Goal: Check status: Check status

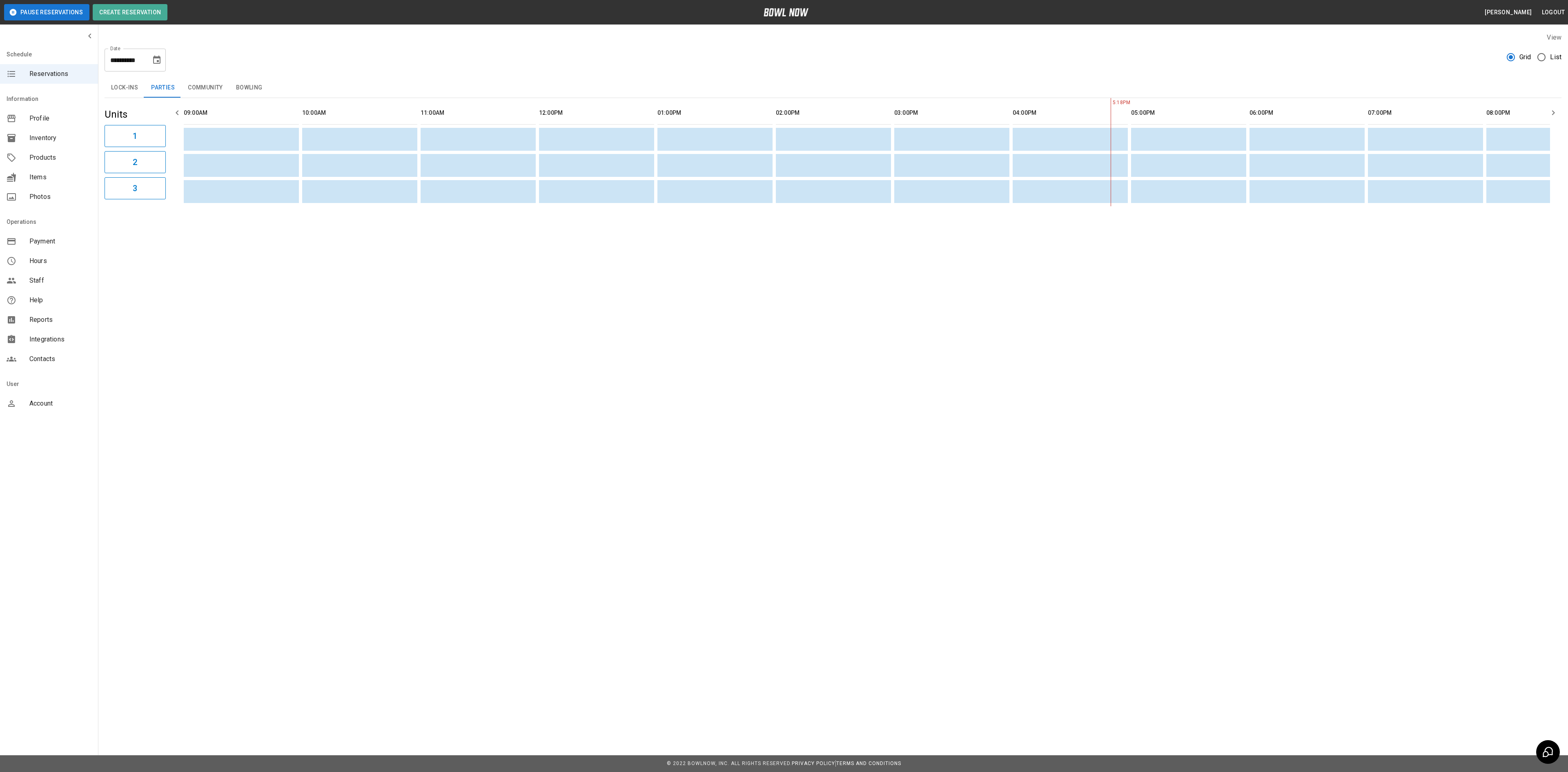
click at [127, 91] on button "Lock-ins" at bounding box center [125, 88] width 40 height 19
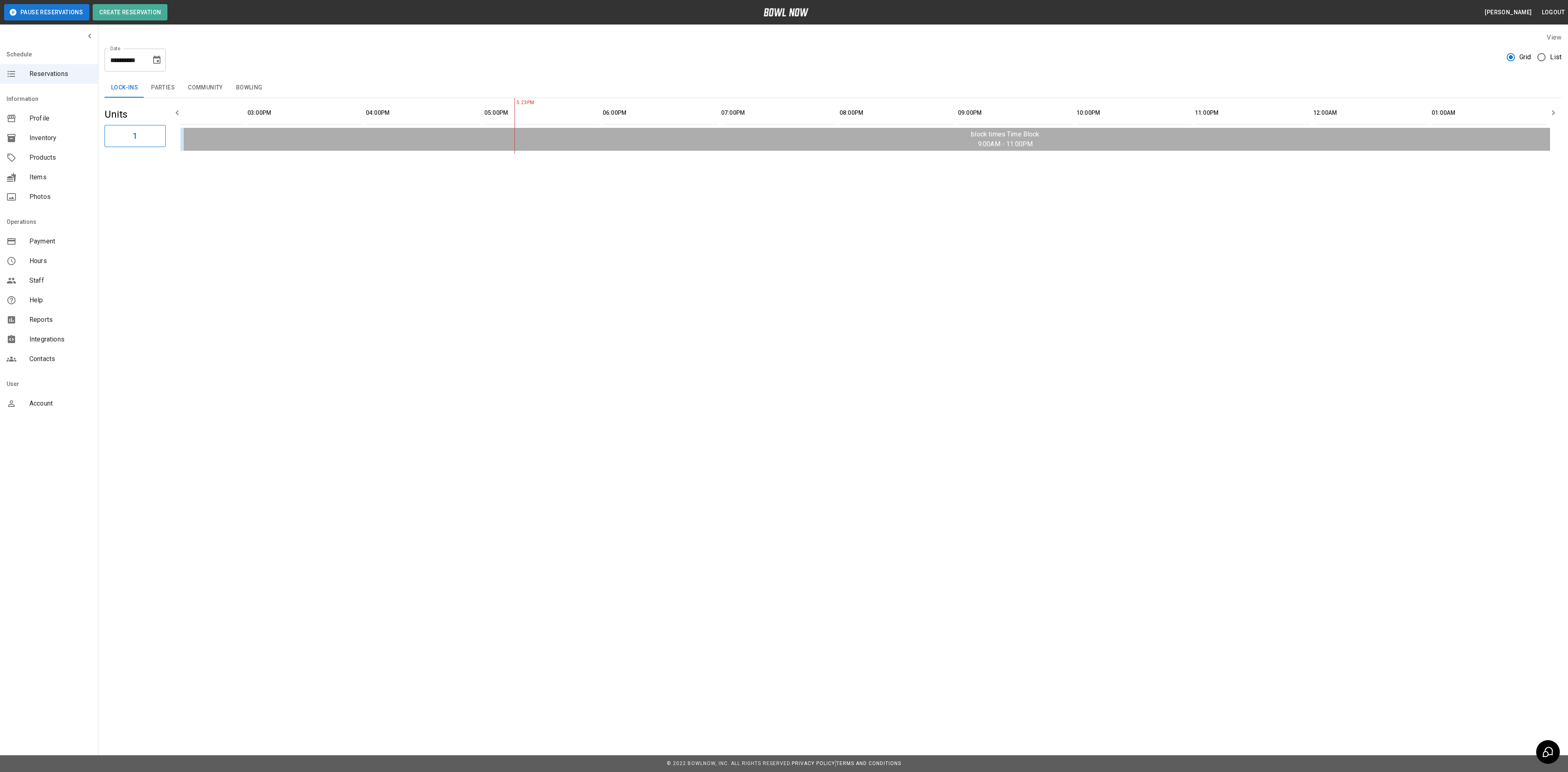
scroll to position [0, 633]
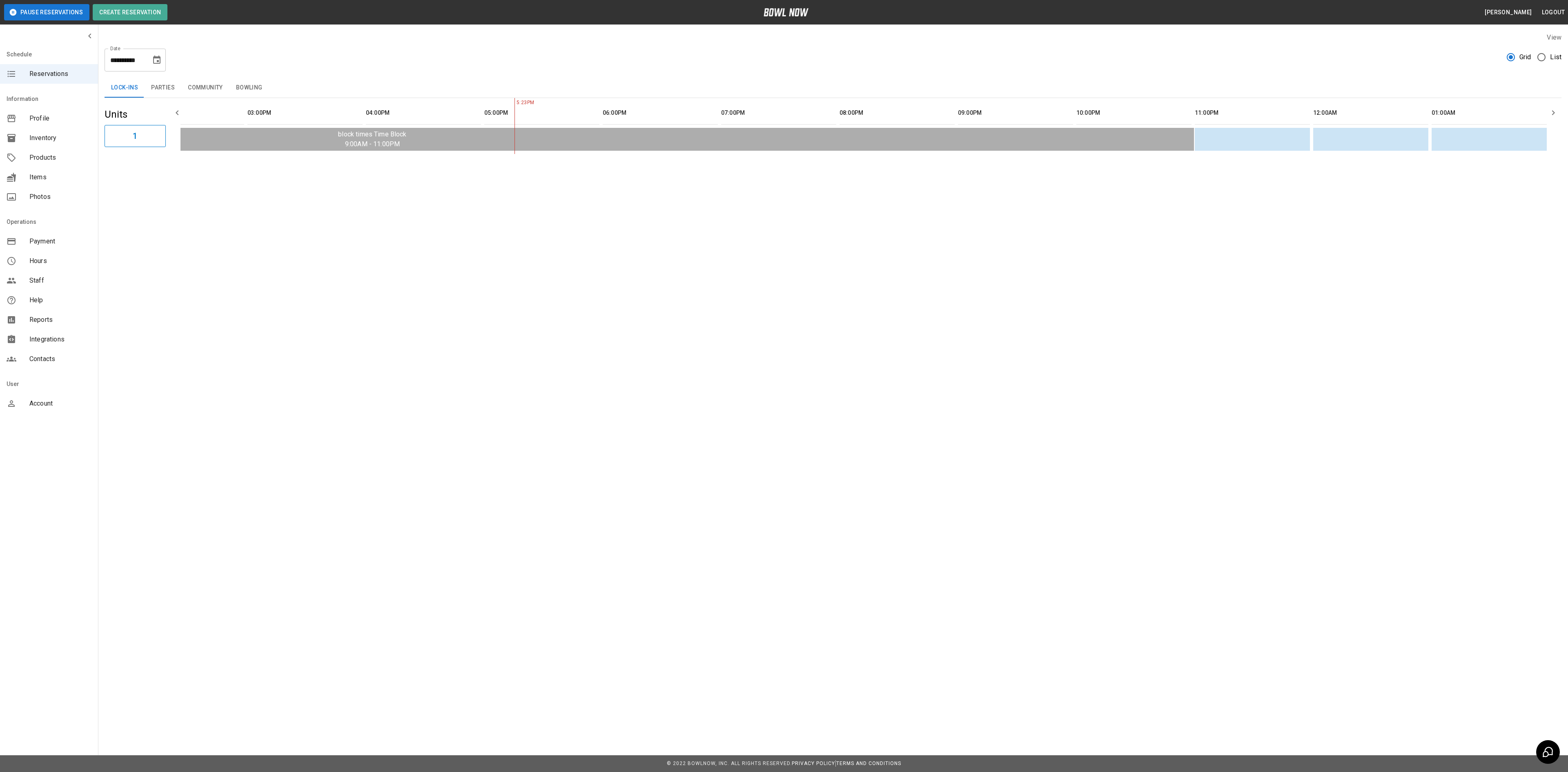
click at [162, 92] on button "Parties" at bounding box center [163, 88] width 37 height 19
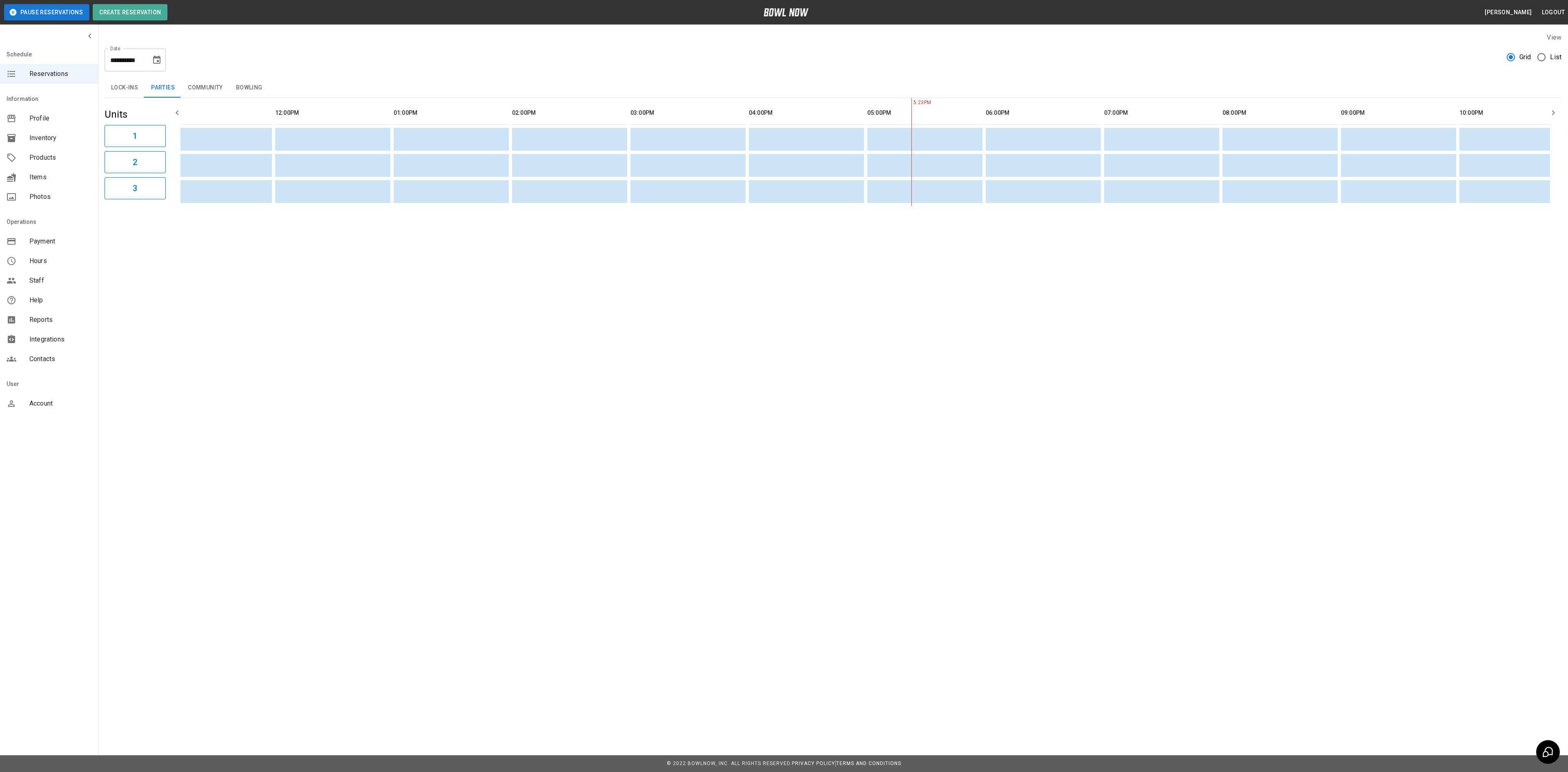
scroll to position [0, 0]
click at [191, 96] on button "Community" at bounding box center [205, 88] width 48 height 19
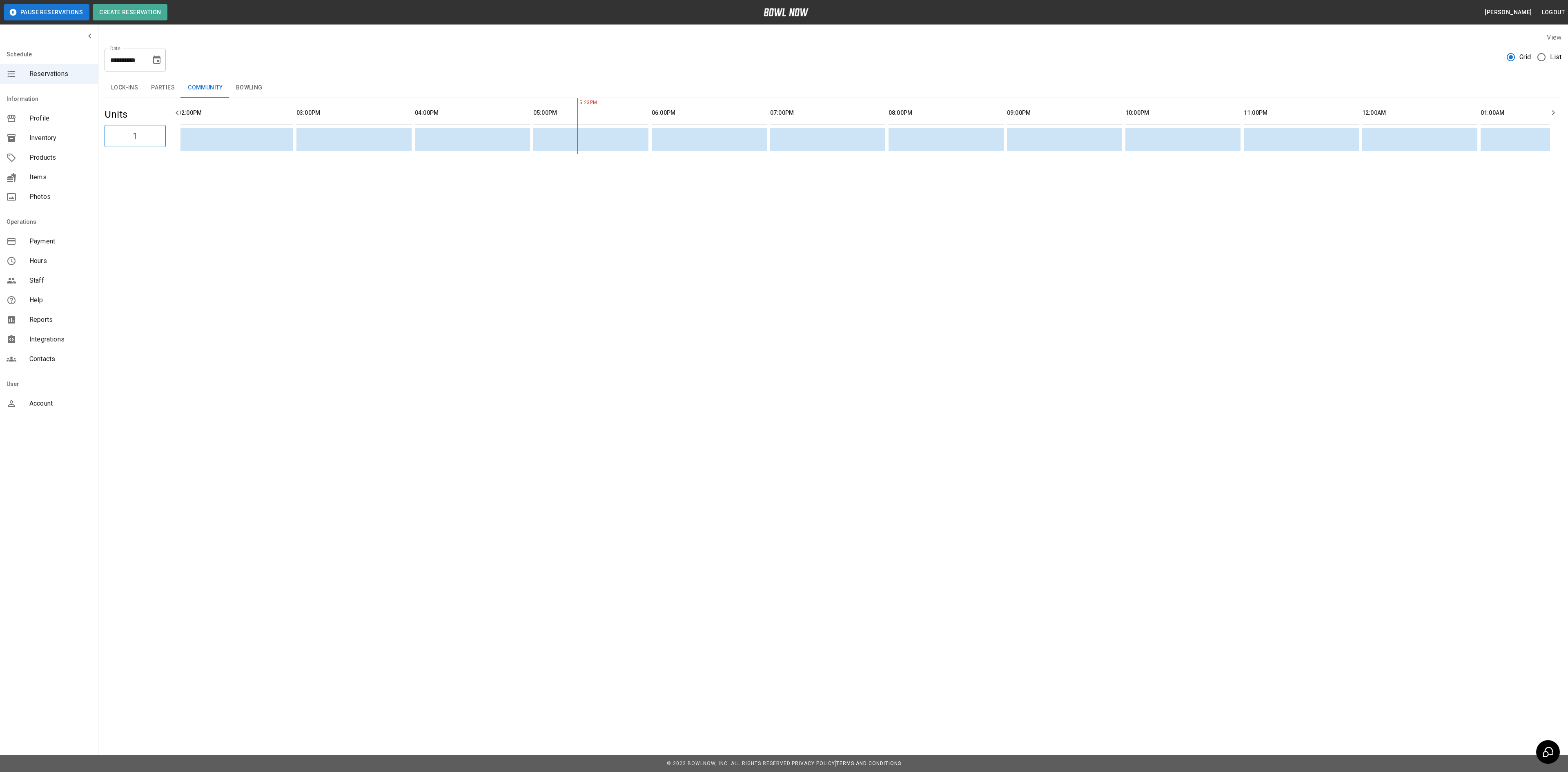
scroll to position [0, 121]
click at [156, 89] on button "Parties" at bounding box center [163, 88] width 37 height 19
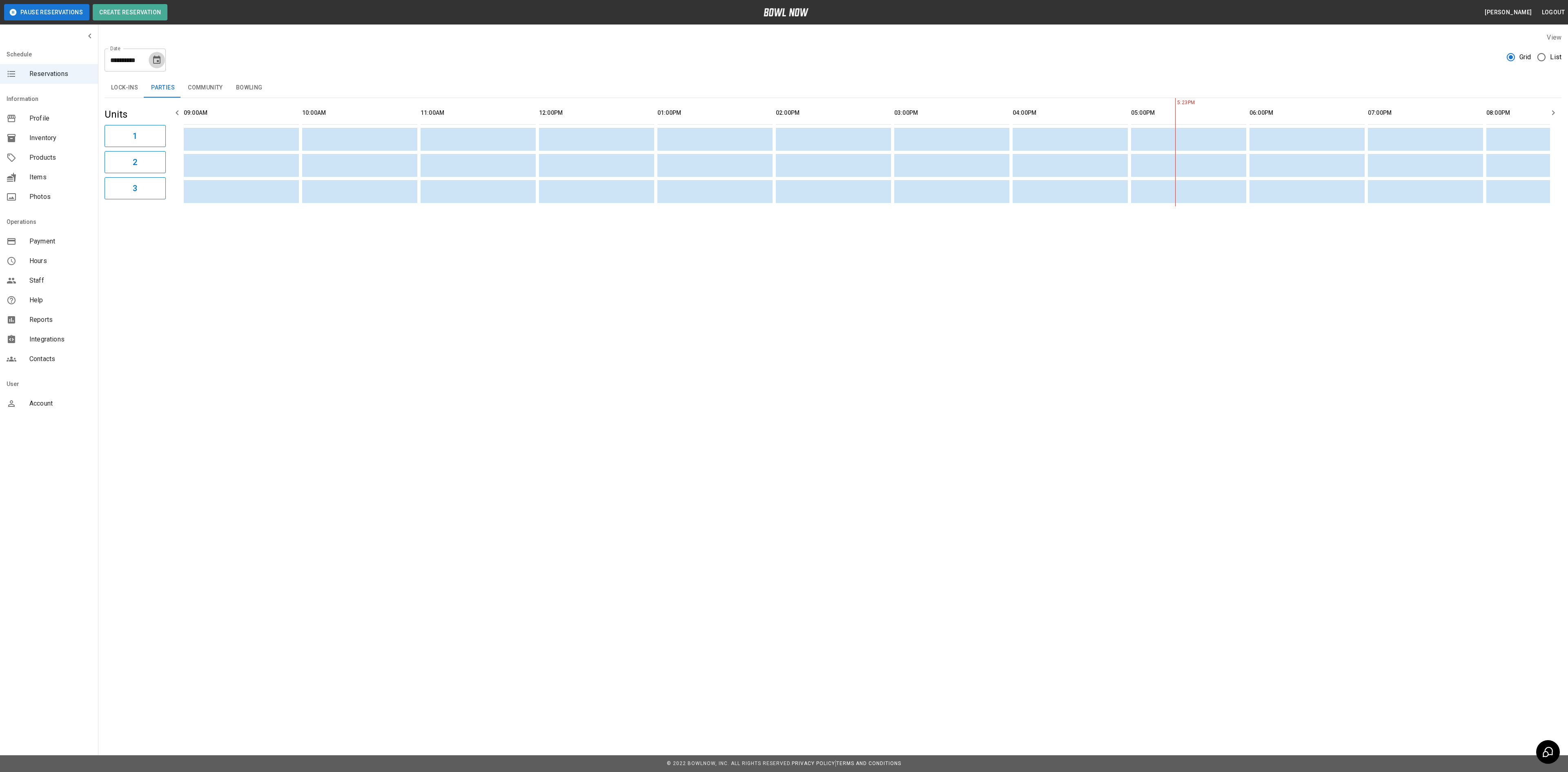
click at [160, 58] on icon "Choose date, selected date is Aug 11, 2025" at bounding box center [157, 59] width 7 height 8
click at [160, 152] on button "15" at bounding box center [157, 149] width 15 height 15
click at [118, 90] on button "Lock-ins" at bounding box center [125, 88] width 40 height 19
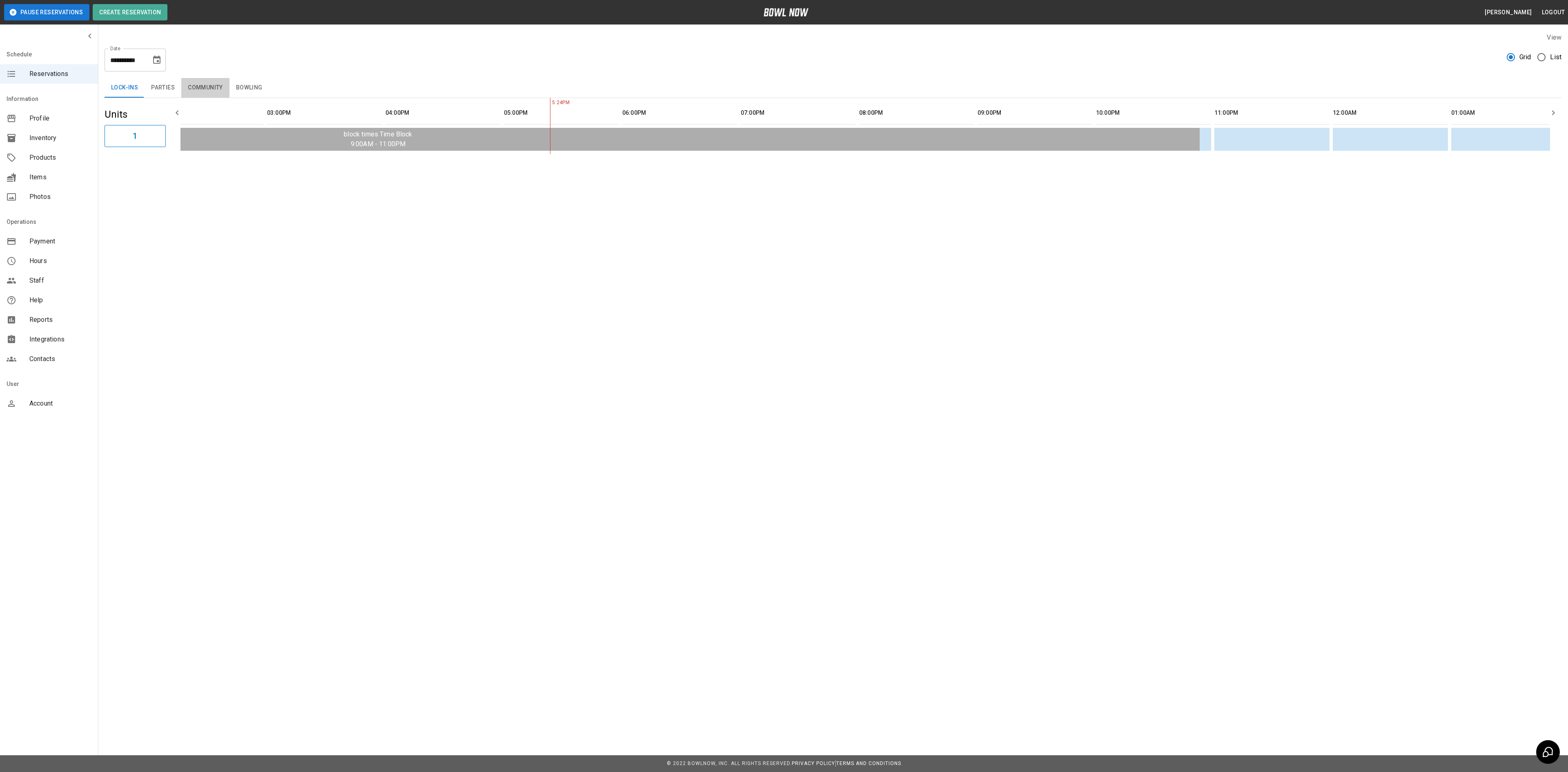
click at [202, 89] on button "Community" at bounding box center [205, 88] width 48 height 19
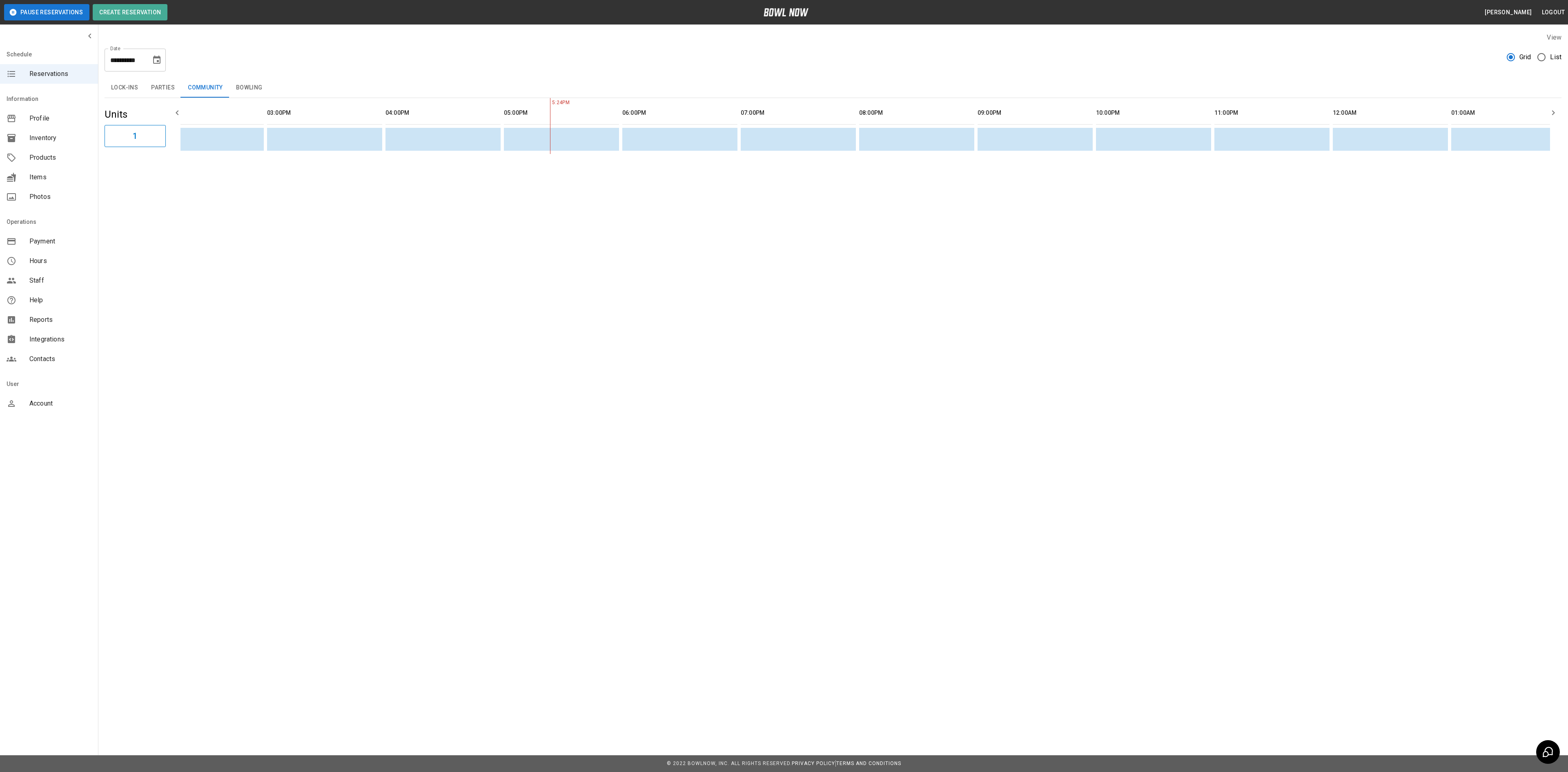
click at [269, 93] on div "Lock-ins Parties Community Bowling" at bounding box center [832, 88] width 1457 height 19
click at [735, 154] on table "sticky table" at bounding box center [568, 126] width 2030 height 56
click at [249, 78] on button "Bowling" at bounding box center [249, 88] width 39 height 19
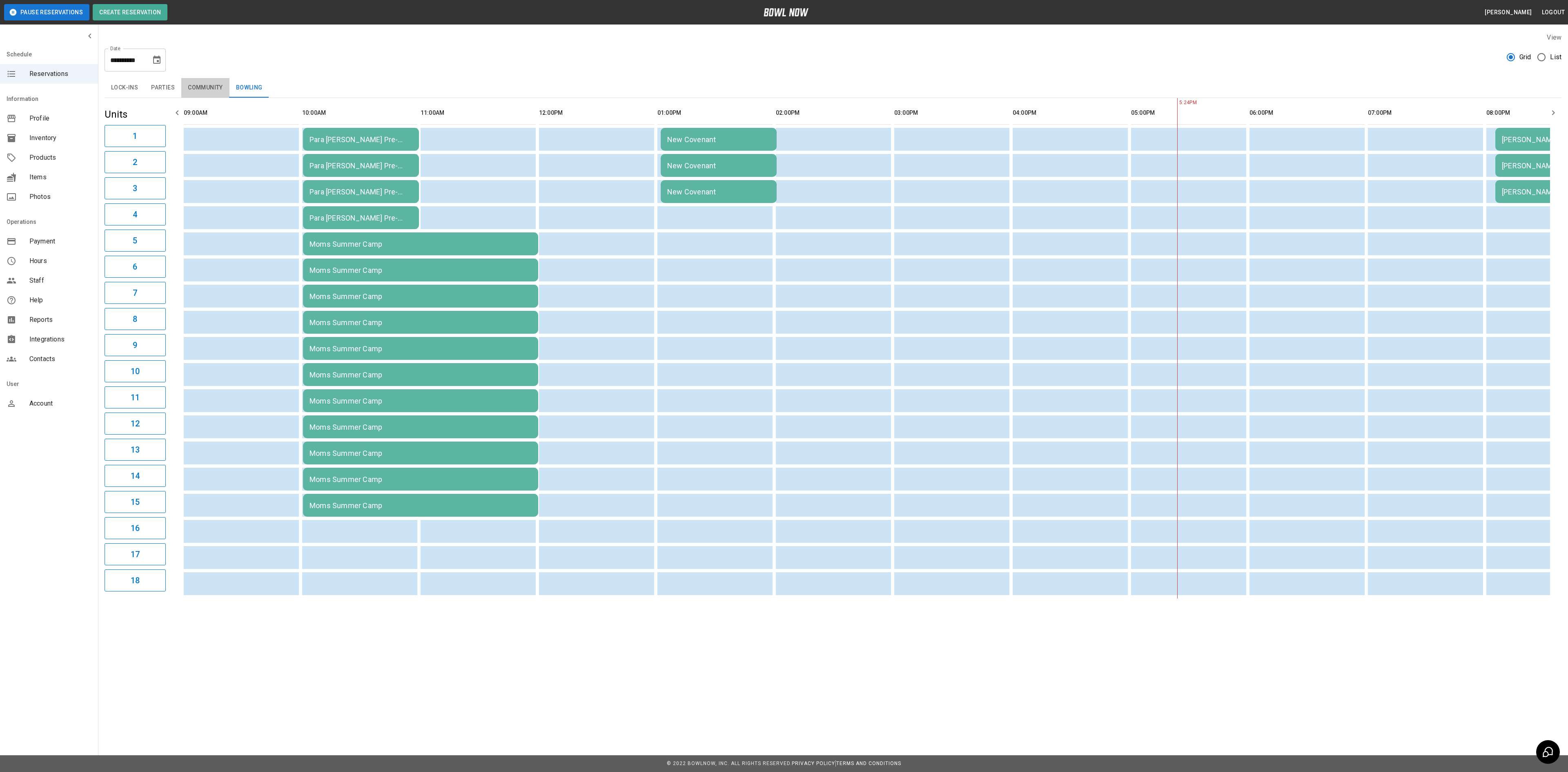
click at [217, 95] on button "Community" at bounding box center [205, 88] width 48 height 19
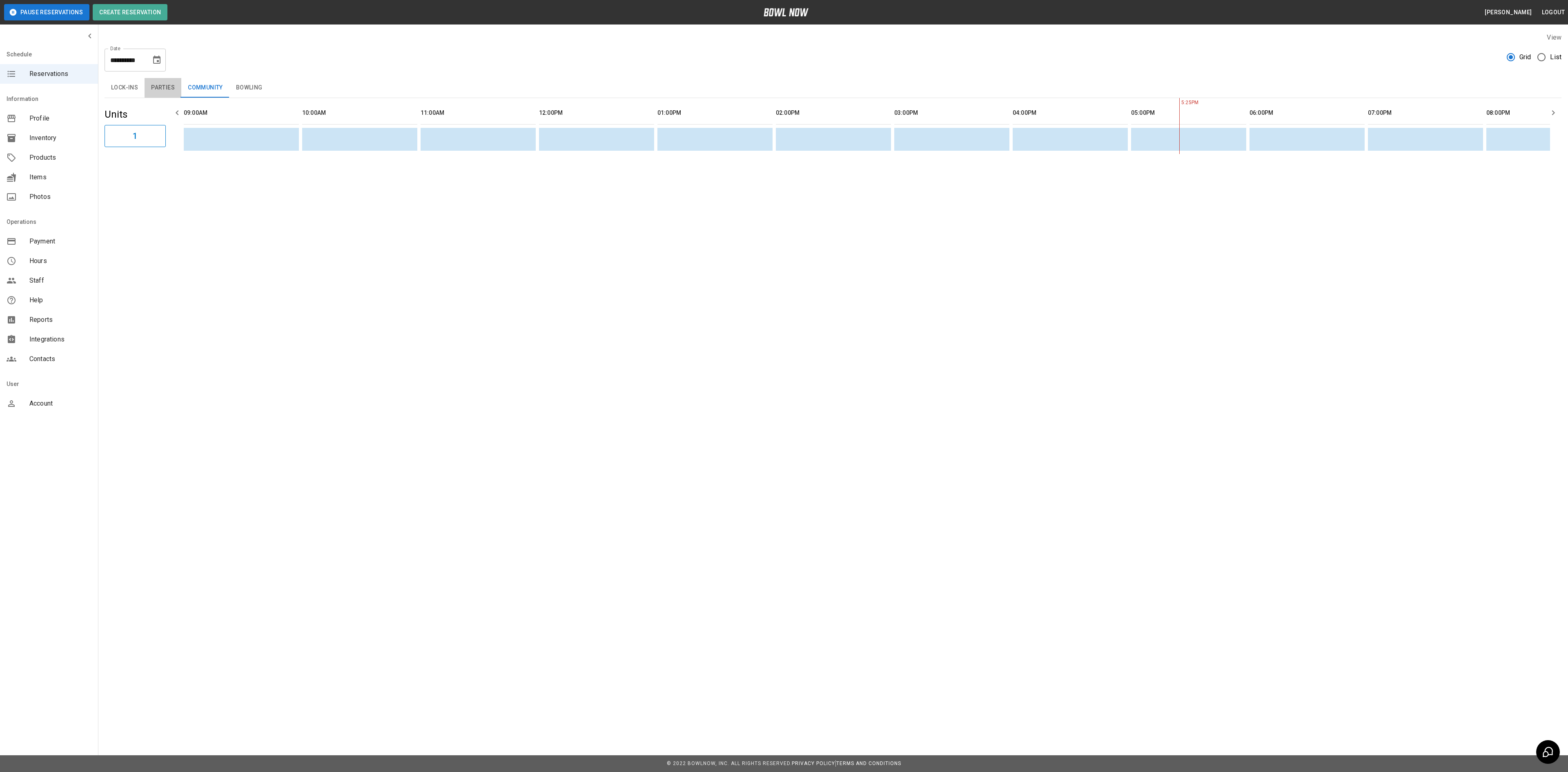
click at [161, 89] on button "Parties" at bounding box center [163, 88] width 37 height 19
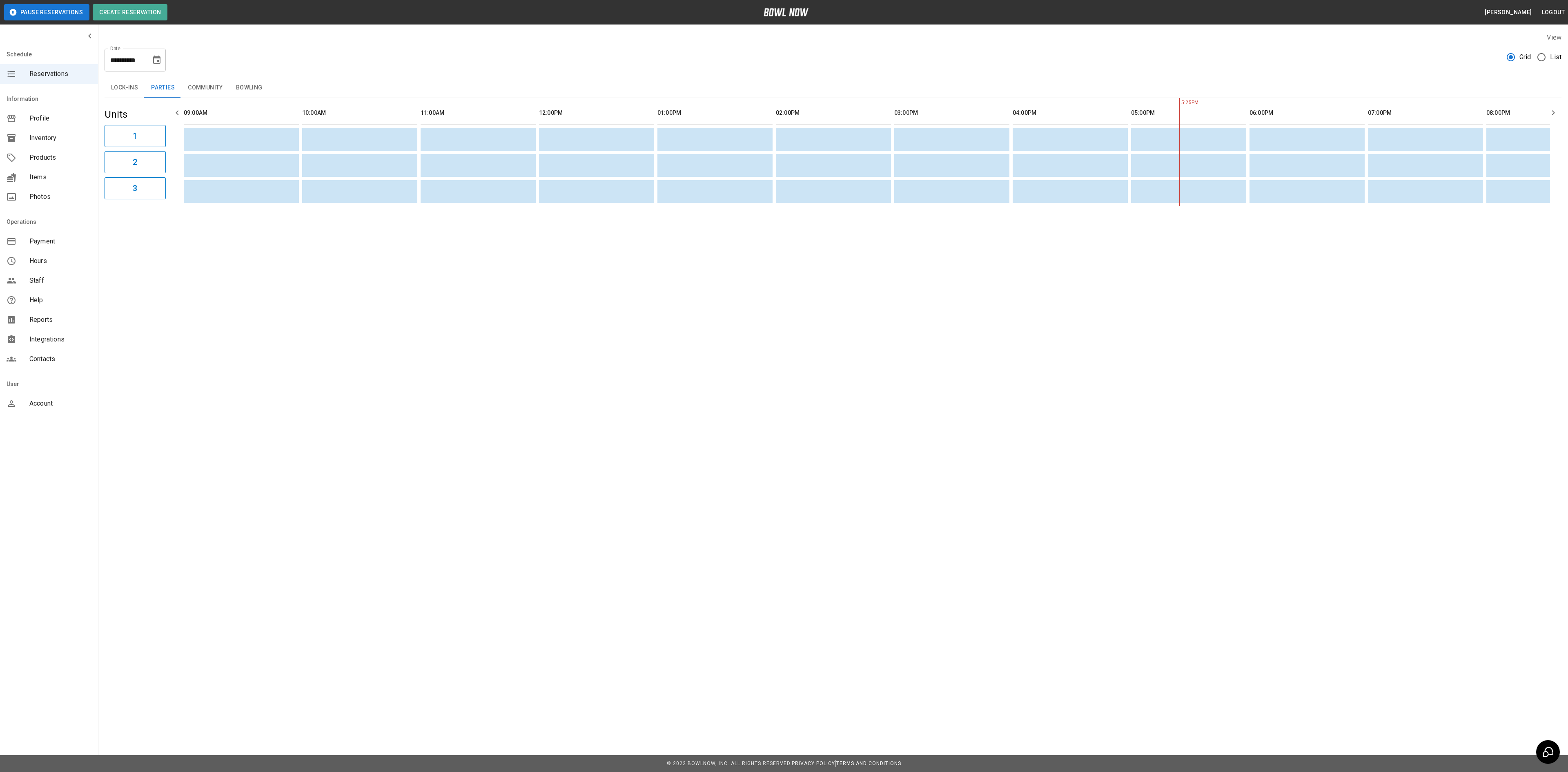
click at [156, 61] on icon "Choose date, selected date is Aug 15, 2025" at bounding box center [156, 60] width 10 height 10
click at [176, 147] on button "16" at bounding box center [174, 149] width 15 height 15
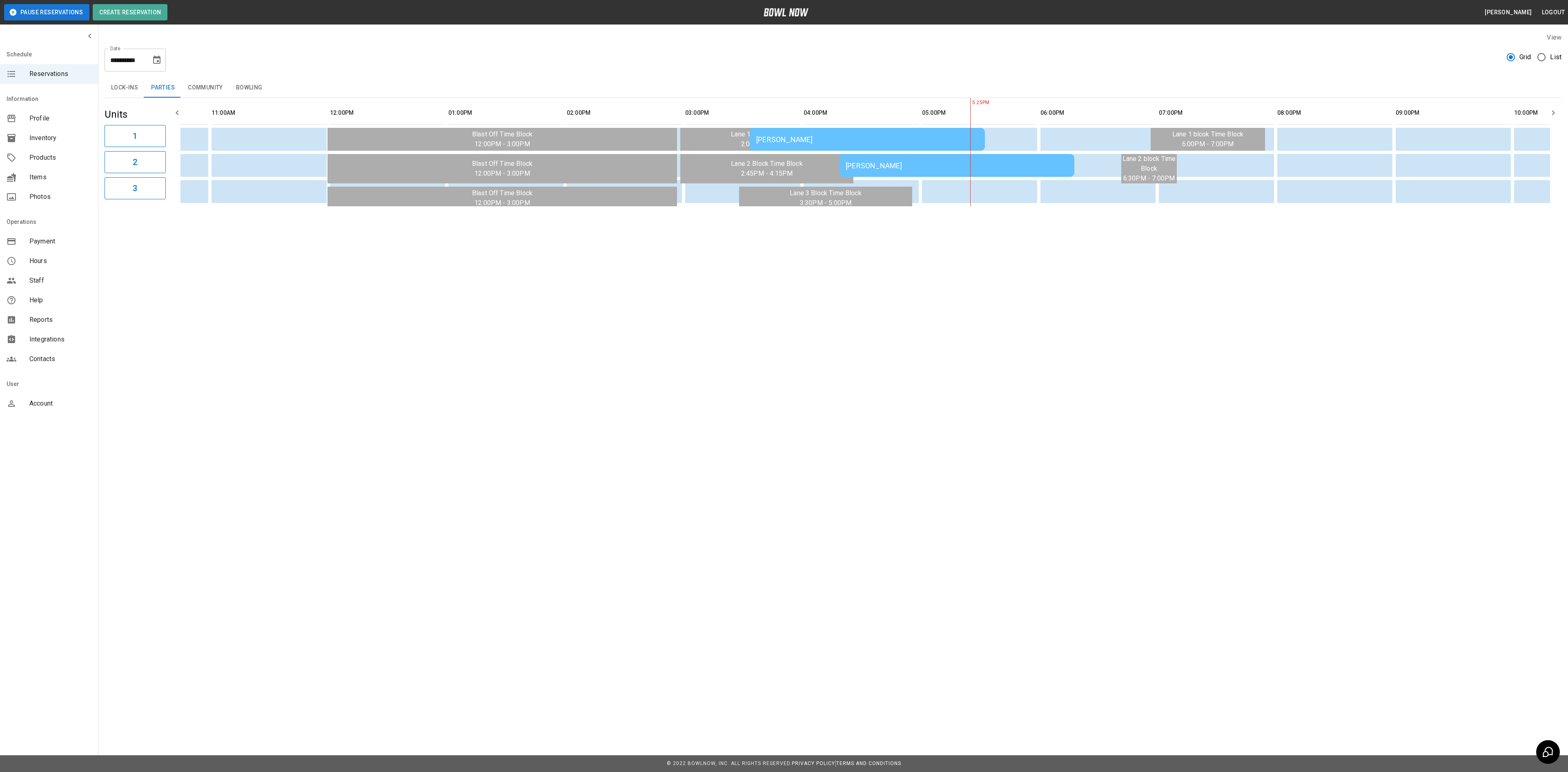
click at [794, 151] on td "[PERSON_NAME]" at bounding box center [867, 139] width 235 height 23
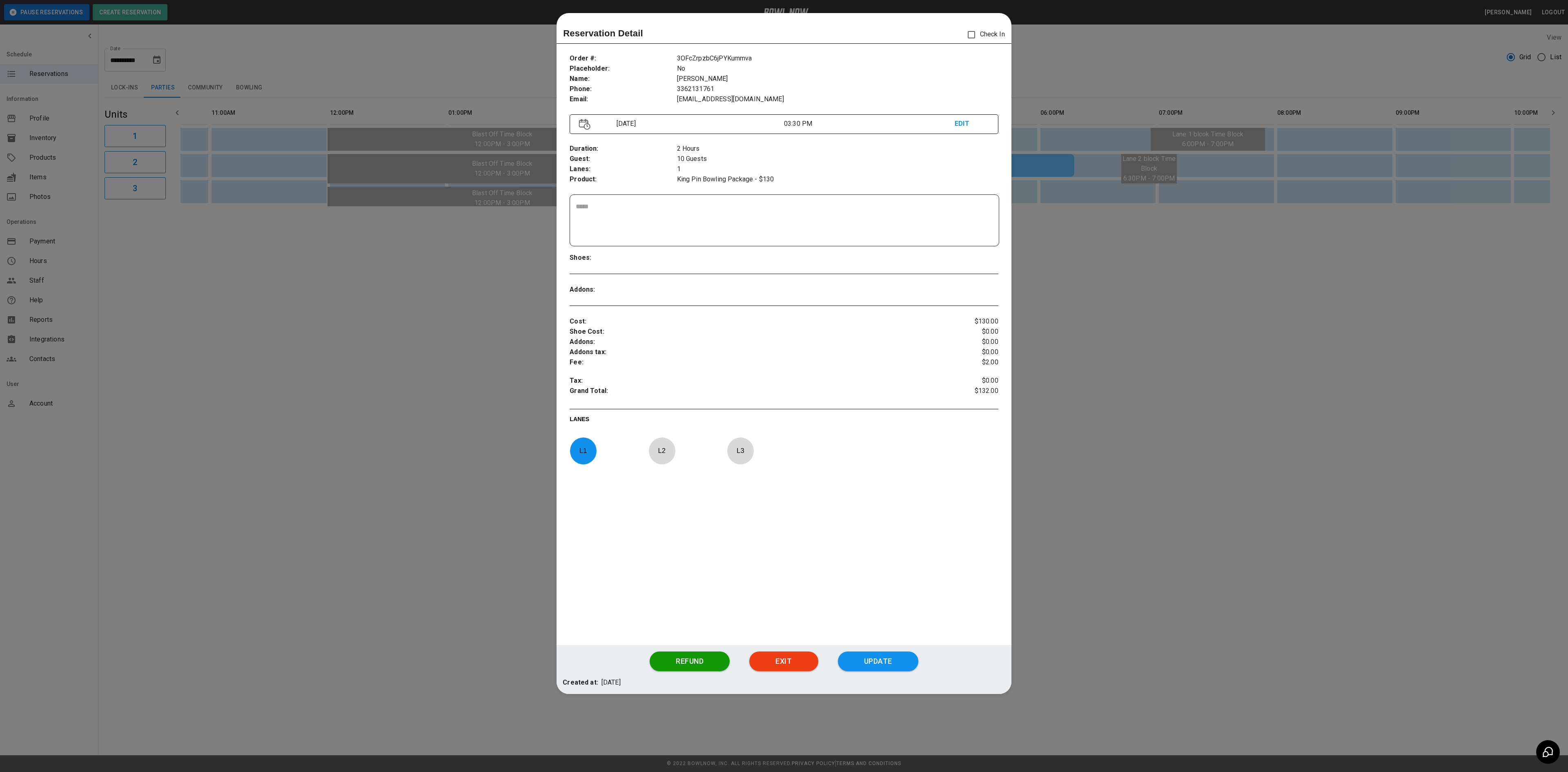
click at [474, 262] on div at bounding box center [784, 386] width 1568 height 772
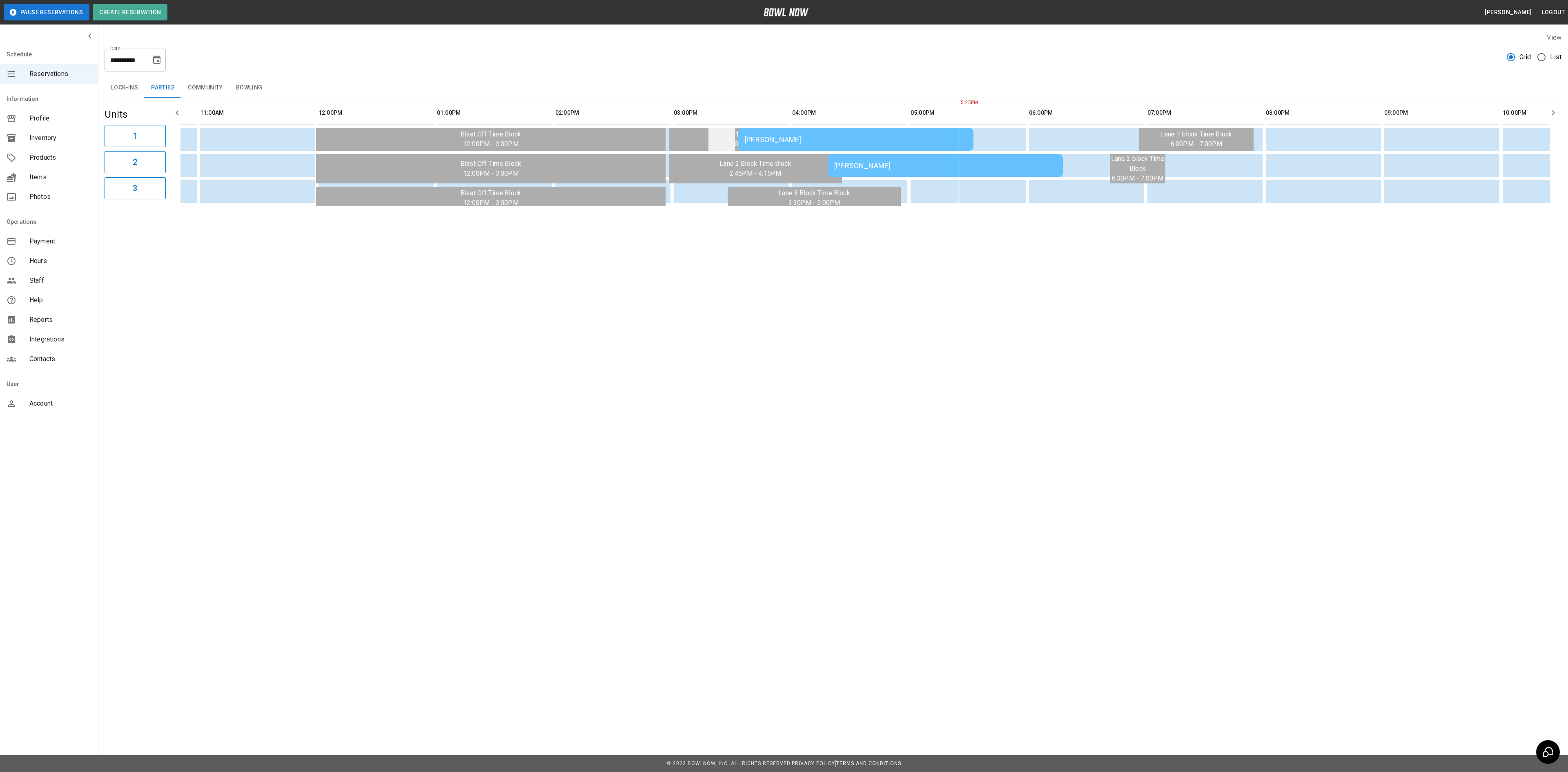
click at [724, 143] on td "sticky table" at bounding box center [722, 139] width 26 height 23
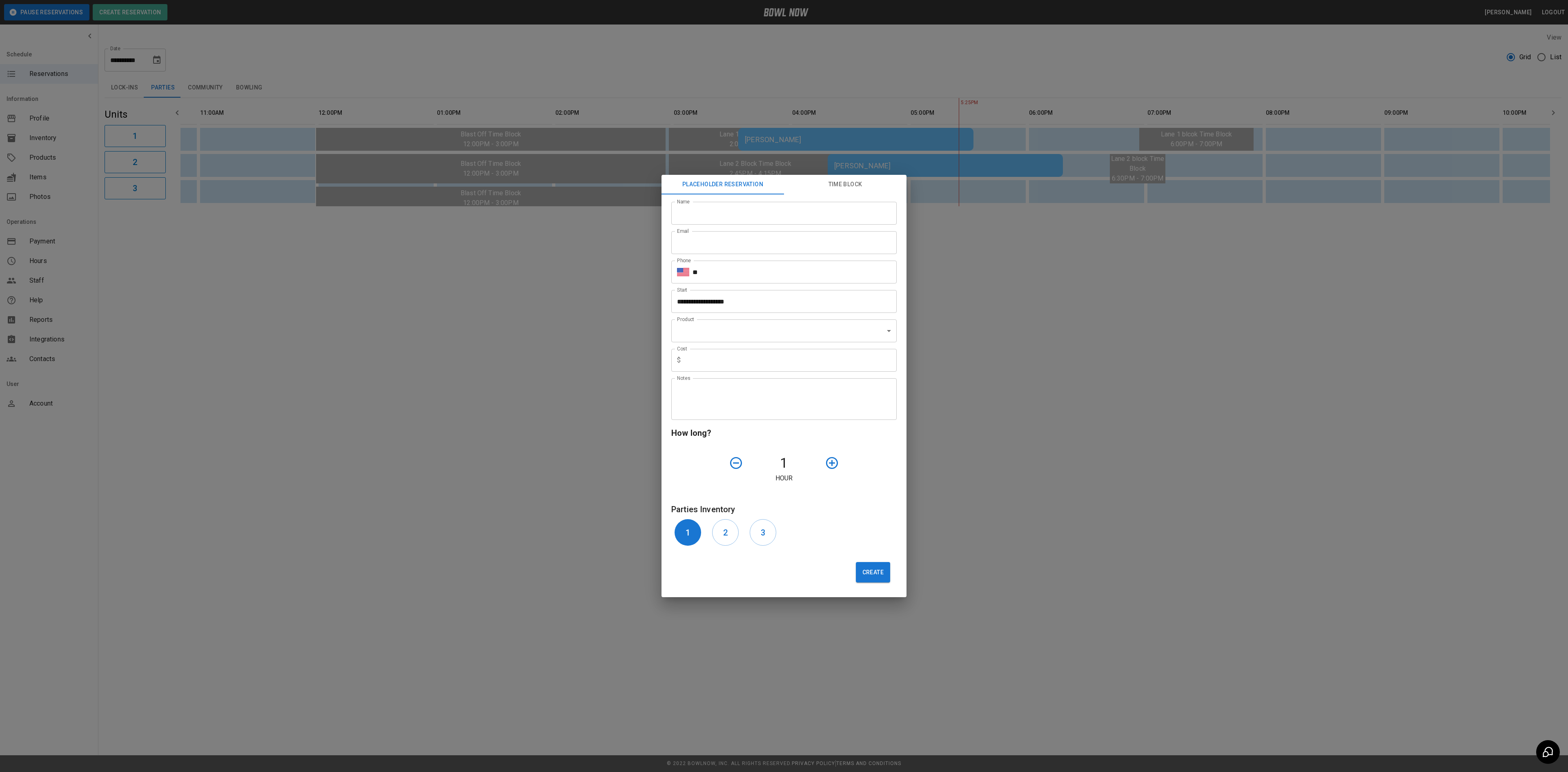
click at [658, 264] on div "**********" at bounding box center [784, 386] width 1568 height 772
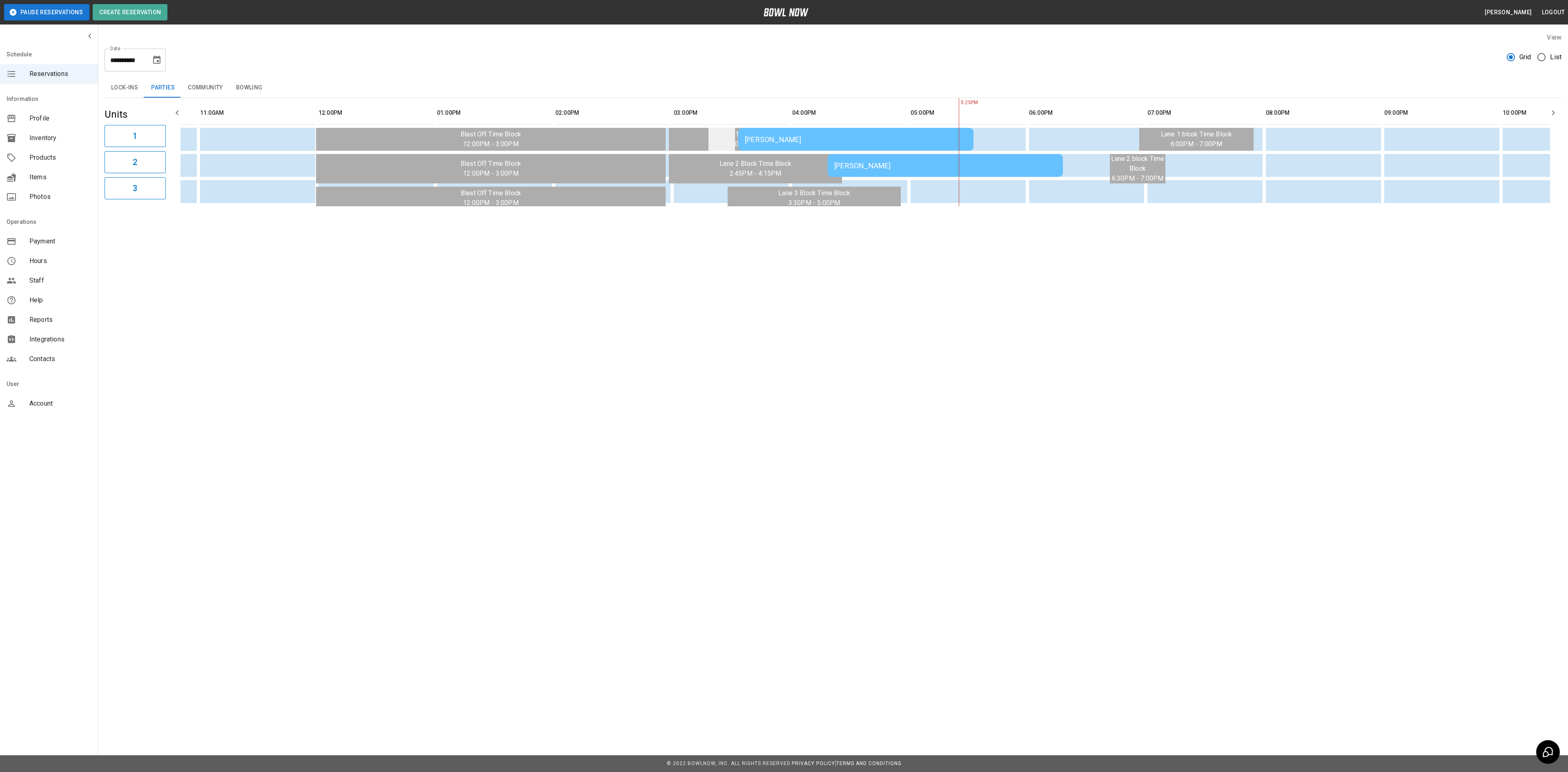
click at [728, 142] on td "sticky table" at bounding box center [722, 139] width 26 height 23
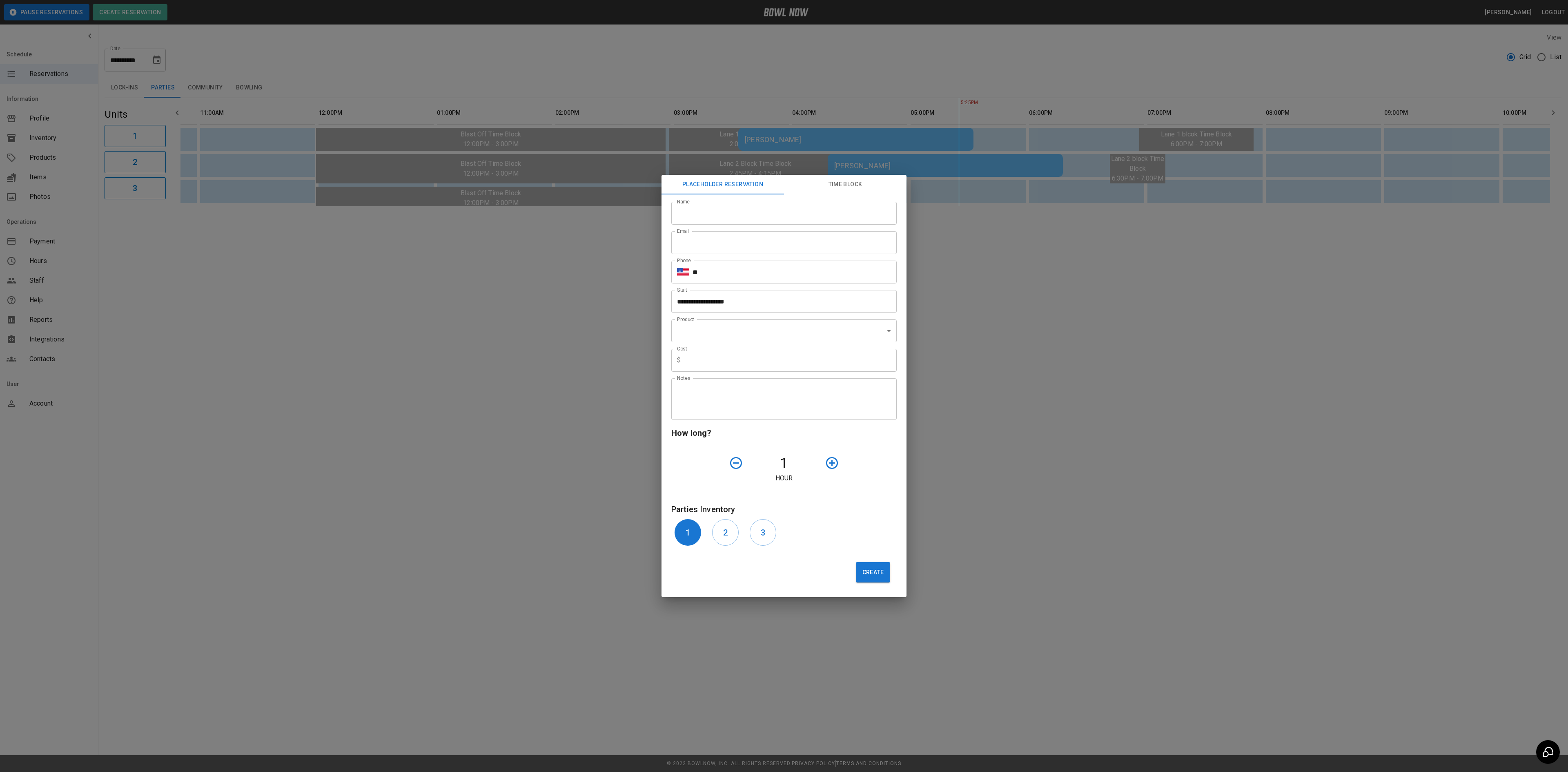
click at [653, 222] on div "**********" at bounding box center [784, 386] width 1568 height 772
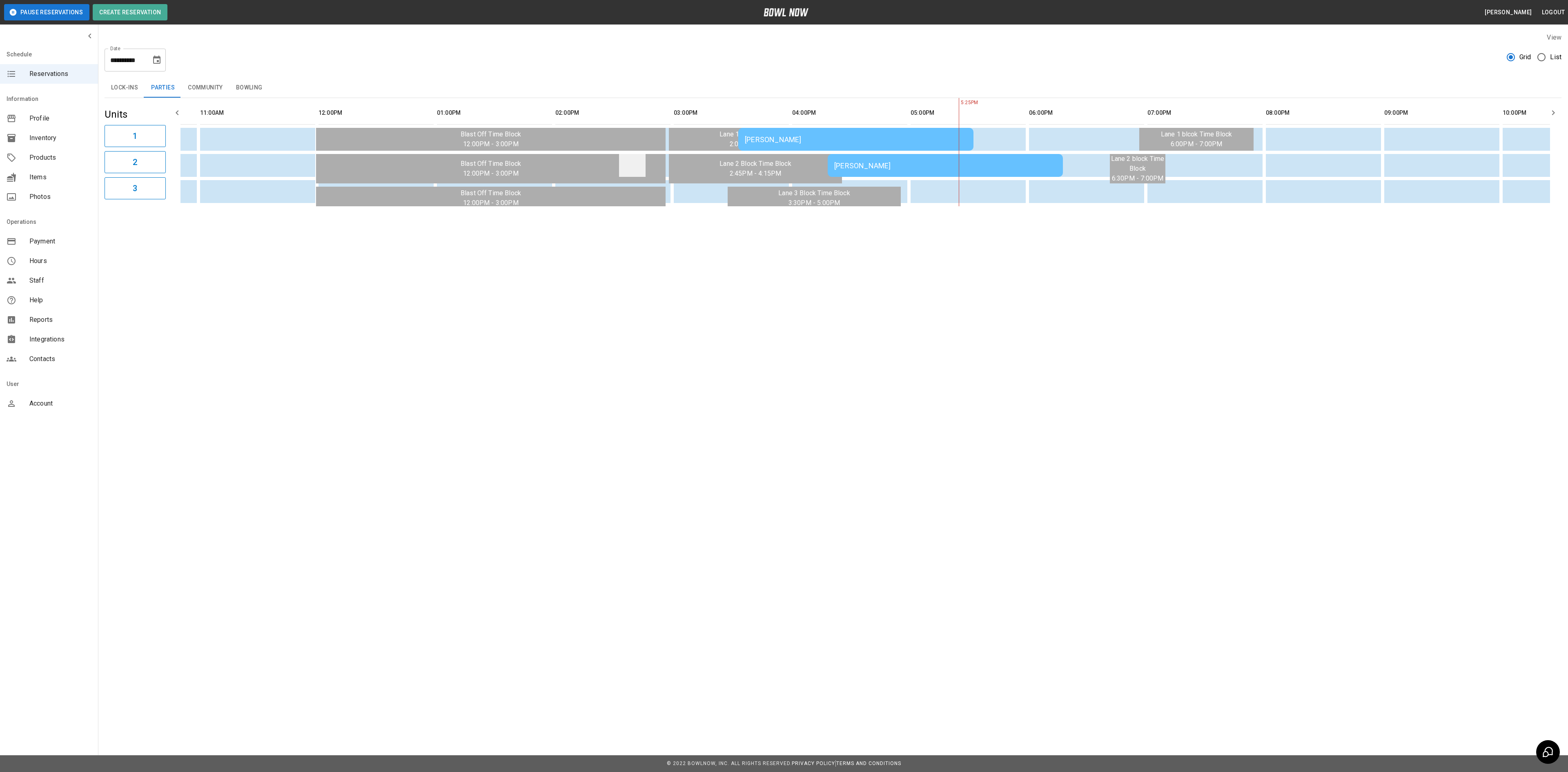
click at [626, 168] on td "sticky table" at bounding box center [632, 166] width 26 height 23
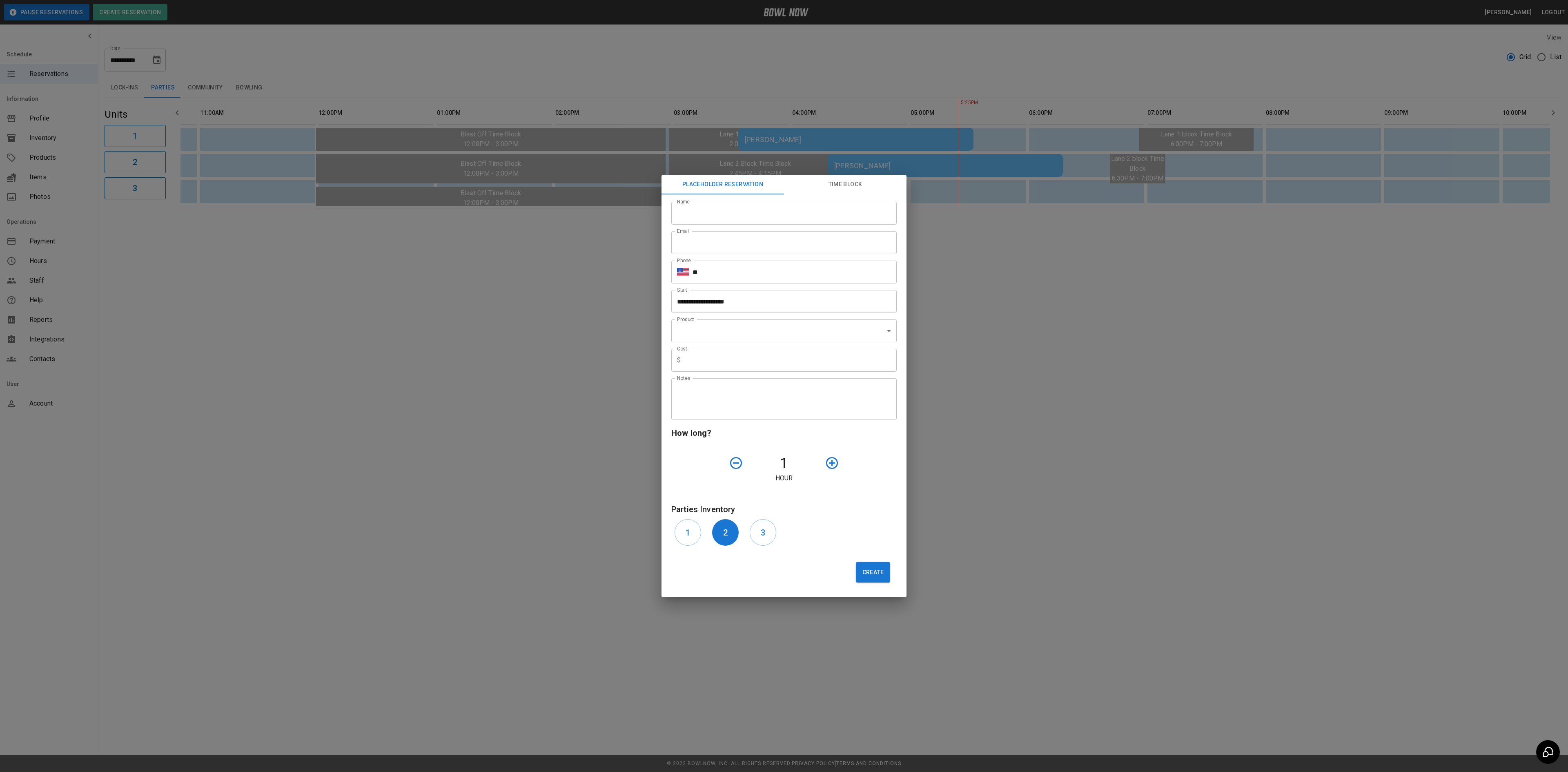
click at [599, 250] on div "**********" at bounding box center [784, 386] width 1568 height 772
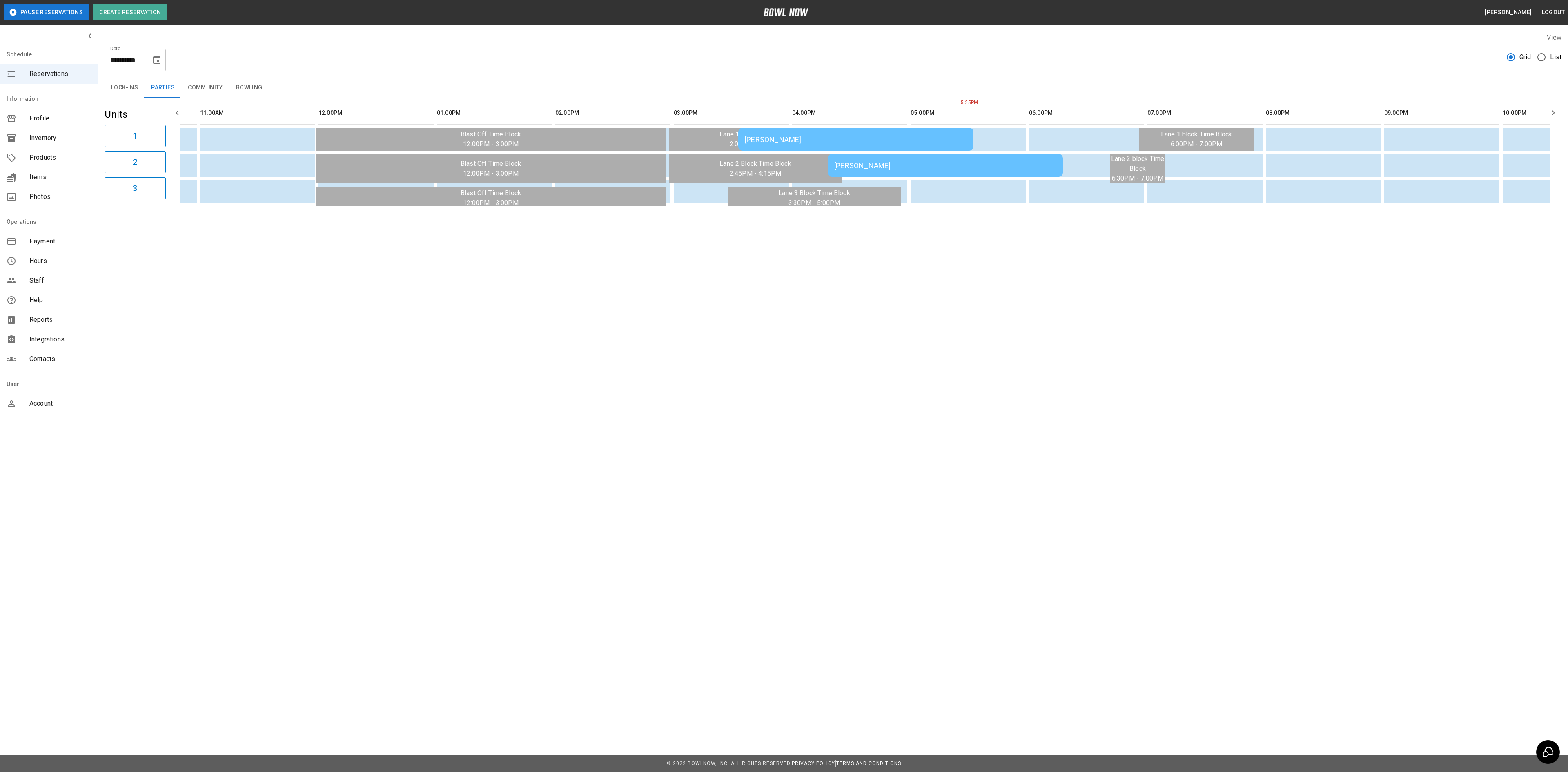
click at [782, 146] on td "[PERSON_NAME]" at bounding box center [856, 139] width 235 height 23
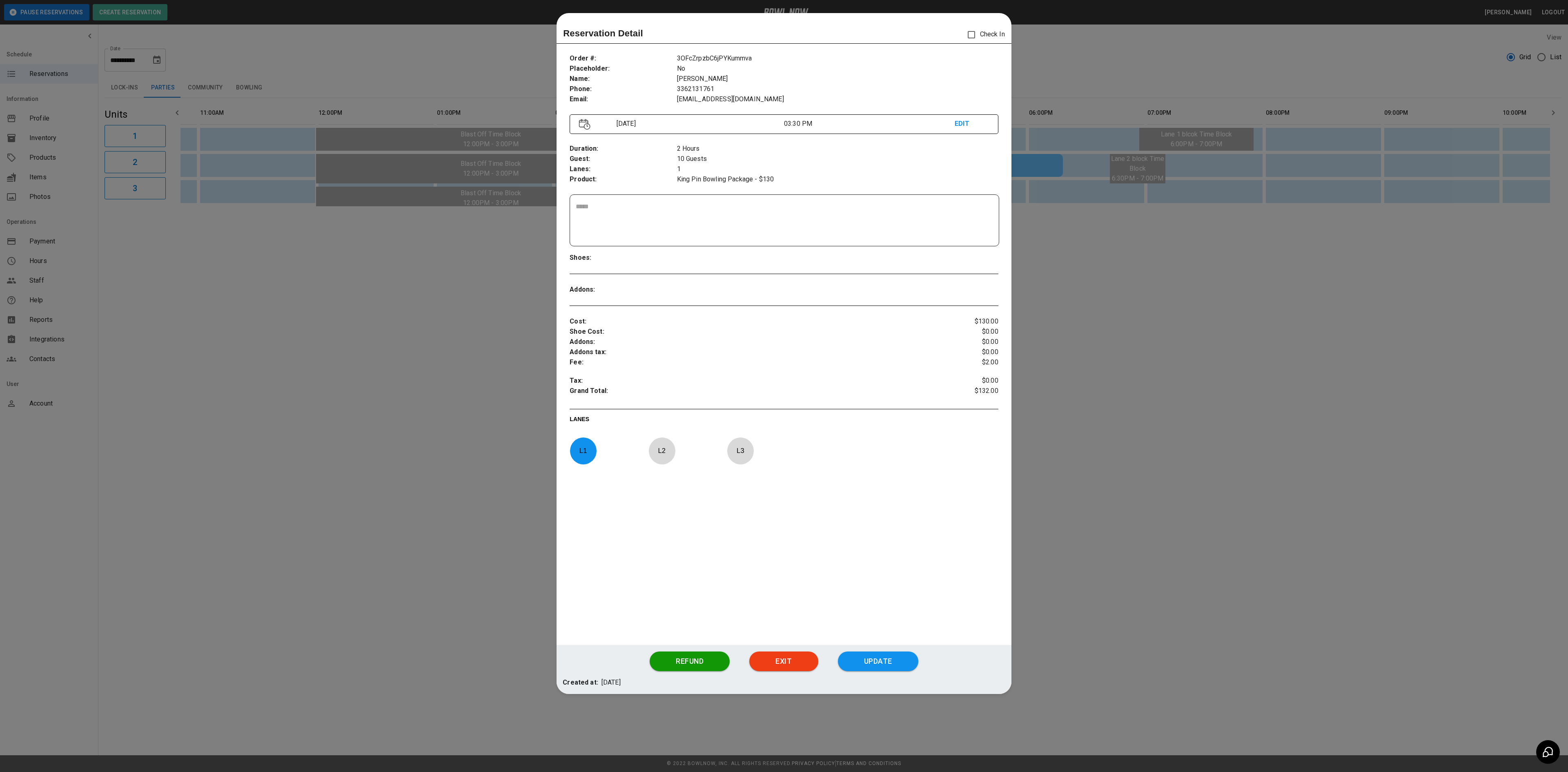
click at [552, 271] on div at bounding box center [784, 386] width 1568 height 772
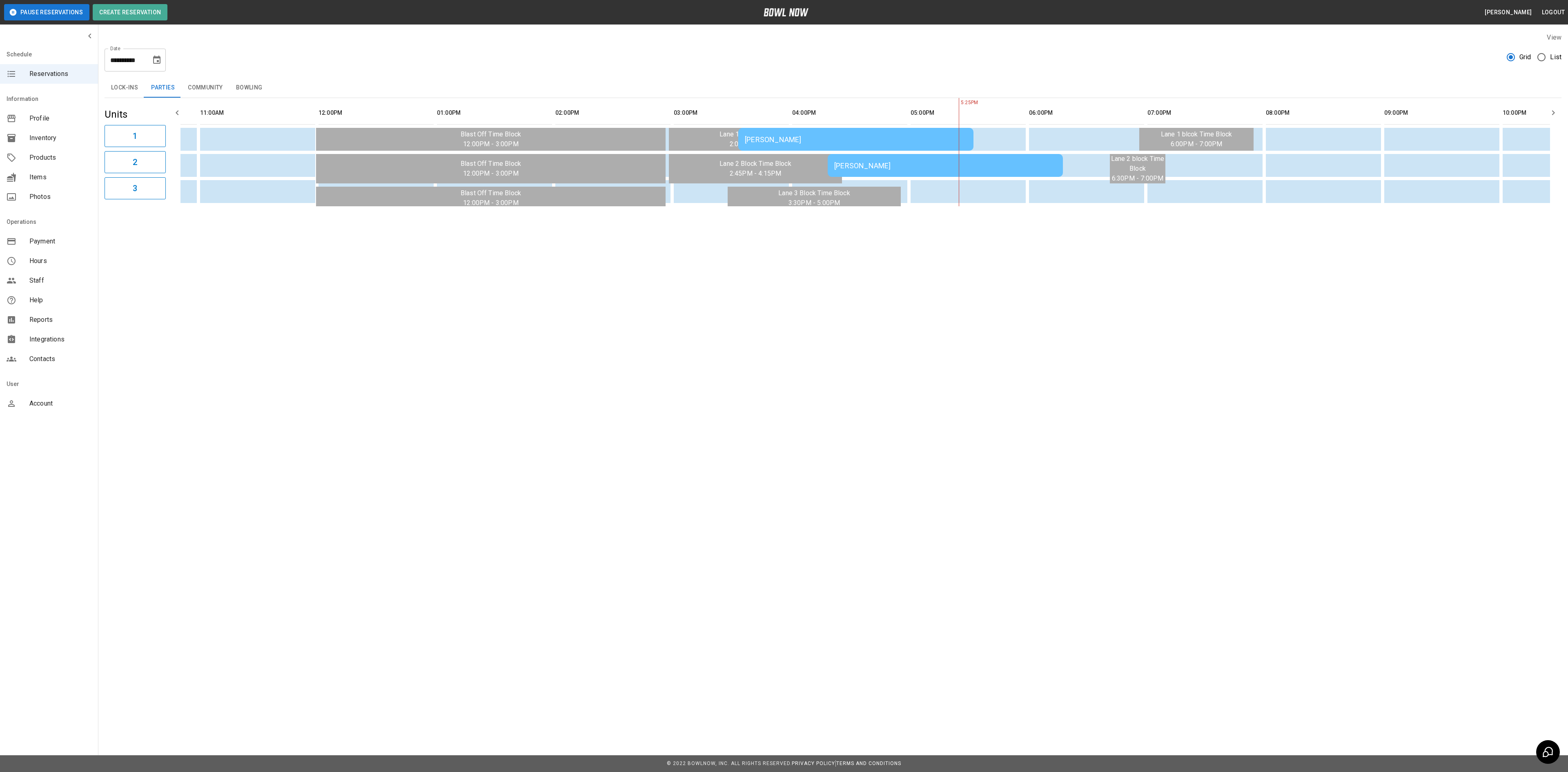
click at [798, 141] on div "[PERSON_NAME]" at bounding box center [855, 139] width 222 height 9
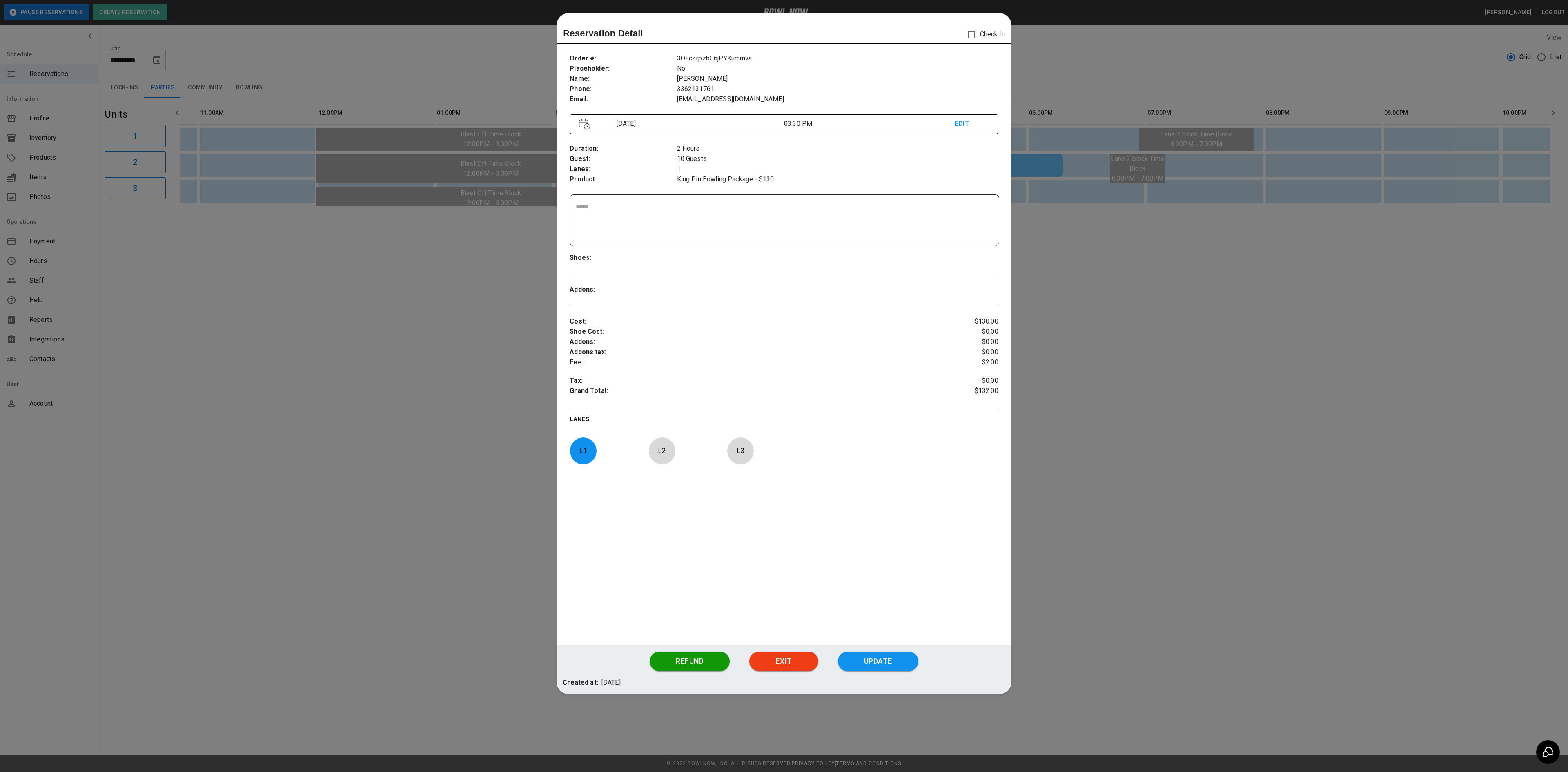
click at [424, 301] on div at bounding box center [784, 386] width 1568 height 772
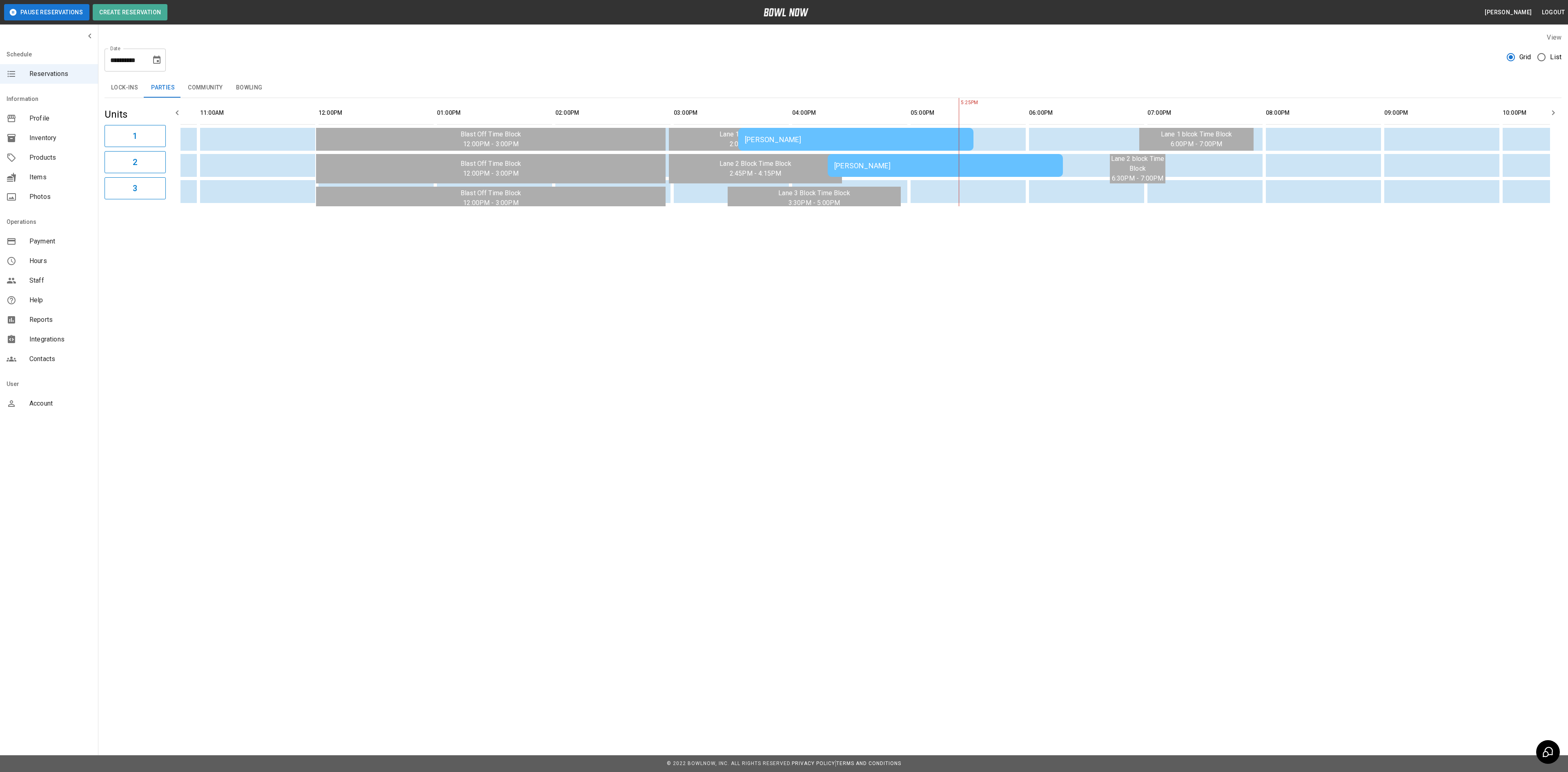
click at [765, 147] on td "[PERSON_NAME]" at bounding box center [856, 139] width 235 height 23
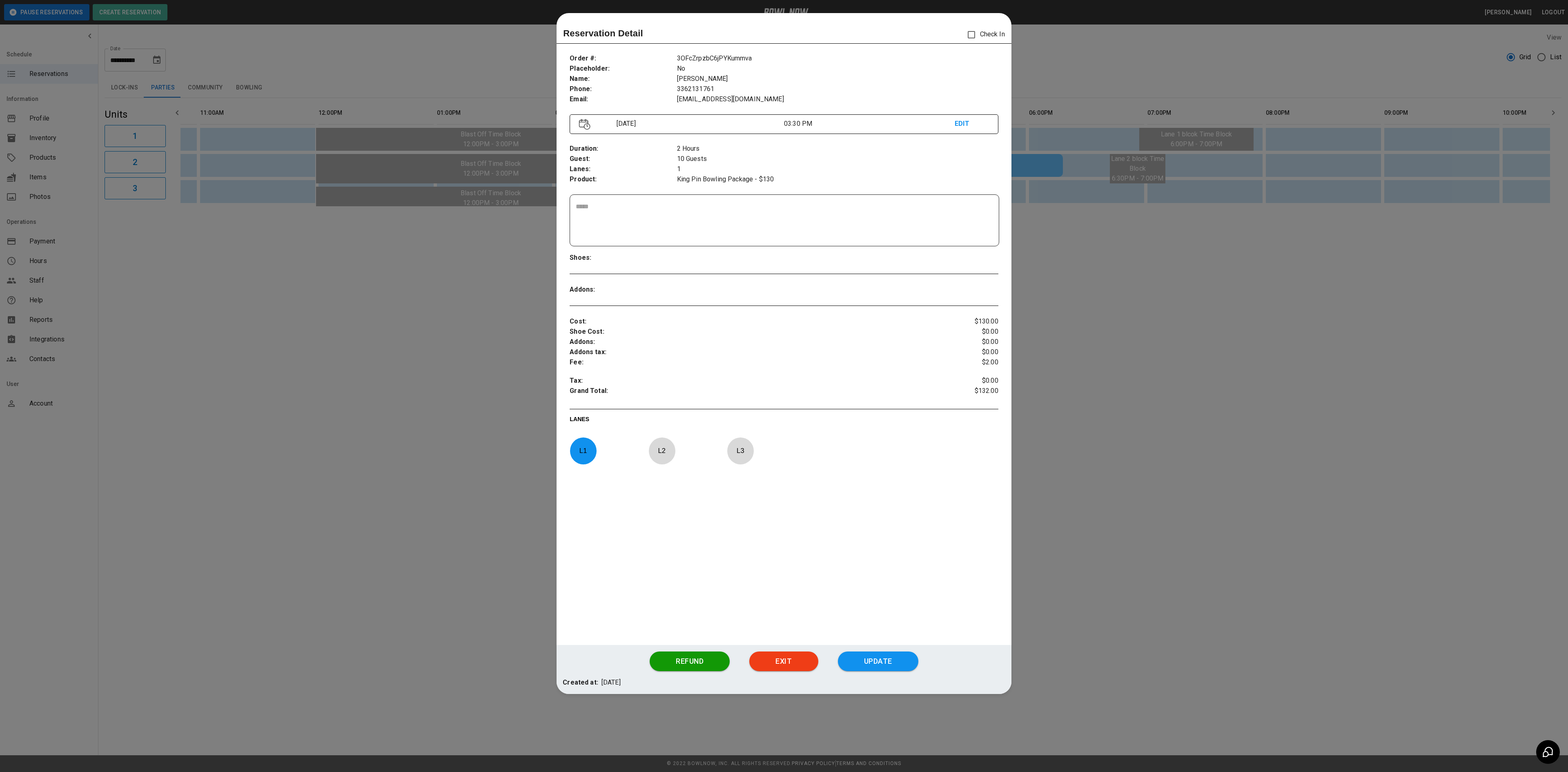
click at [492, 274] on div at bounding box center [784, 386] width 1568 height 772
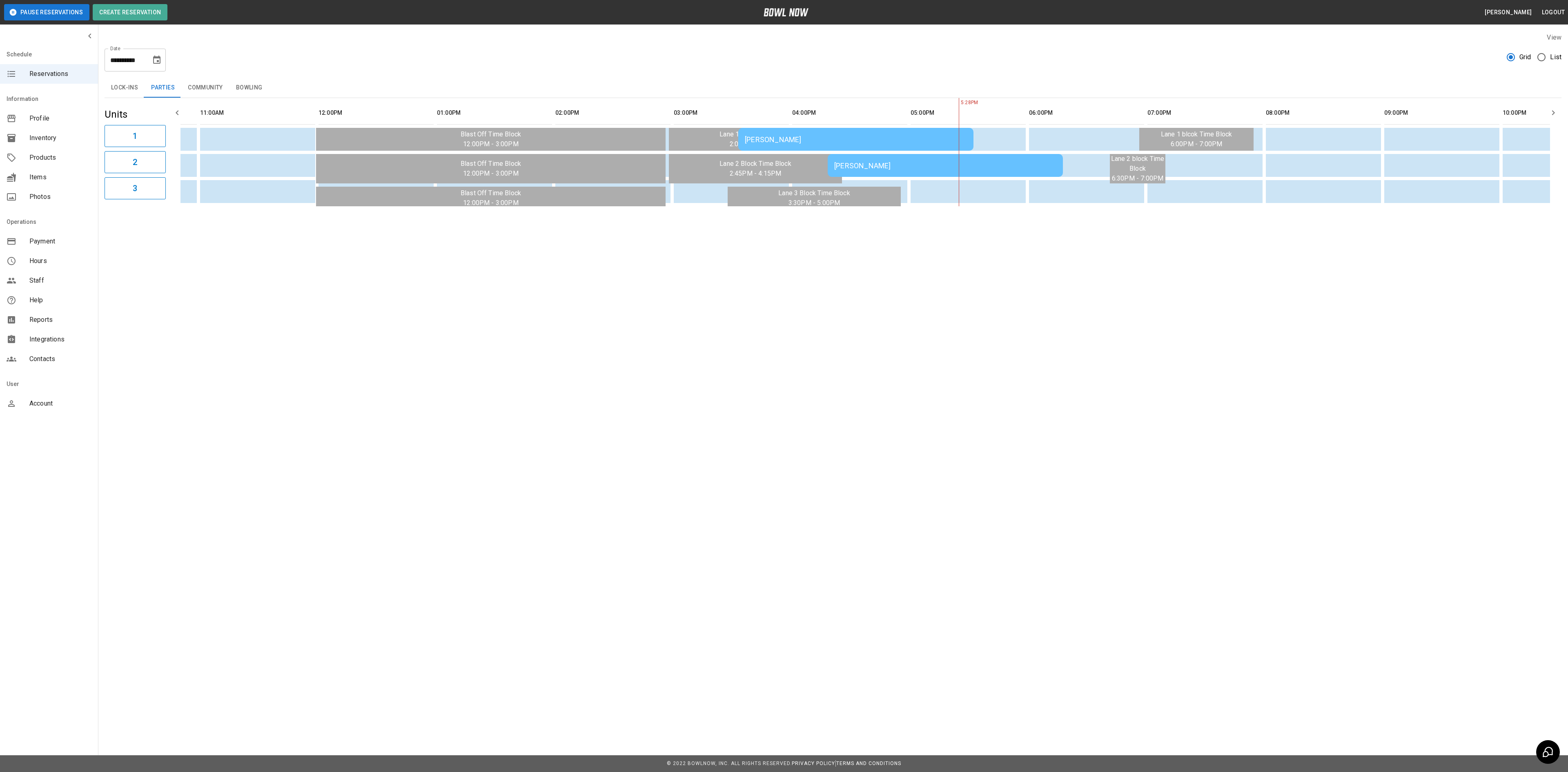
click at [511, 316] on div "**********" at bounding box center [784, 386] width 1568 height 772
click at [889, 175] on td "[PERSON_NAME]" at bounding box center [945, 166] width 235 height 23
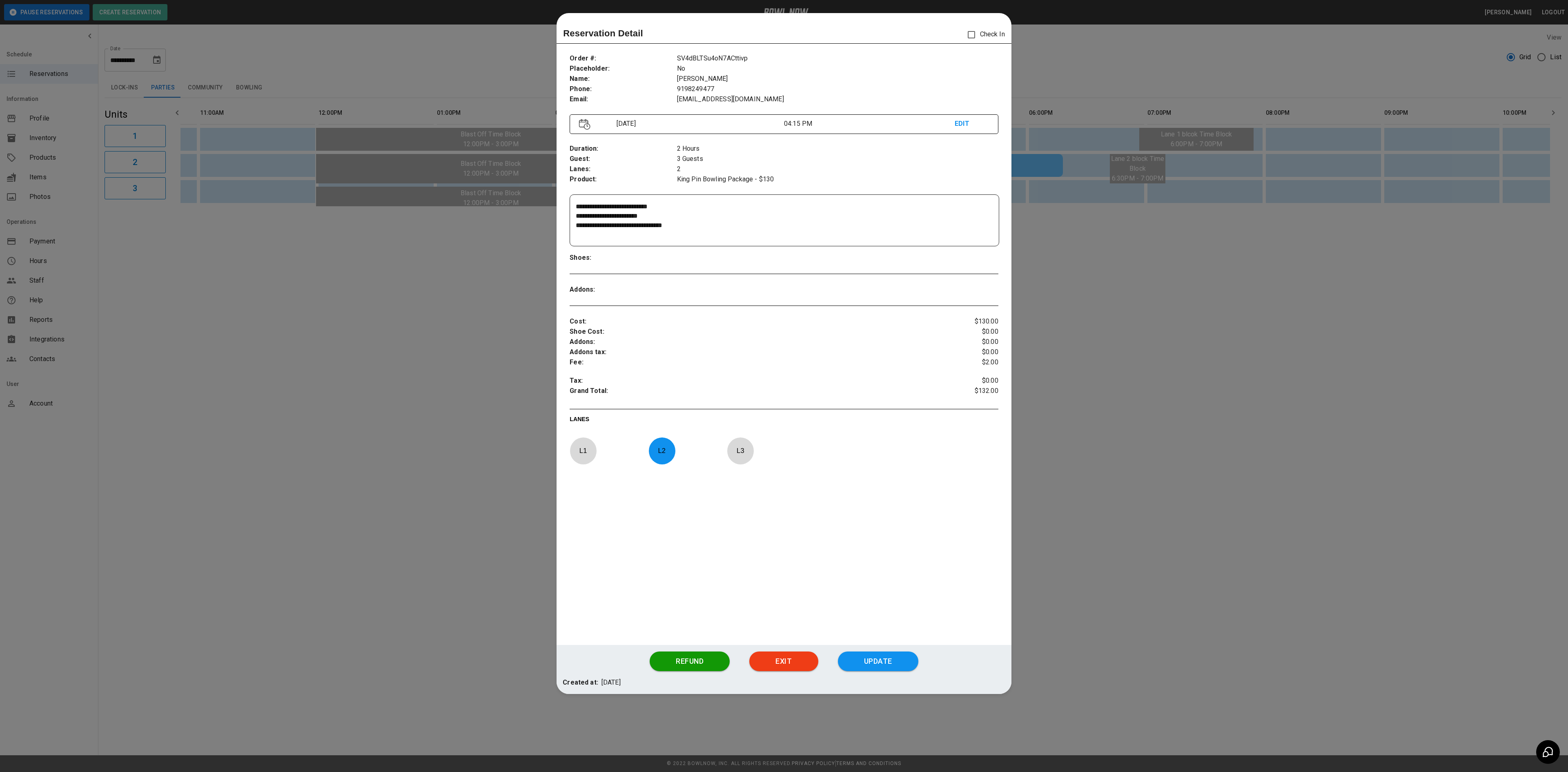
click at [1198, 434] on div at bounding box center [784, 386] width 1568 height 772
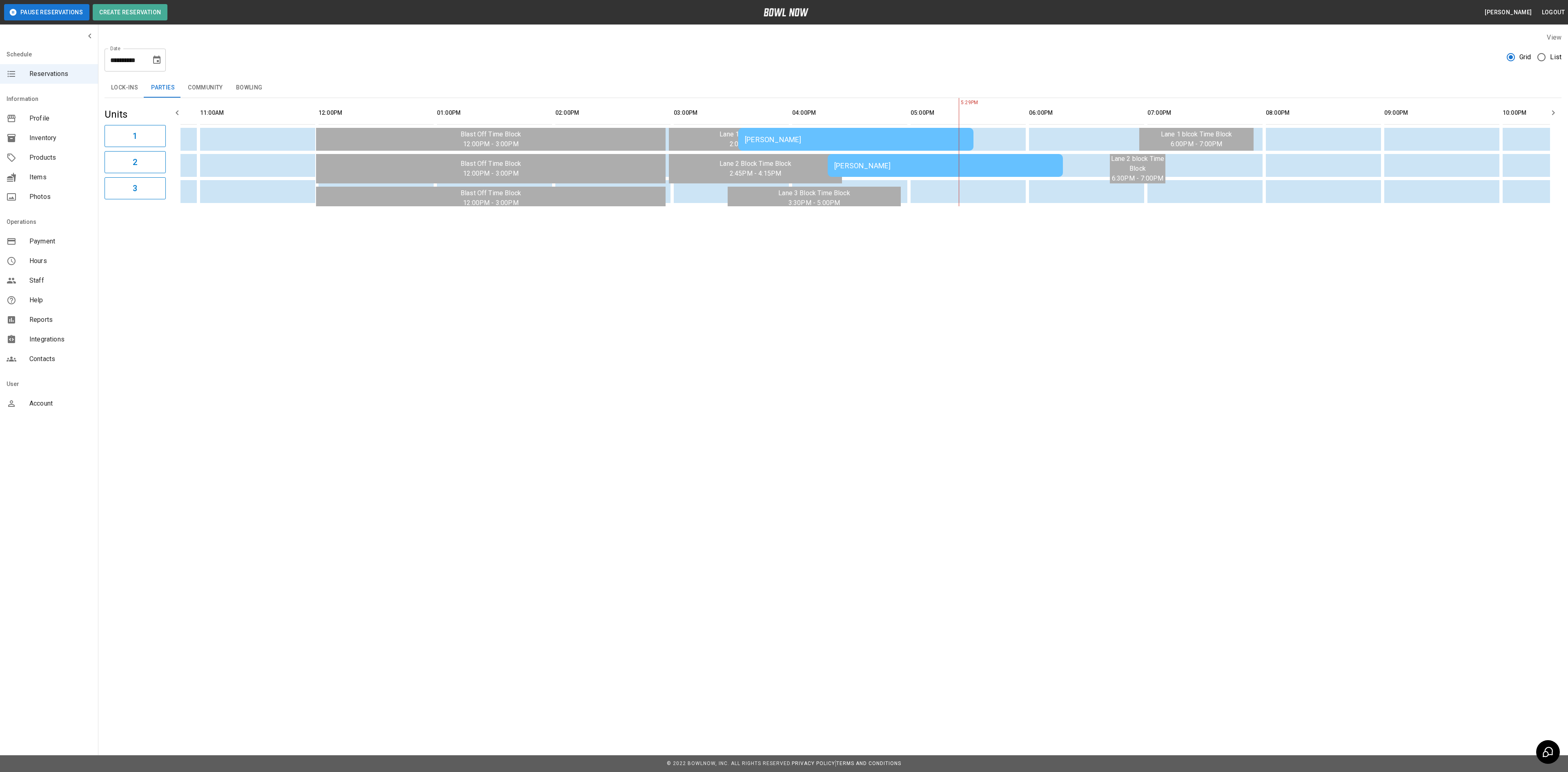
click at [255, 89] on button "Bowling" at bounding box center [249, 88] width 39 height 19
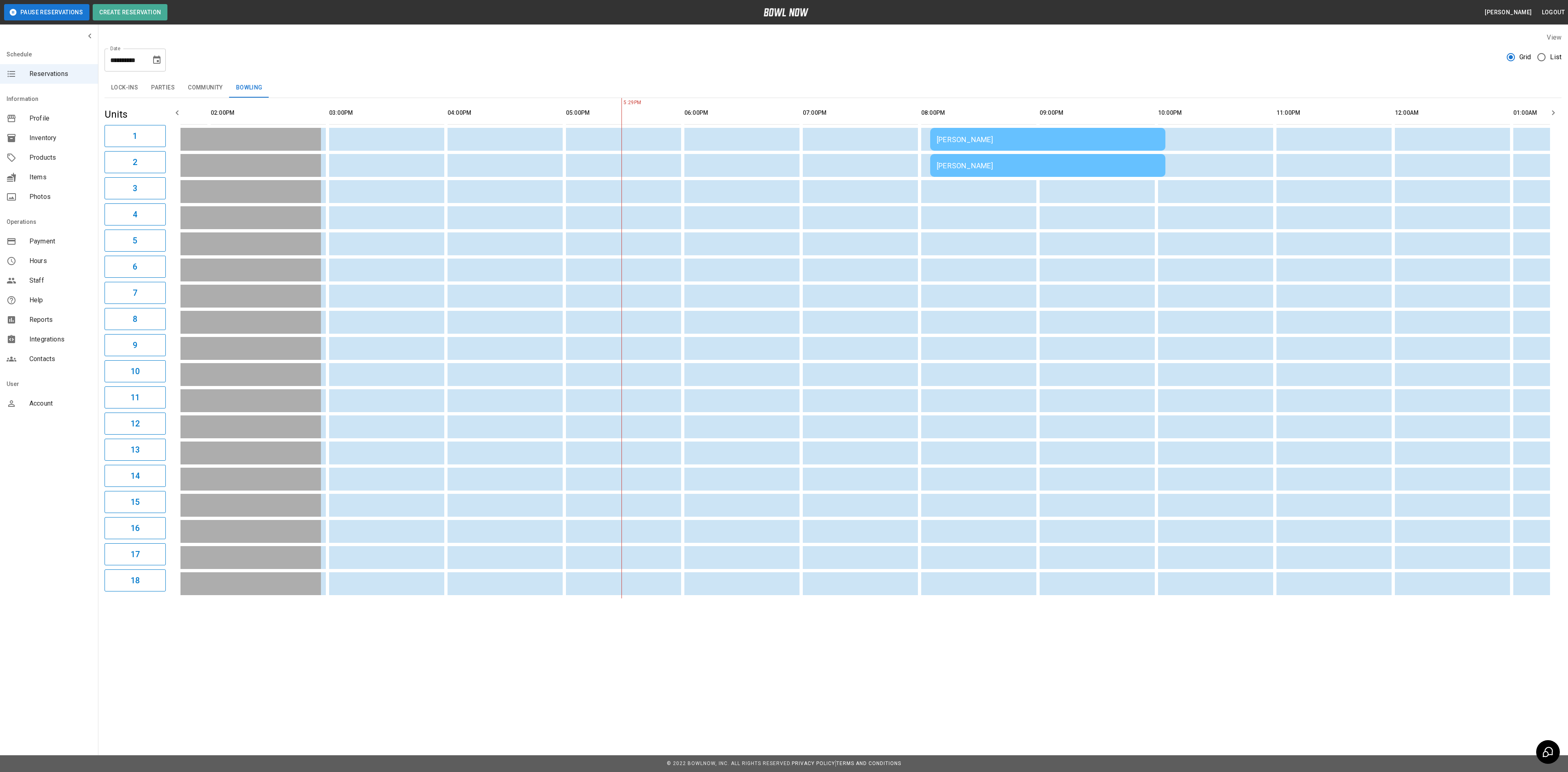
scroll to position [0, 203]
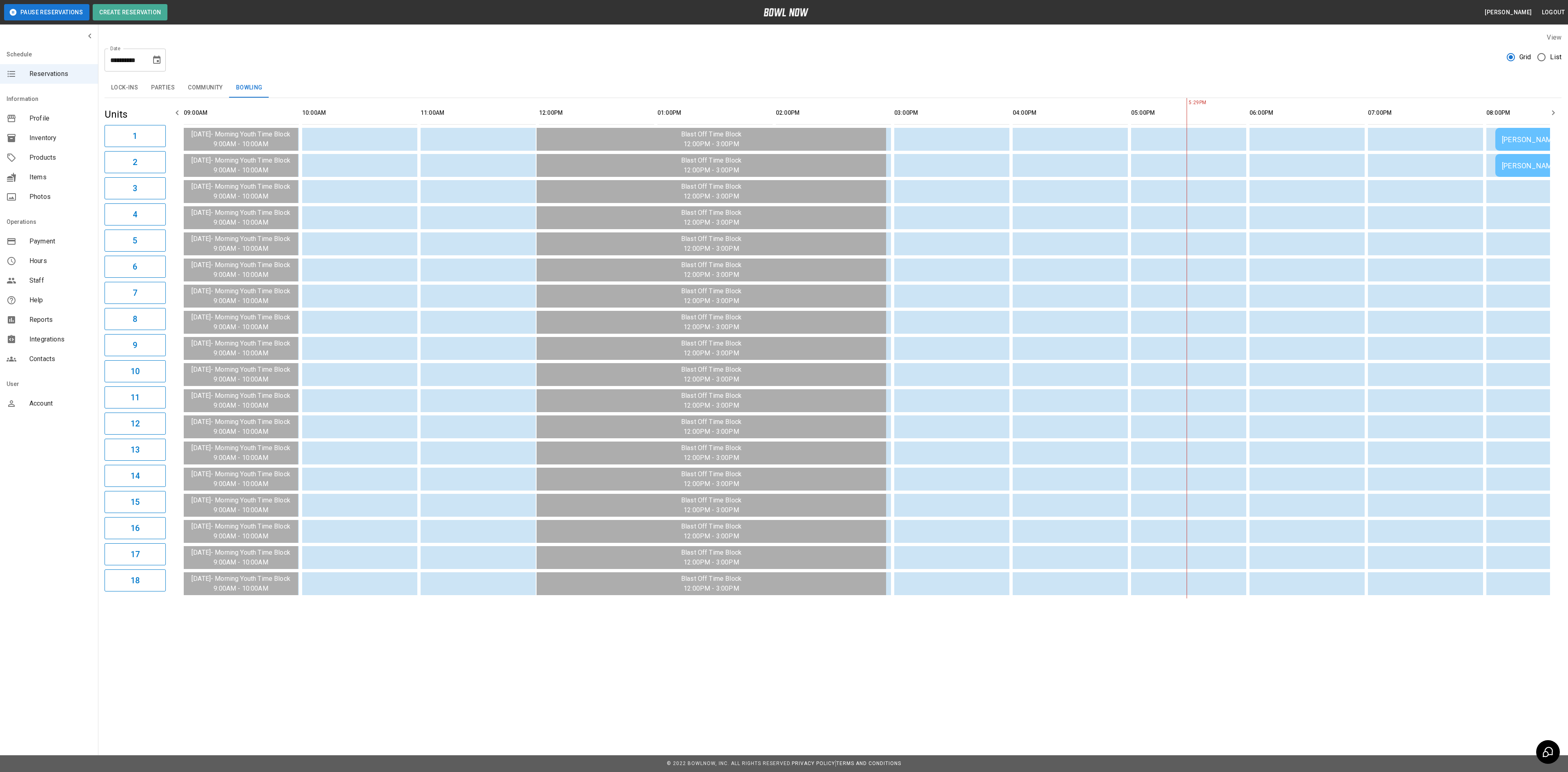
click at [163, 76] on div "**********" at bounding box center [833, 316] width 1470 height 579
click at [163, 80] on button "Parties" at bounding box center [163, 88] width 37 height 19
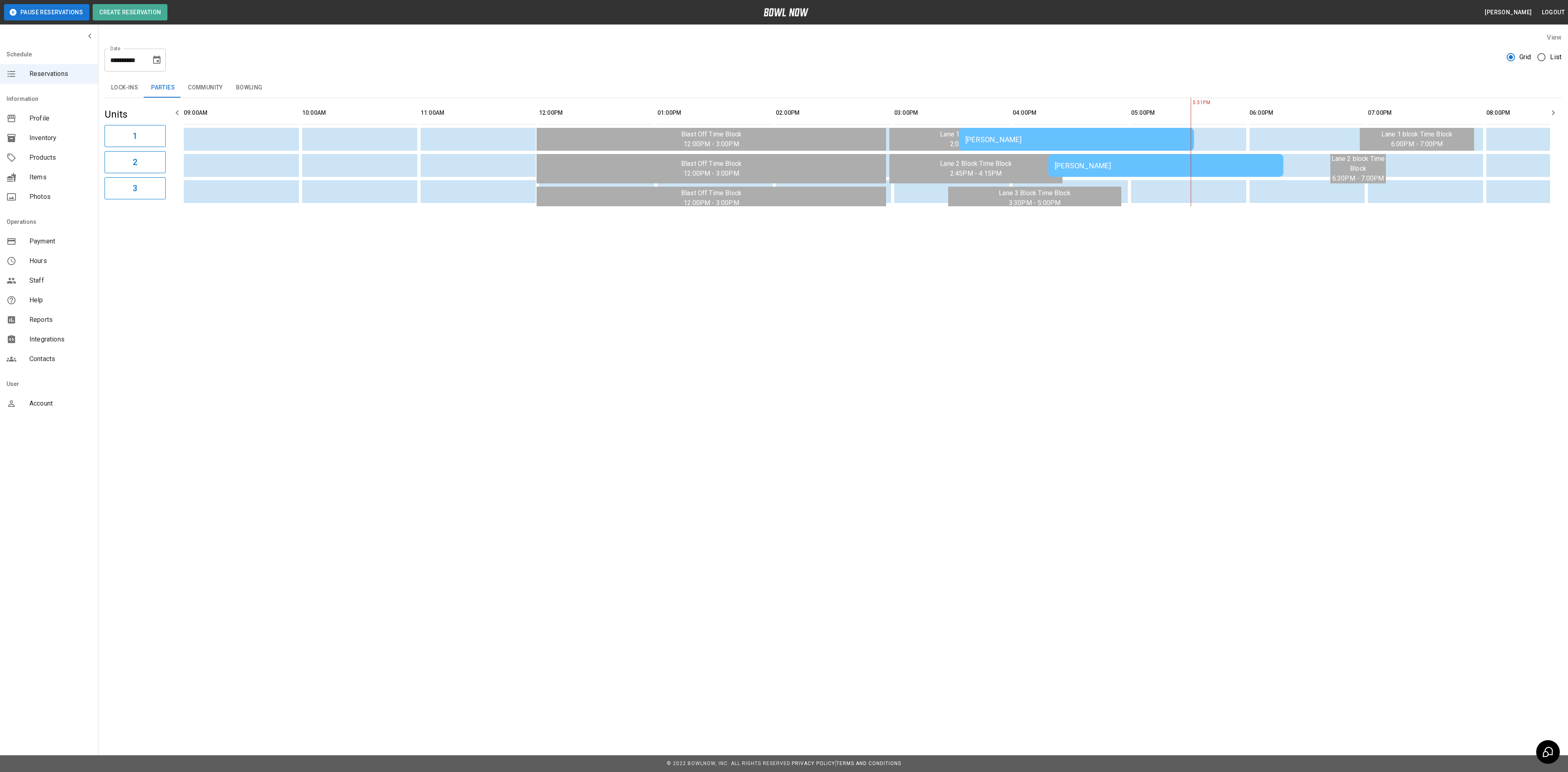
click at [1016, 144] on div "[PERSON_NAME]" at bounding box center [1076, 139] width 222 height 9
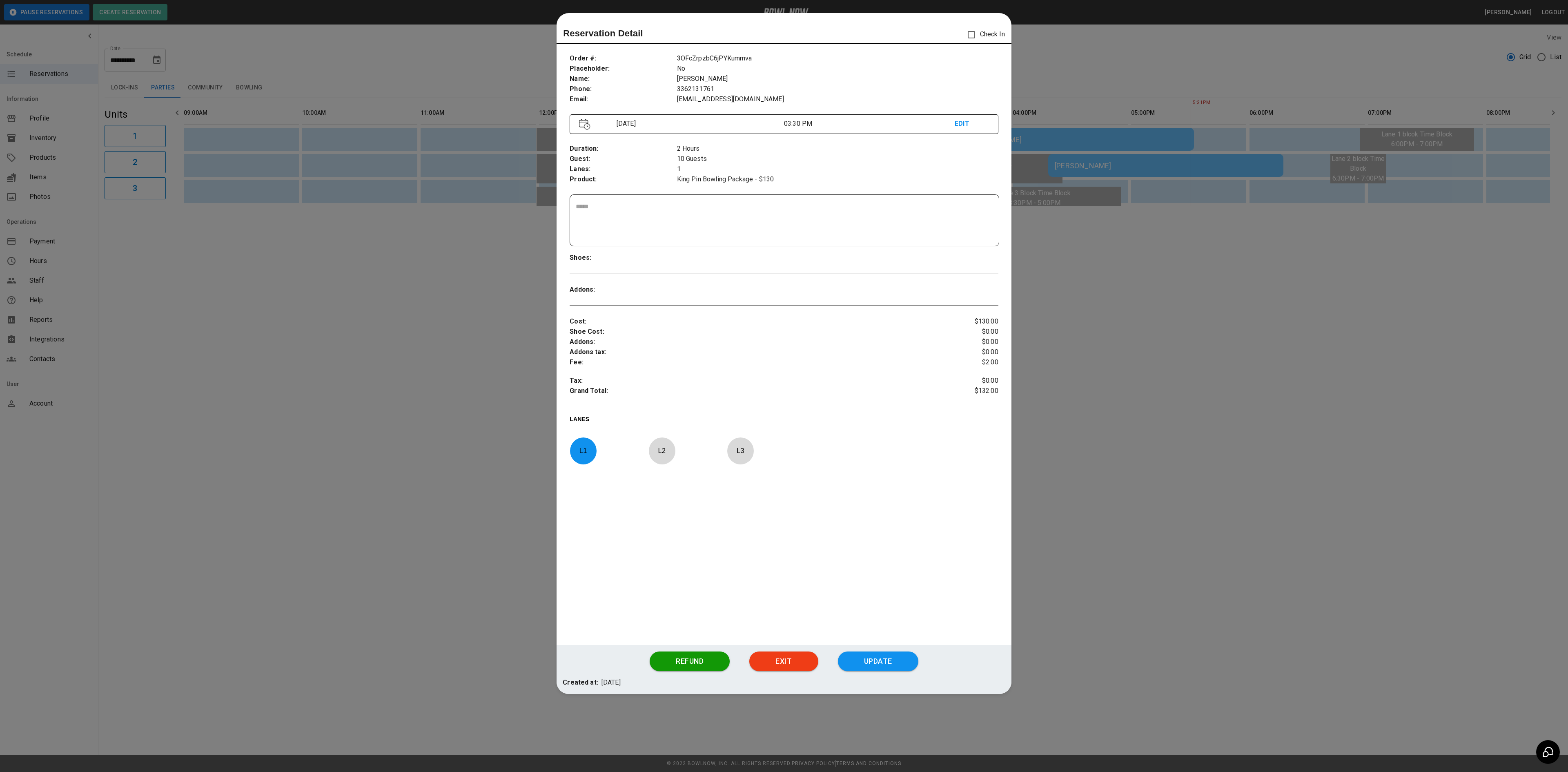
click at [1112, 285] on div at bounding box center [784, 386] width 1568 height 772
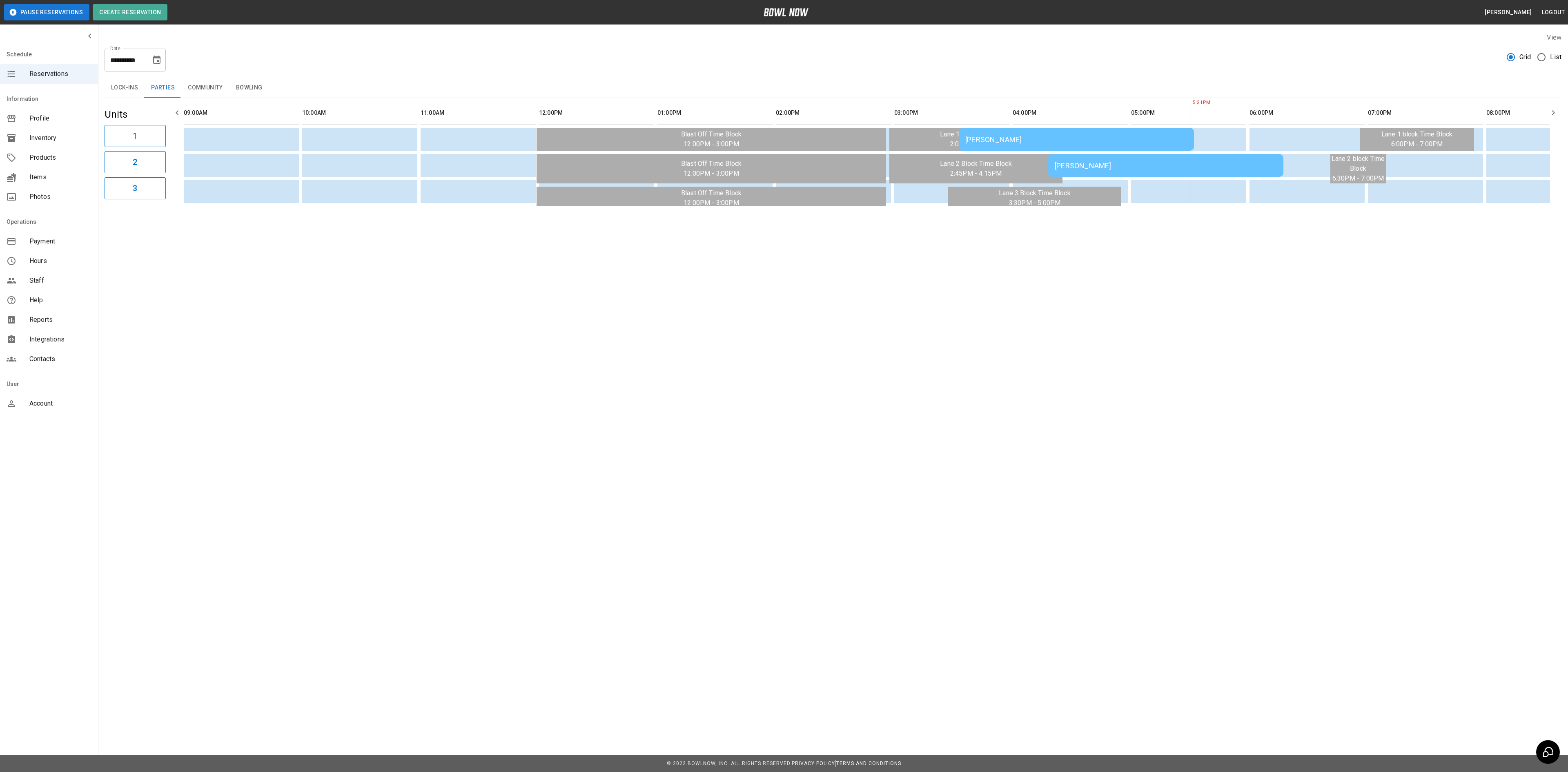
click at [1093, 169] on div "[PERSON_NAME]" at bounding box center [1165, 166] width 222 height 9
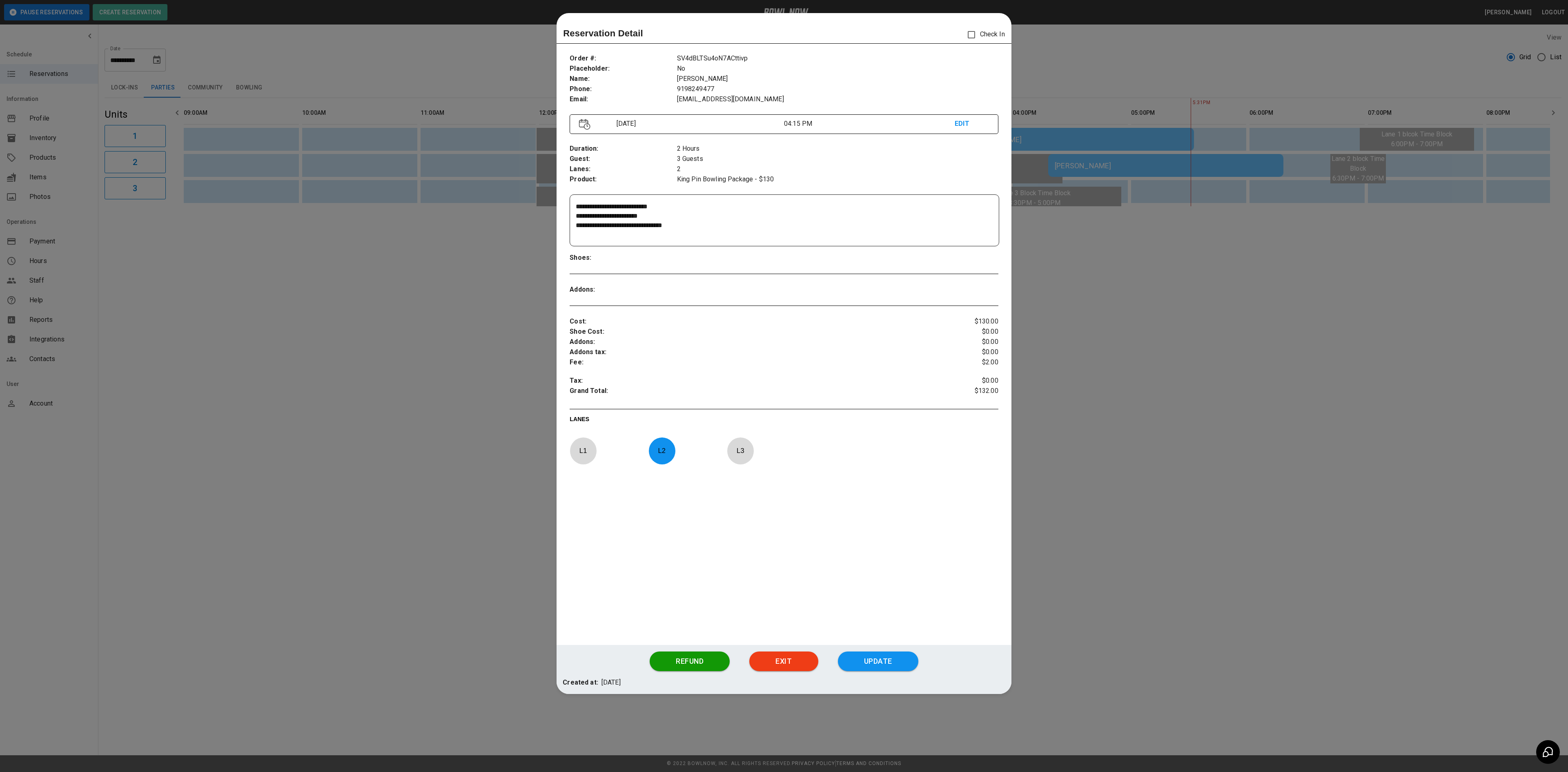
click at [1144, 355] on div at bounding box center [784, 386] width 1568 height 772
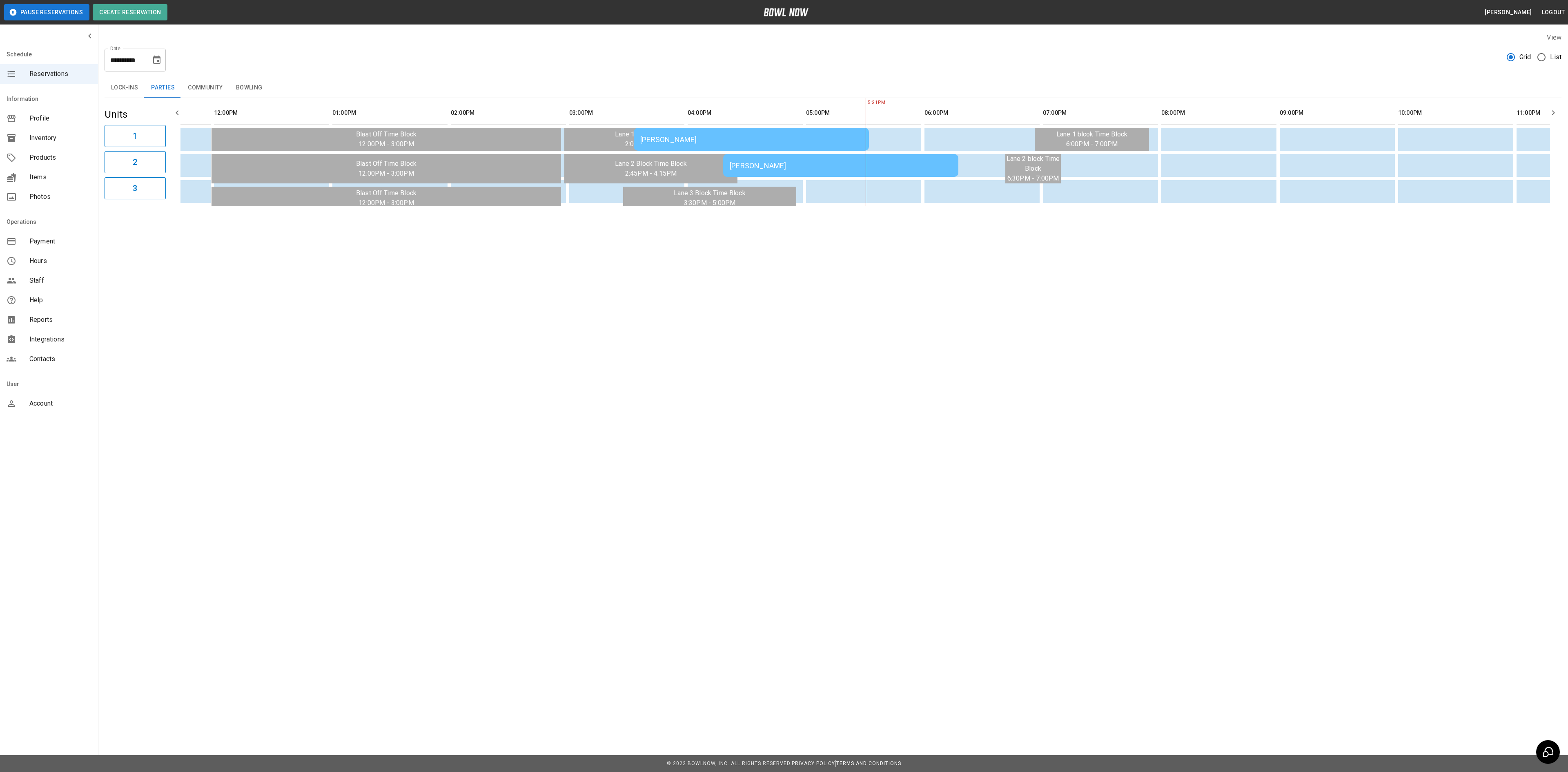
scroll to position [0, 497]
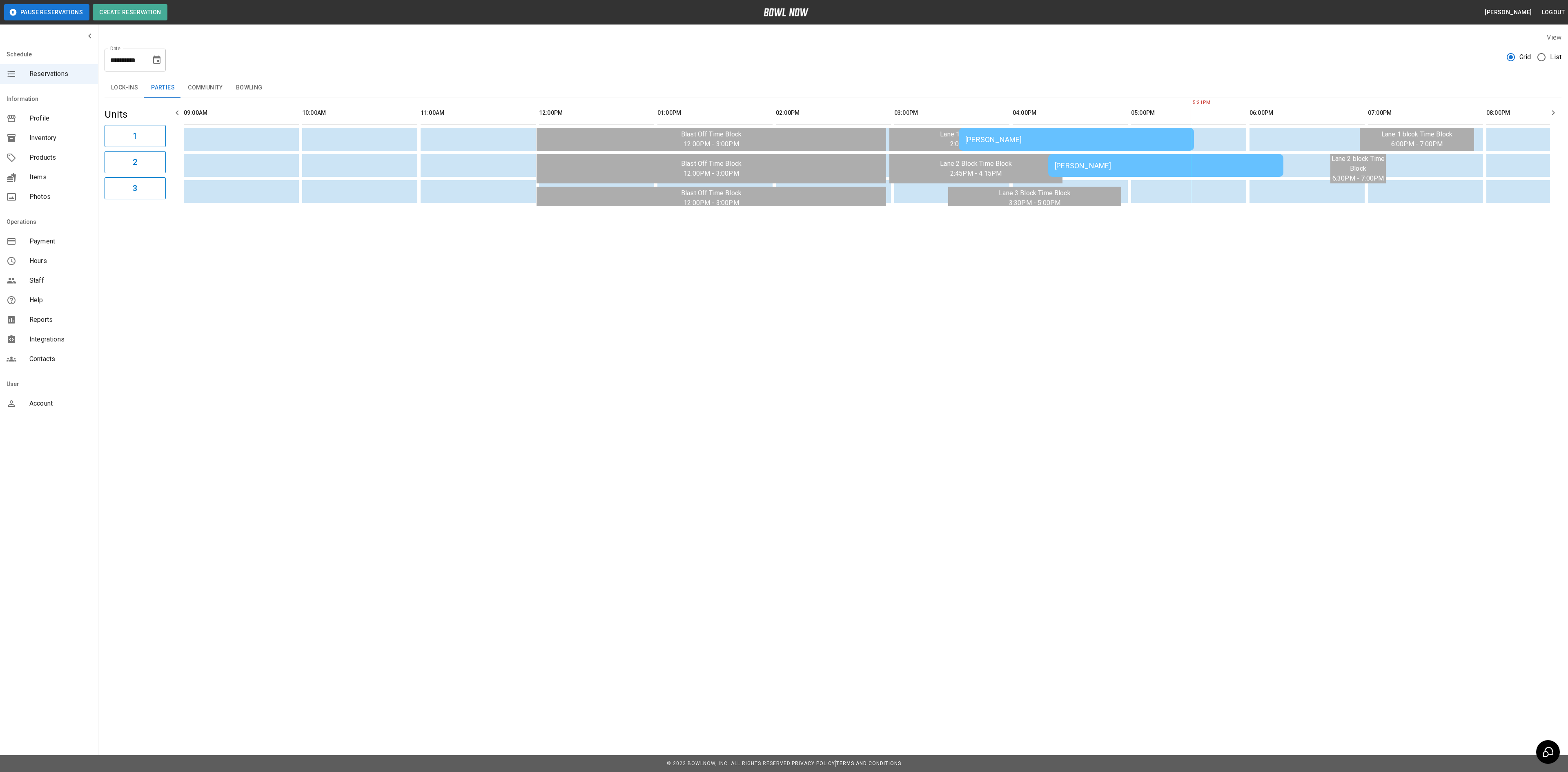
click at [208, 95] on button "Community" at bounding box center [205, 88] width 48 height 19
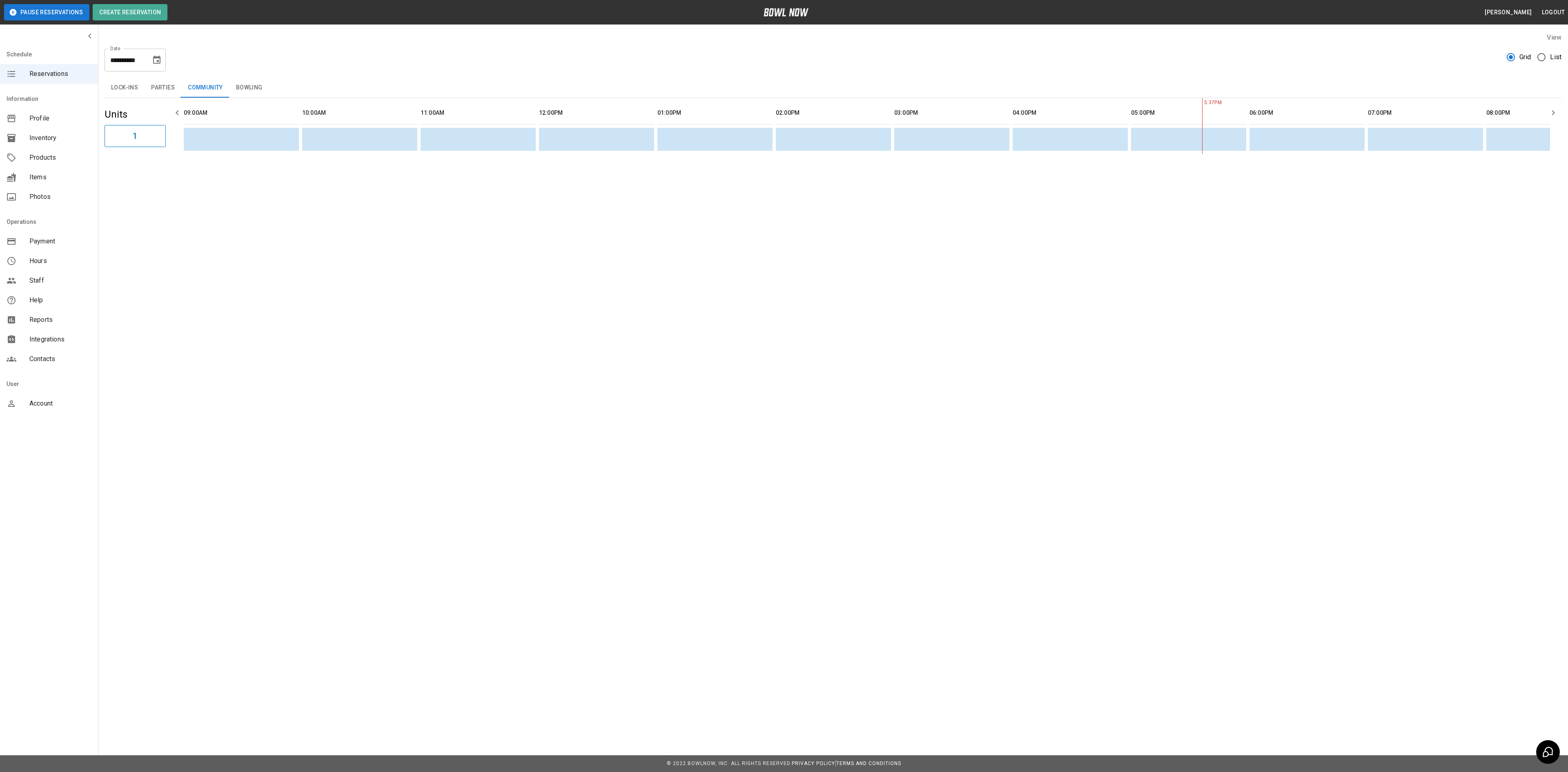
click at [250, 90] on button "Bowling" at bounding box center [249, 88] width 39 height 19
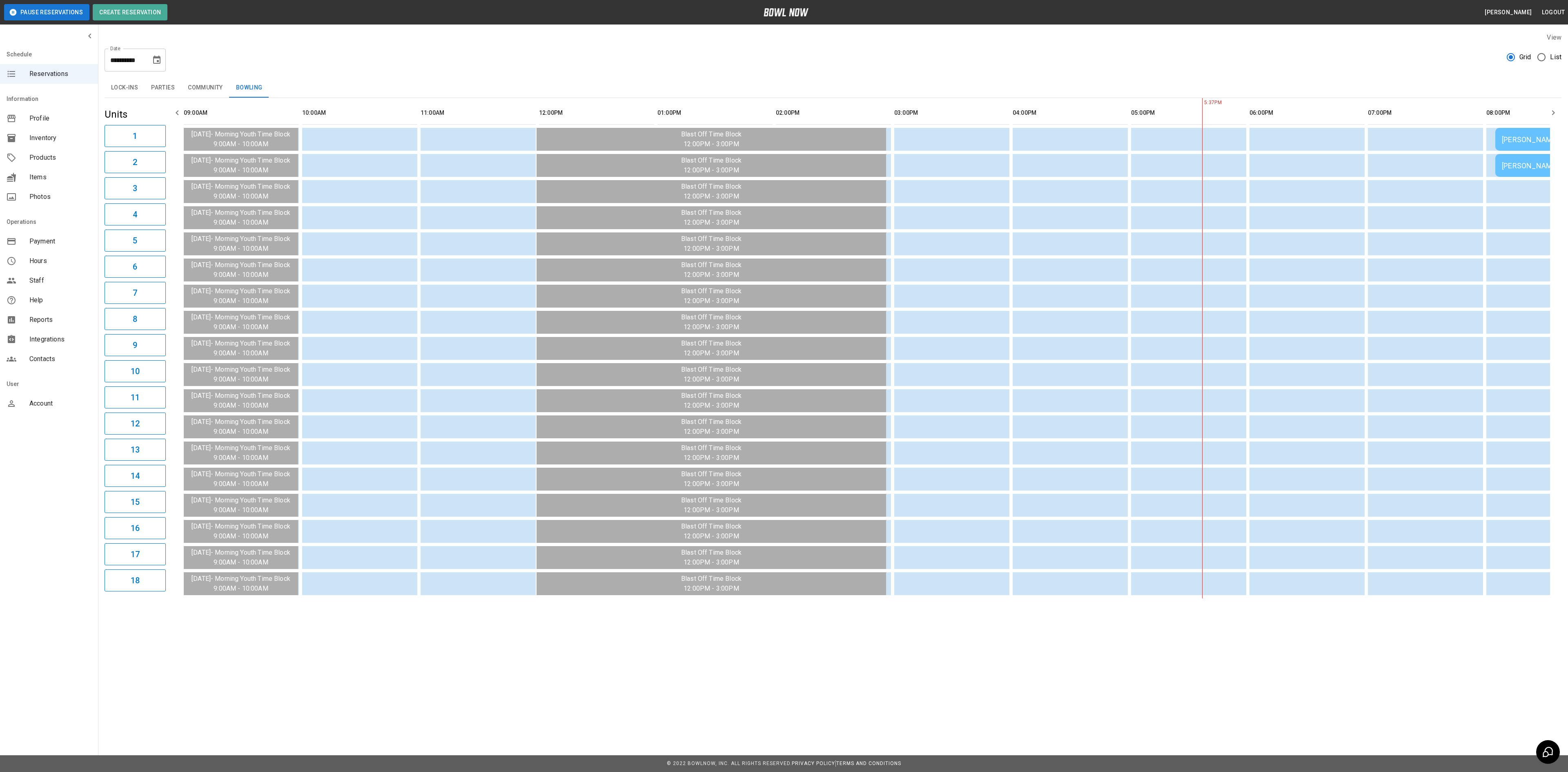
scroll to position [0, 63]
click at [160, 61] on icon "Choose date, selected date is Aug 16, 2025" at bounding box center [157, 59] width 7 height 8
click at [75, 161] on button "17" at bounding box center [75, 165] width 15 height 15
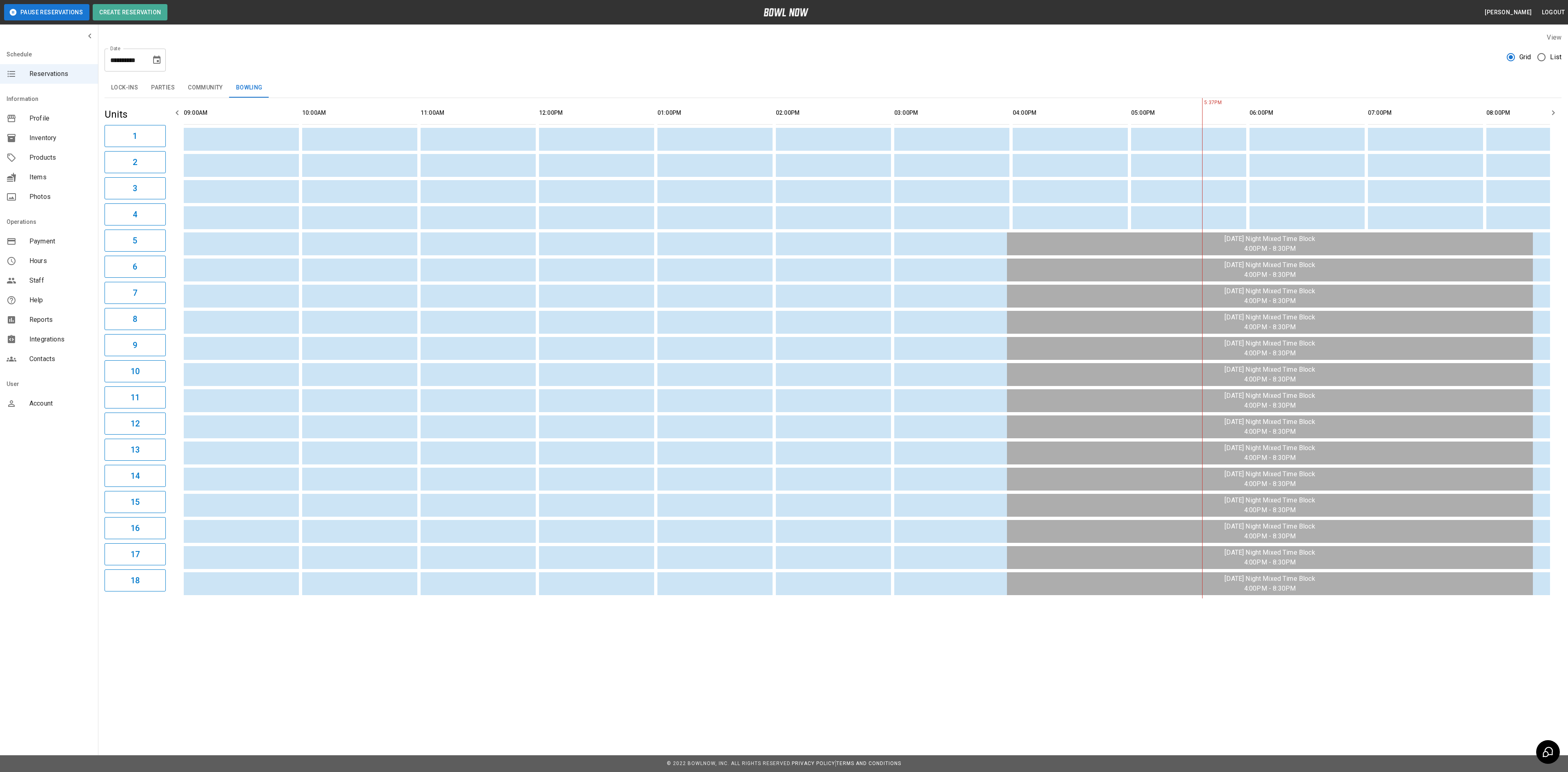
click at [216, 86] on button "Community" at bounding box center [205, 88] width 48 height 19
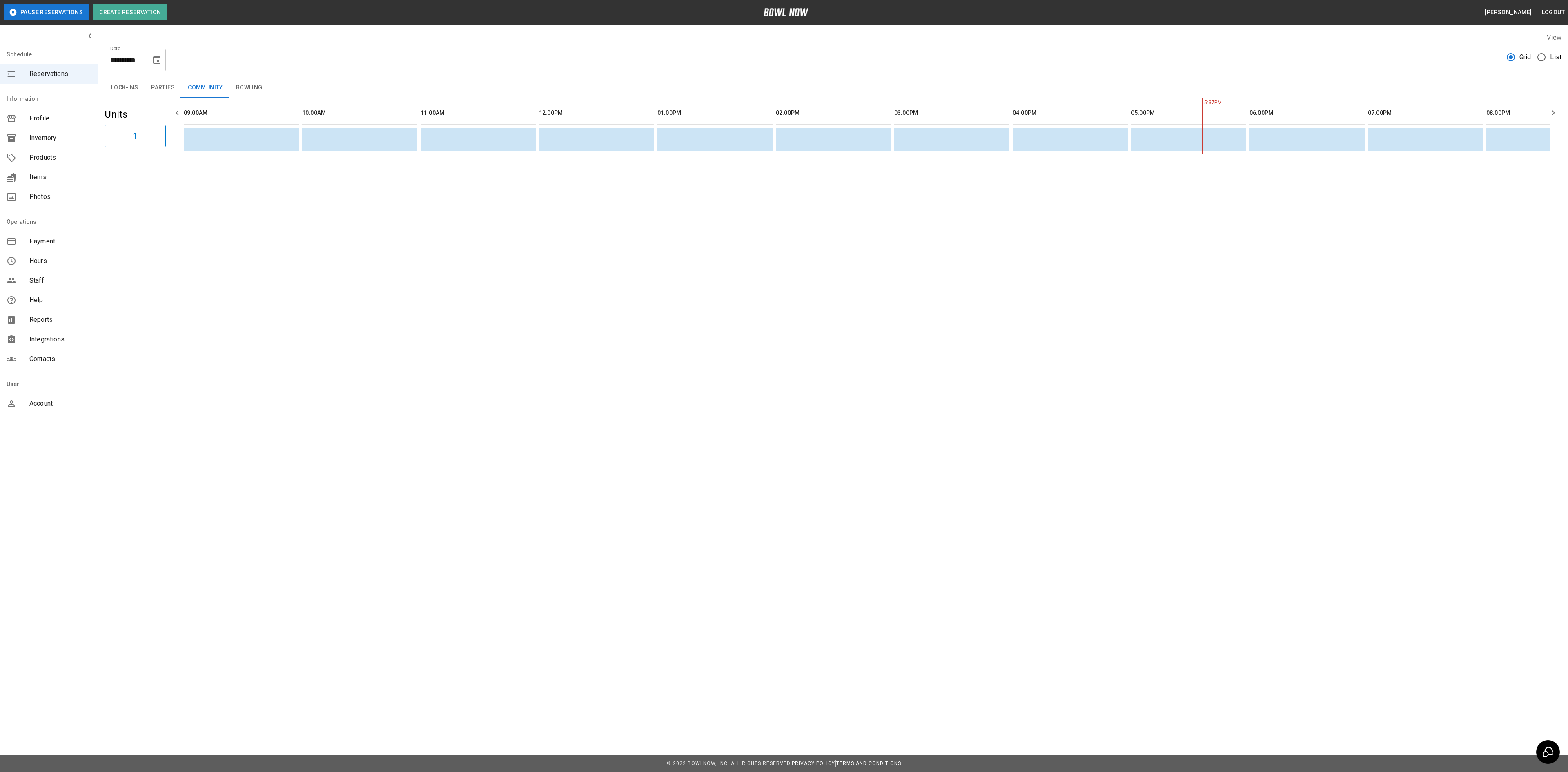
click at [160, 81] on button "Parties" at bounding box center [163, 88] width 37 height 19
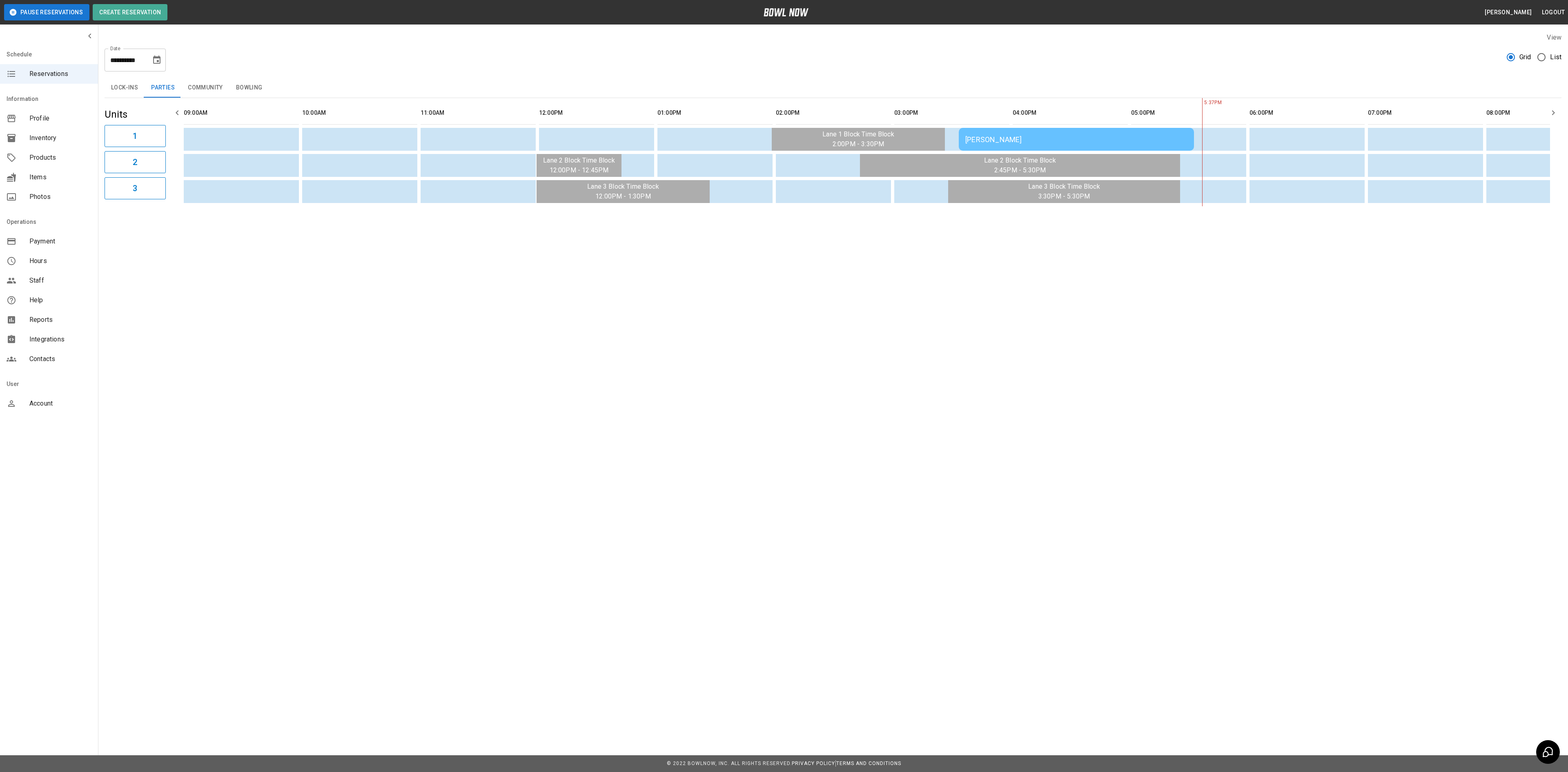
click at [1026, 135] on td "[PERSON_NAME]" at bounding box center [1076, 139] width 235 height 23
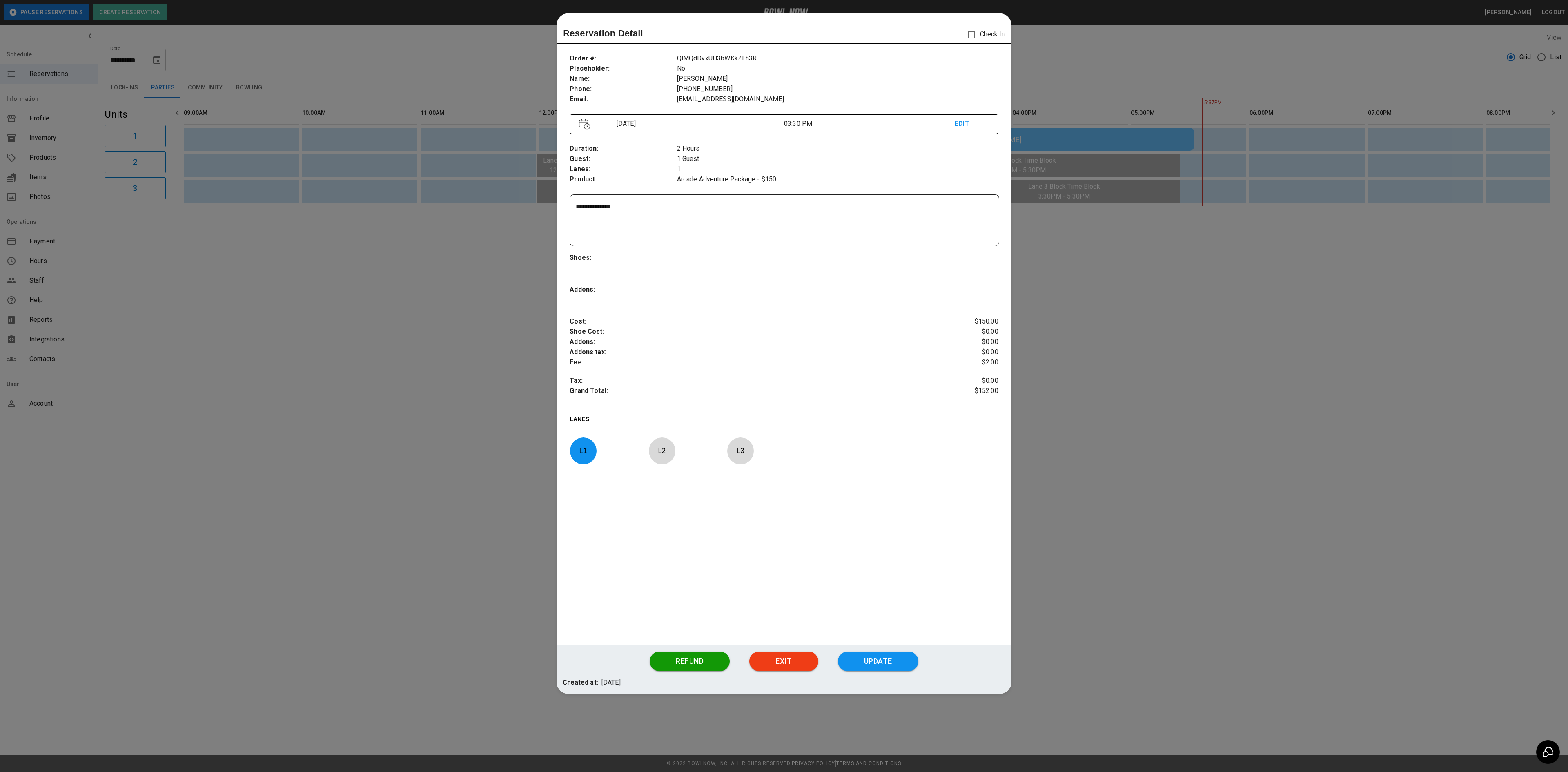
click at [1158, 269] on div at bounding box center [784, 386] width 1568 height 772
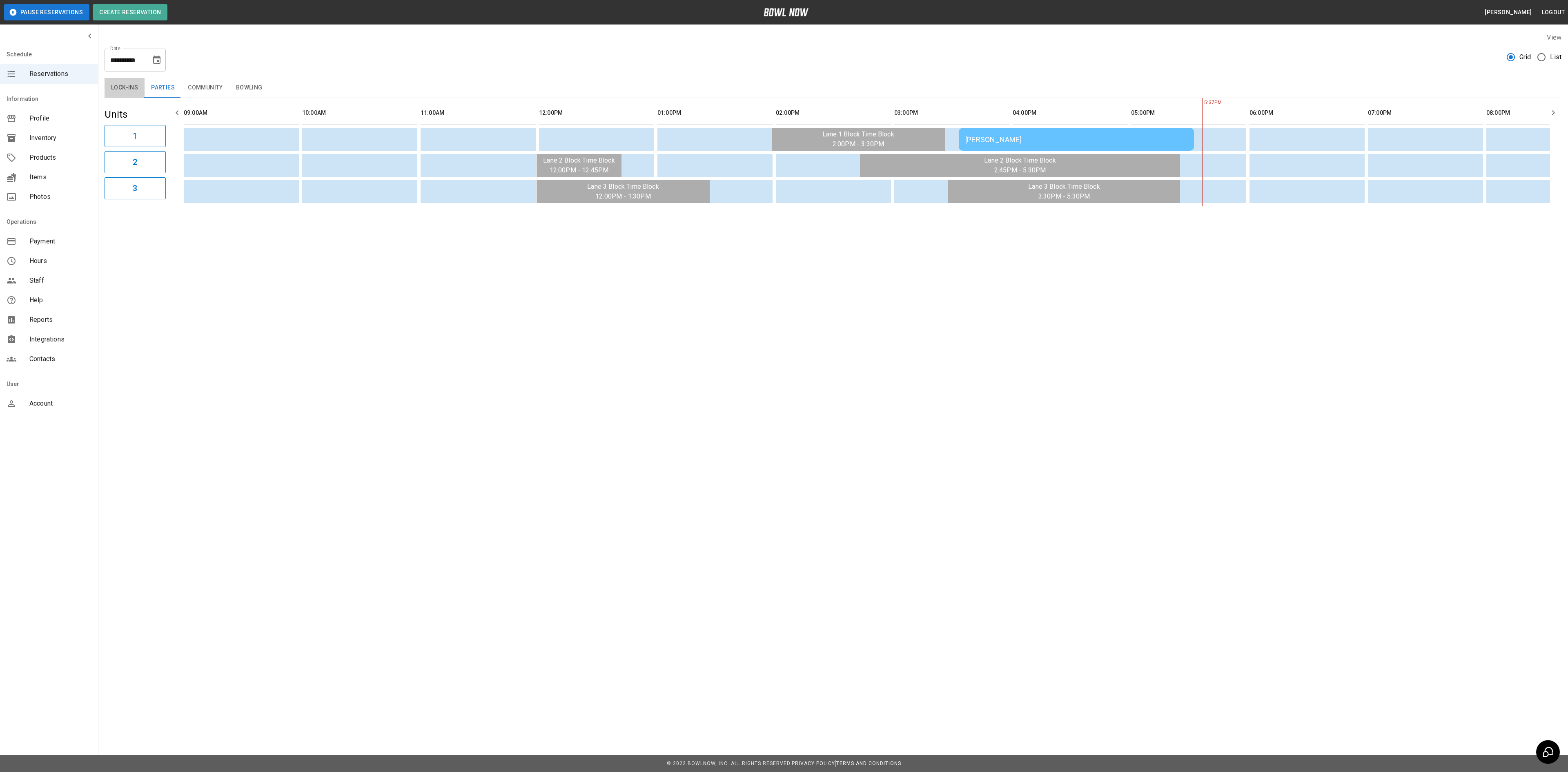
click at [126, 93] on button "Lock-ins" at bounding box center [125, 88] width 40 height 19
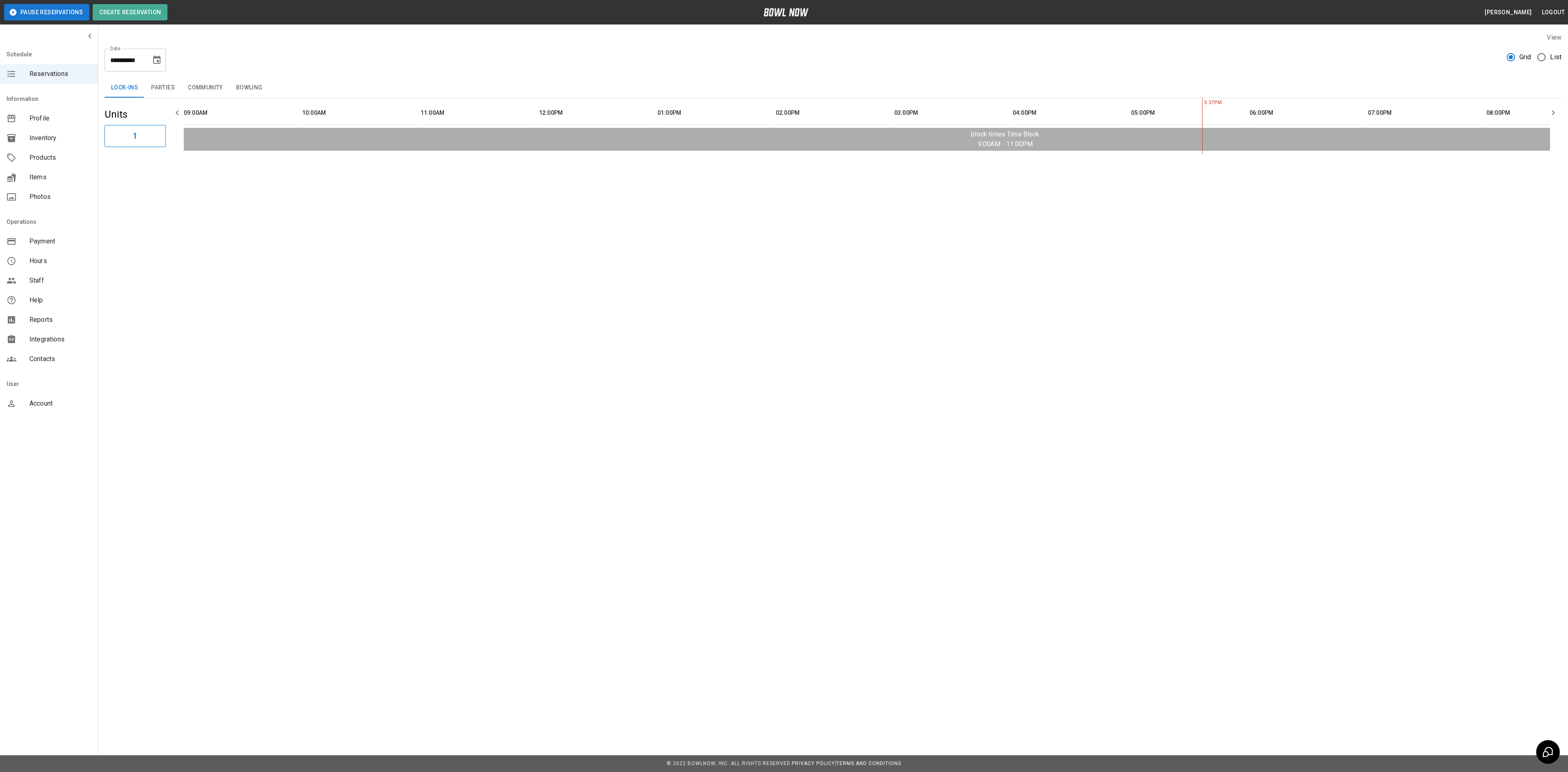
click at [158, 89] on button "Parties" at bounding box center [163, 88] width 37 height 19
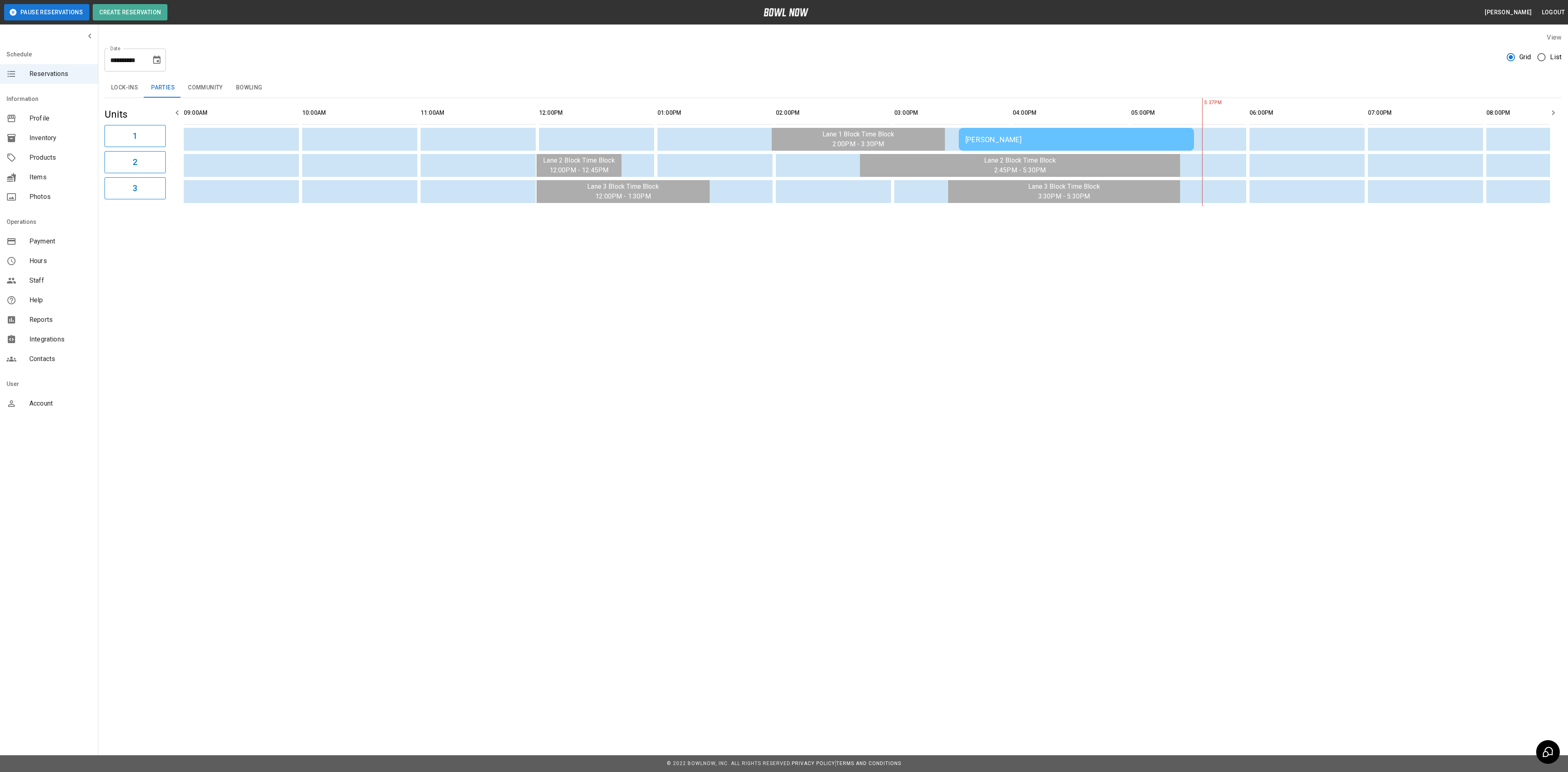
click at [177, 79] on button "Parties" at bounding box center [163, 88] width 37 height 19
click at [201, 95] on button "Community" at bounding box center [205, 88] width 48 height 19
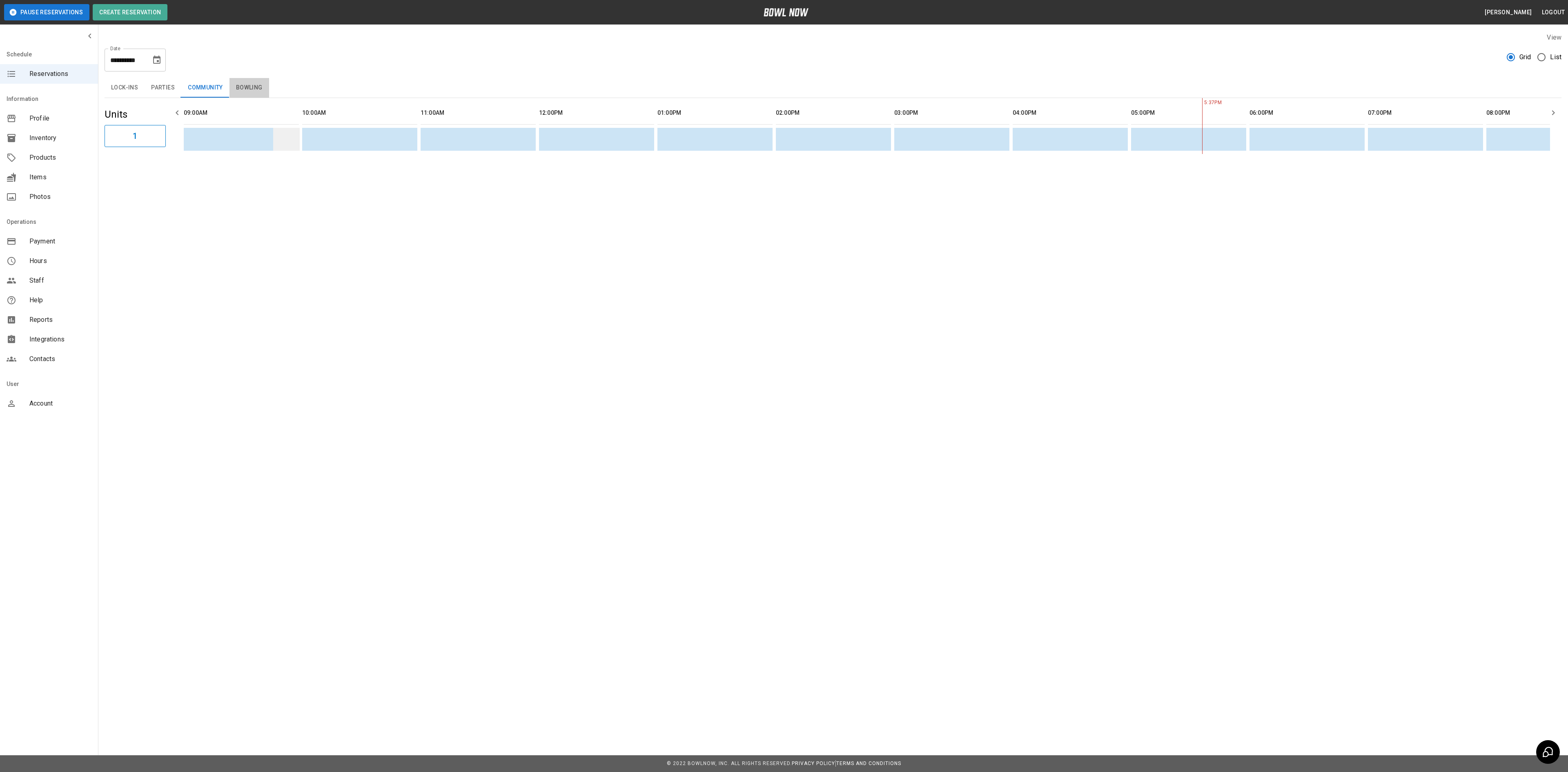
drag, startPoint x: 233, startPoint y: 84, endPoint x: 289, endPoint y: 145, distance: 82.8
click at [234, 84] on button "Bowling" at bounding box center [249, 88] width 39 height 19
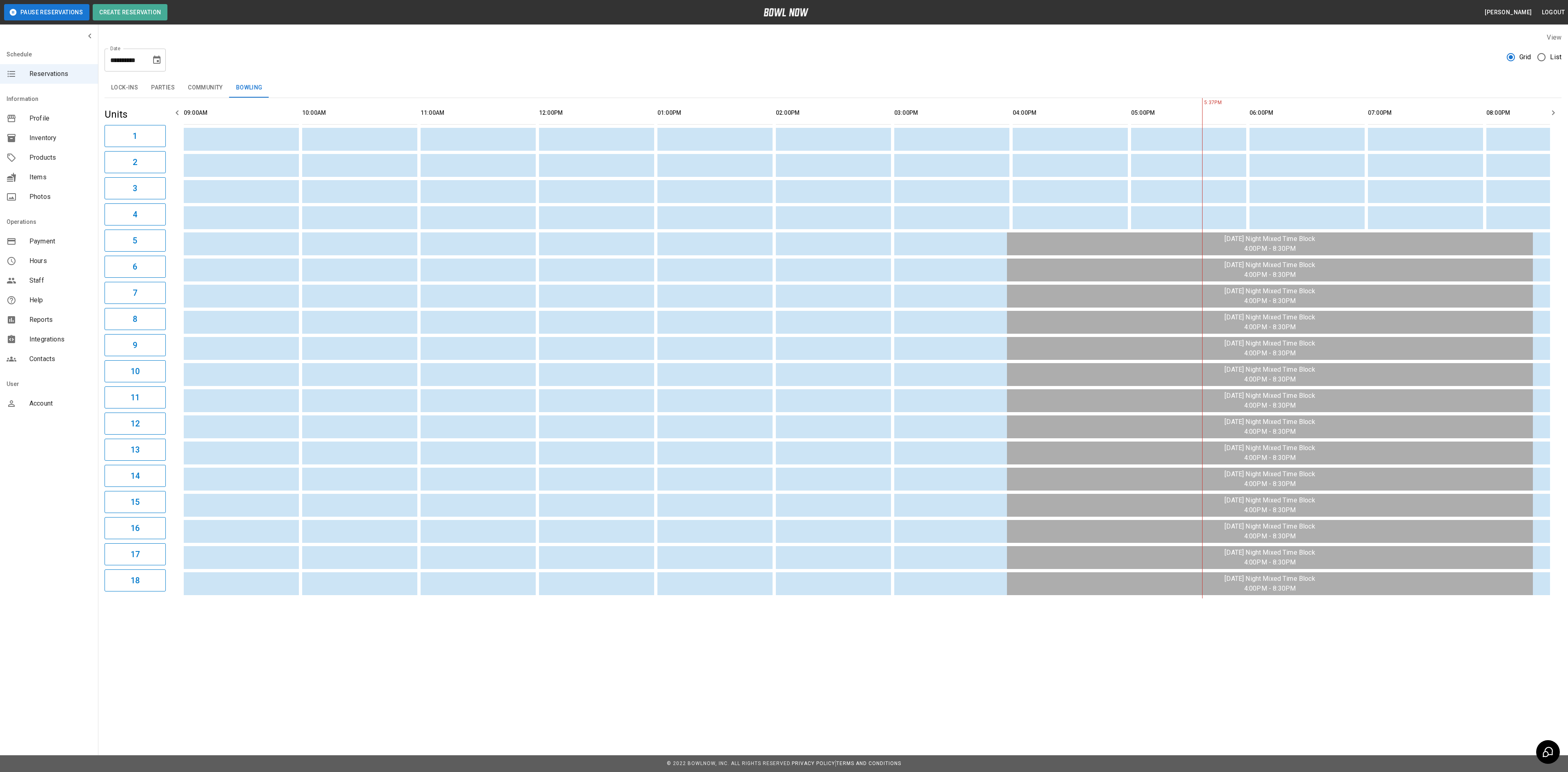
click at [155, 60] on icon "Choose date, selected date is Aug 17, 2025" at bounding box center [156, 60] width 10 height 10
click at [90, 165] on button "18" at bounding box center [92, 165] width 15 height 15
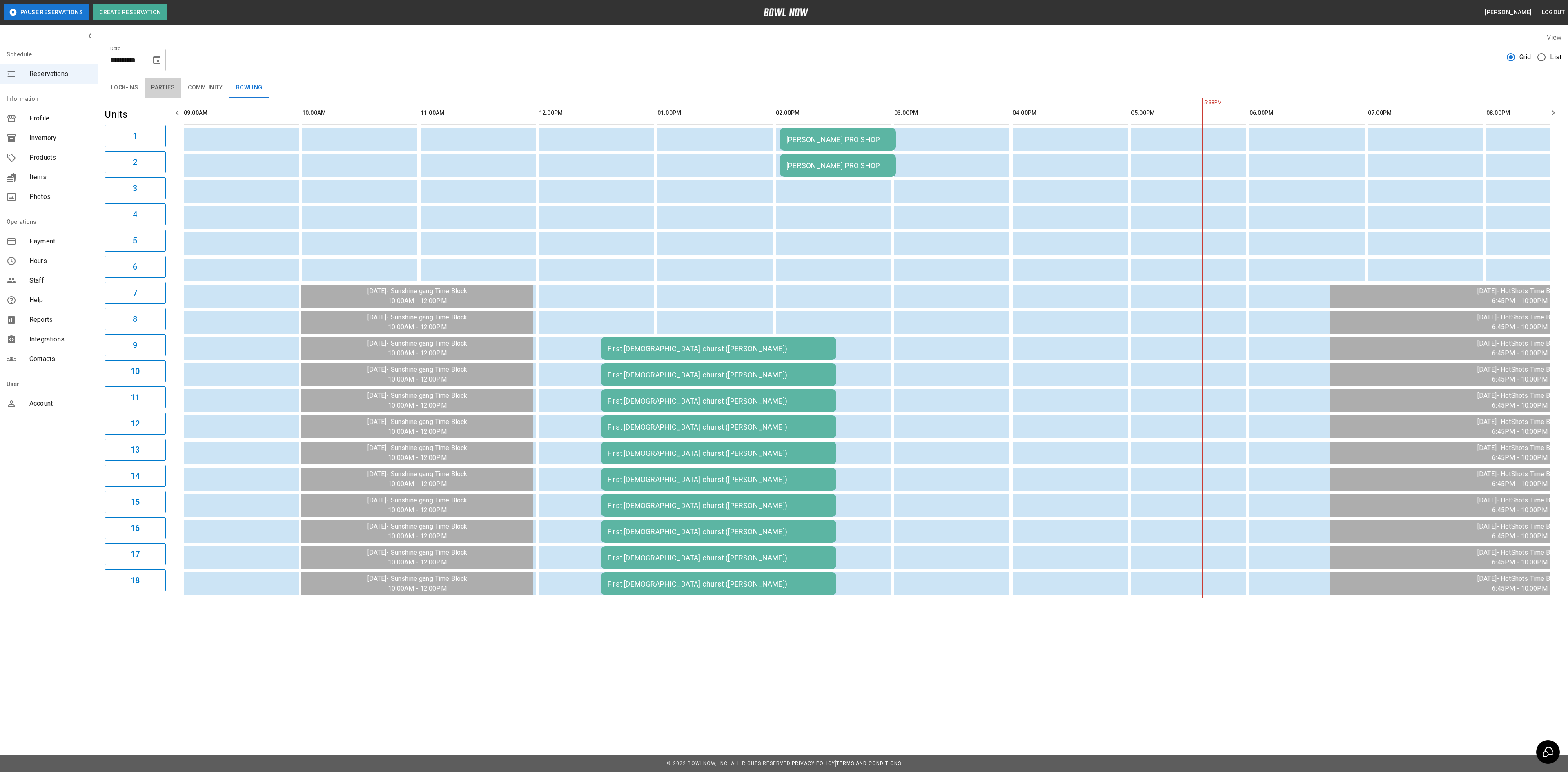
click at [158, 89] on button "Parties" at bounding box center [163, 88] width 37 height 19
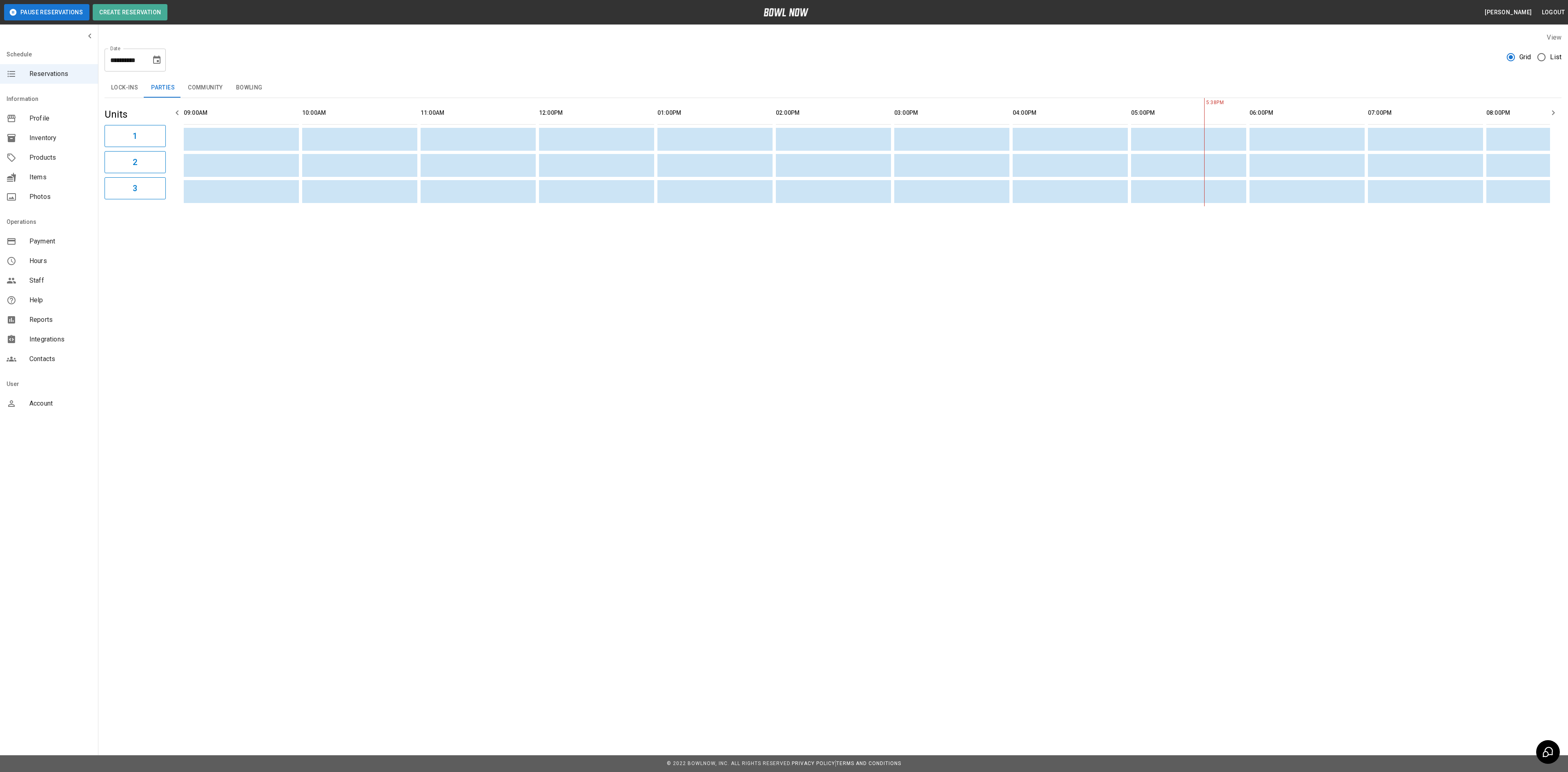
click at [155, 61] on icon "Choose date, selected date is Aug 18, 2025" at bounding box center [156, 60] width 10 height 10
click at [111, 161] on button "19" at bounding box center [108, 165] width 15 height 15
click at [254, 90] on button "Bowling" at bounding box center [249, 88] width 39 height 19
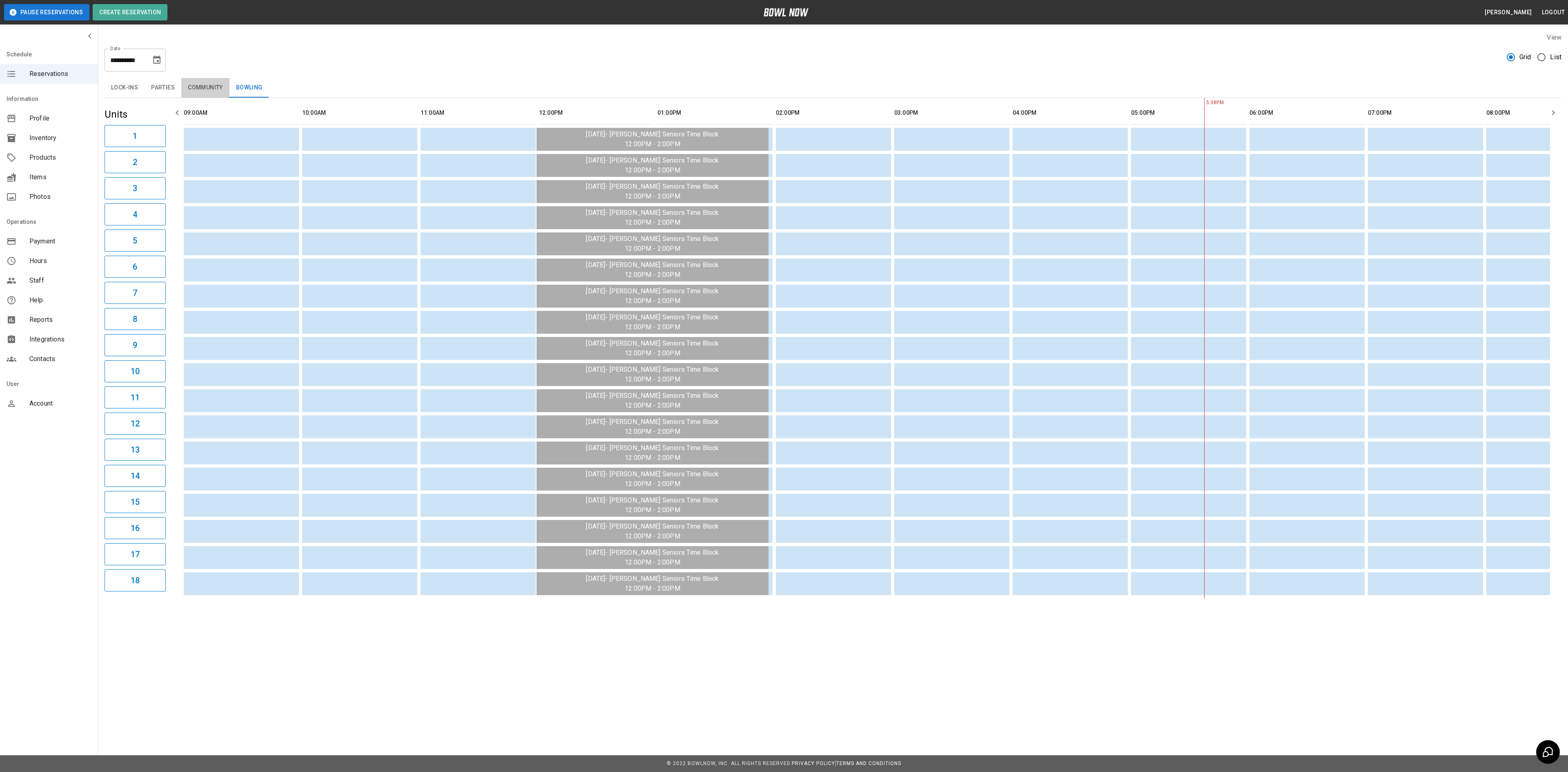
click at [203, 89] on button "Community" at bounding box center [205, 88] width 48 height 19
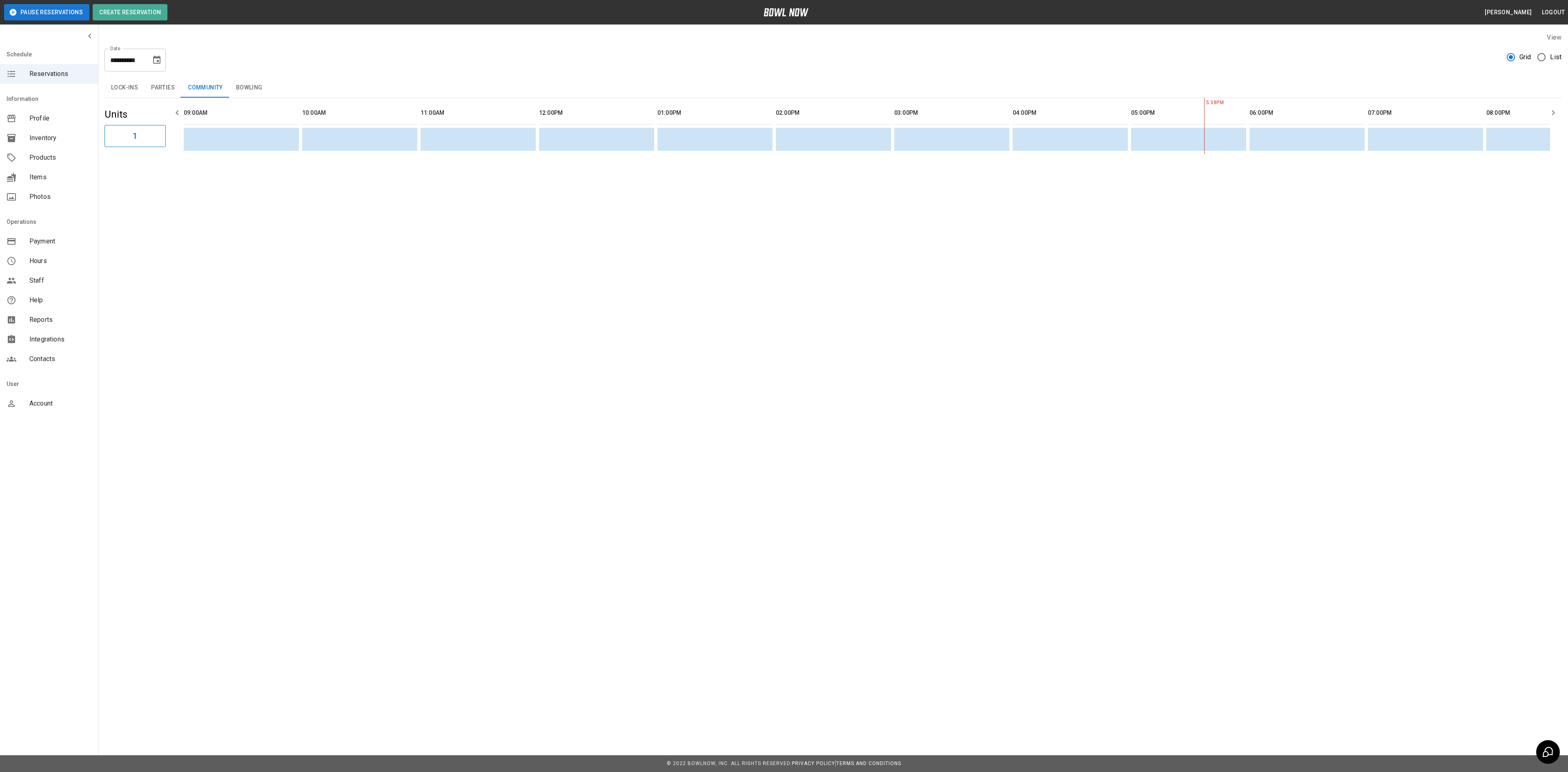
click at [150, 86] on button "Parties" at bounding box center [163, 88] width 37 height 19
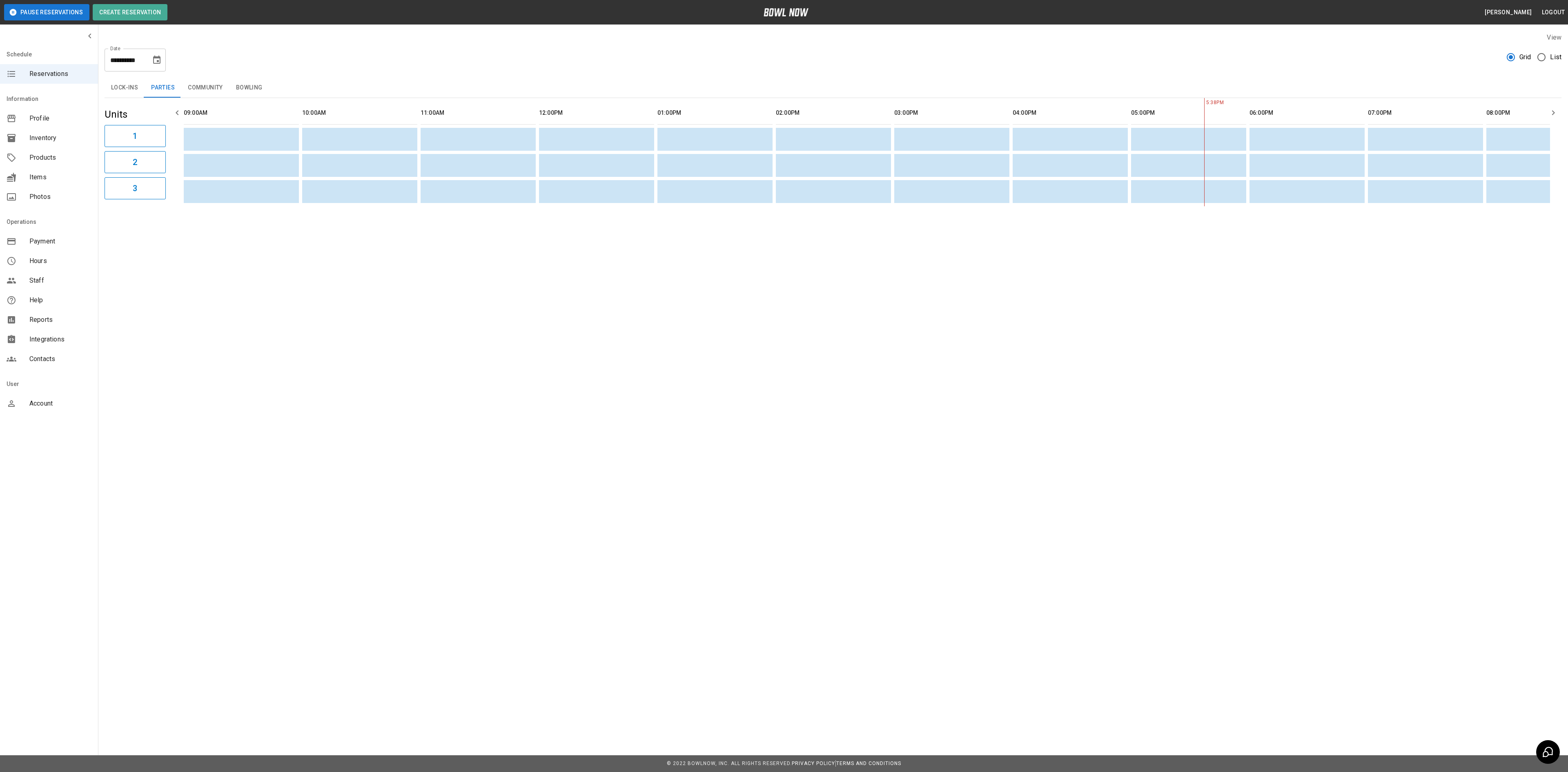
click at [123, 92] on button "Lock-ins" at bounding box center [125, 88] width 40 height 19
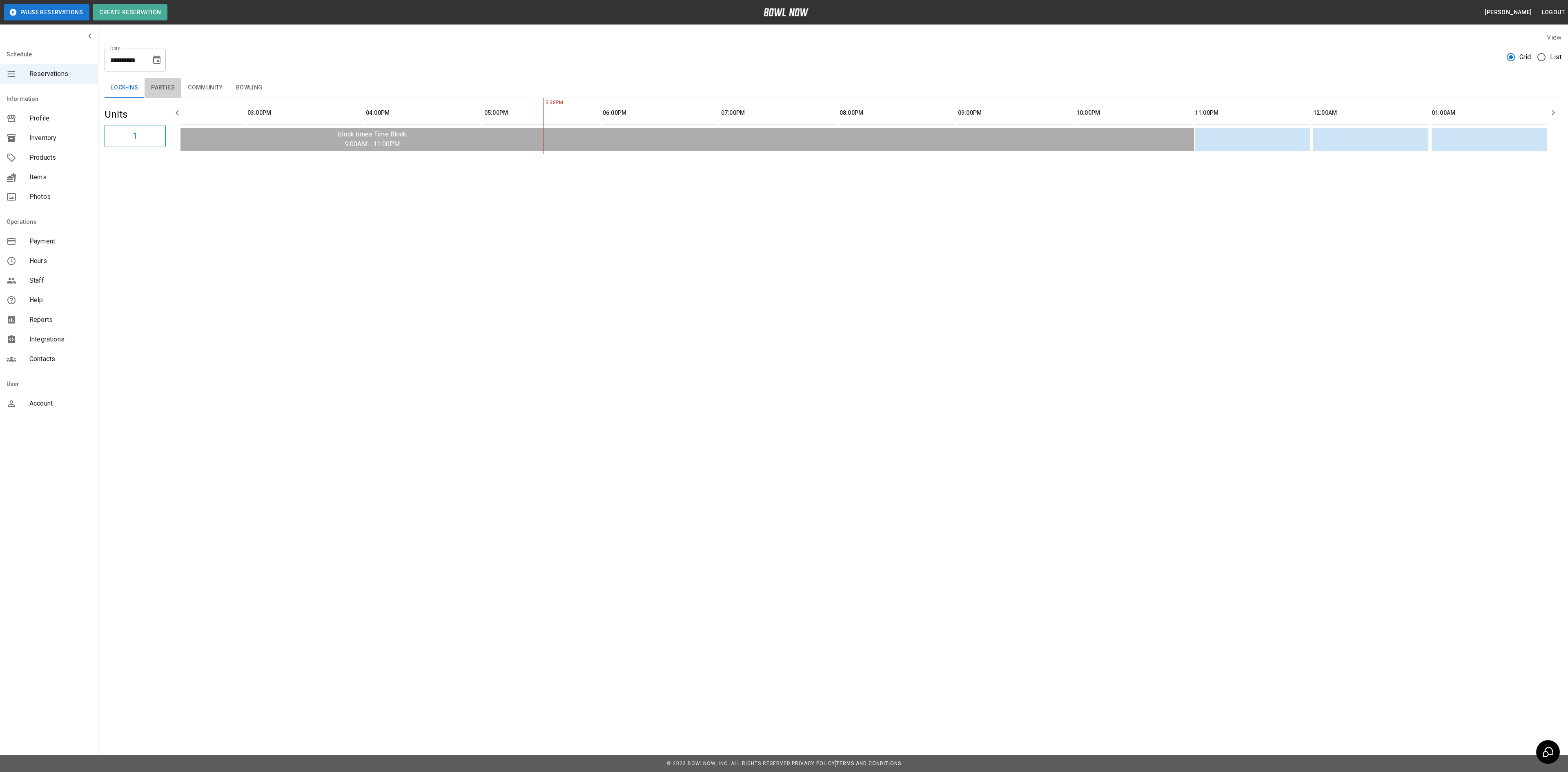
click at [161, 85] on button "Parties" at bounding box center [163, 88] width 37 height 19
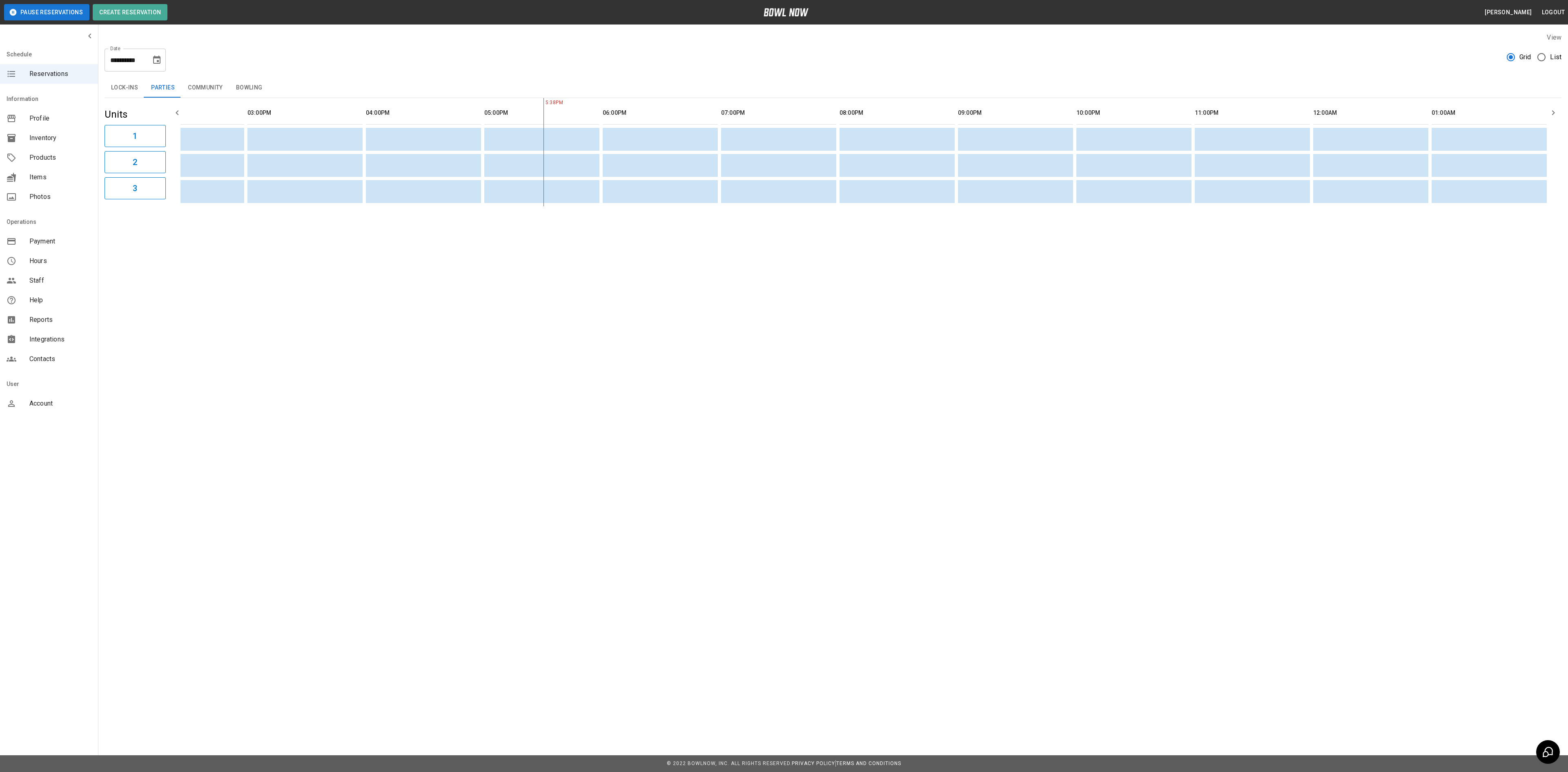
click at [159, 54] on button "Choose date, selected date is Aug 19, 2025" at bounding box center [156, 60] width 17 height 17
click at [127, 164] on button "20" at bounding box center [125, 165] width 15 height 15
click at [130, 94] on button "Lock-ins" at bounding box center [125, 88] width 40 height 19
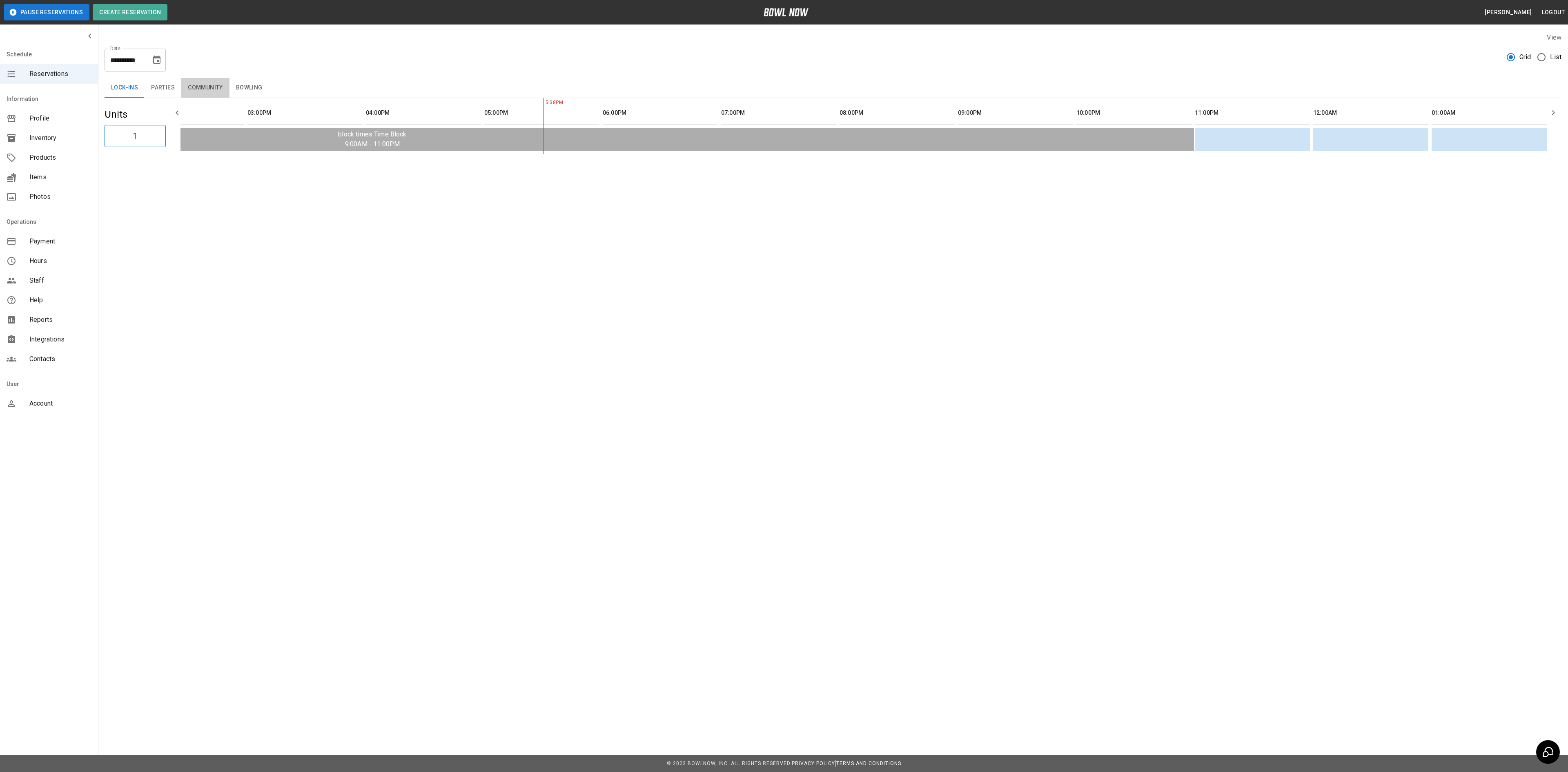
click at [222, 95] on button "Community" at bounding box center [205, 88] width 48 height 19
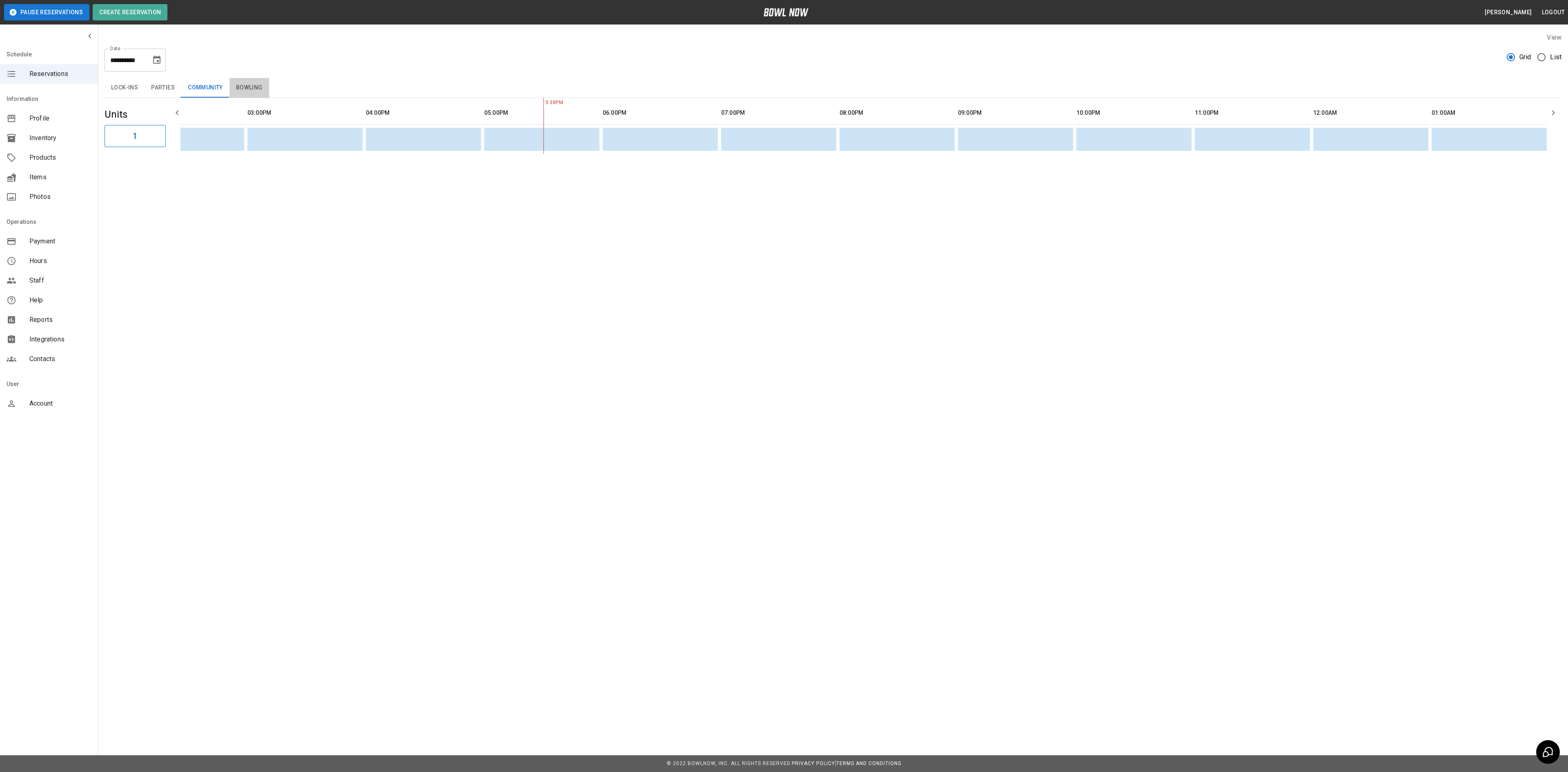
click at [238, 89] on button "Bowling" at bounding box center [249, 88] width 39 height 19
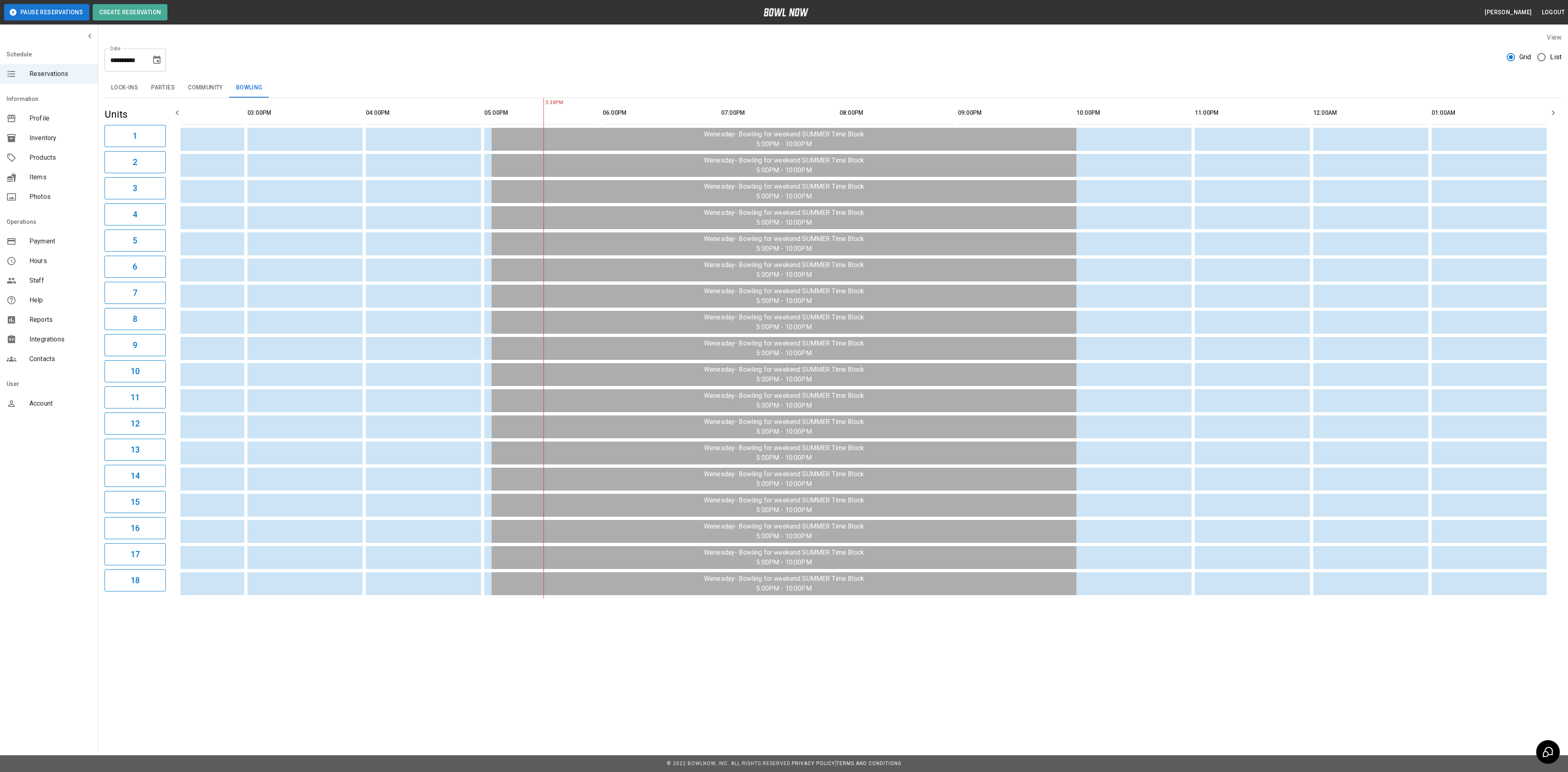
click at [739, 598] on table "[PERSON_NAME], OE Enterprises [PERSON_NAME], OE Enterprises [PERSON_NAME], OE E…" at bounding box center [534, 348] width 2030 height 500
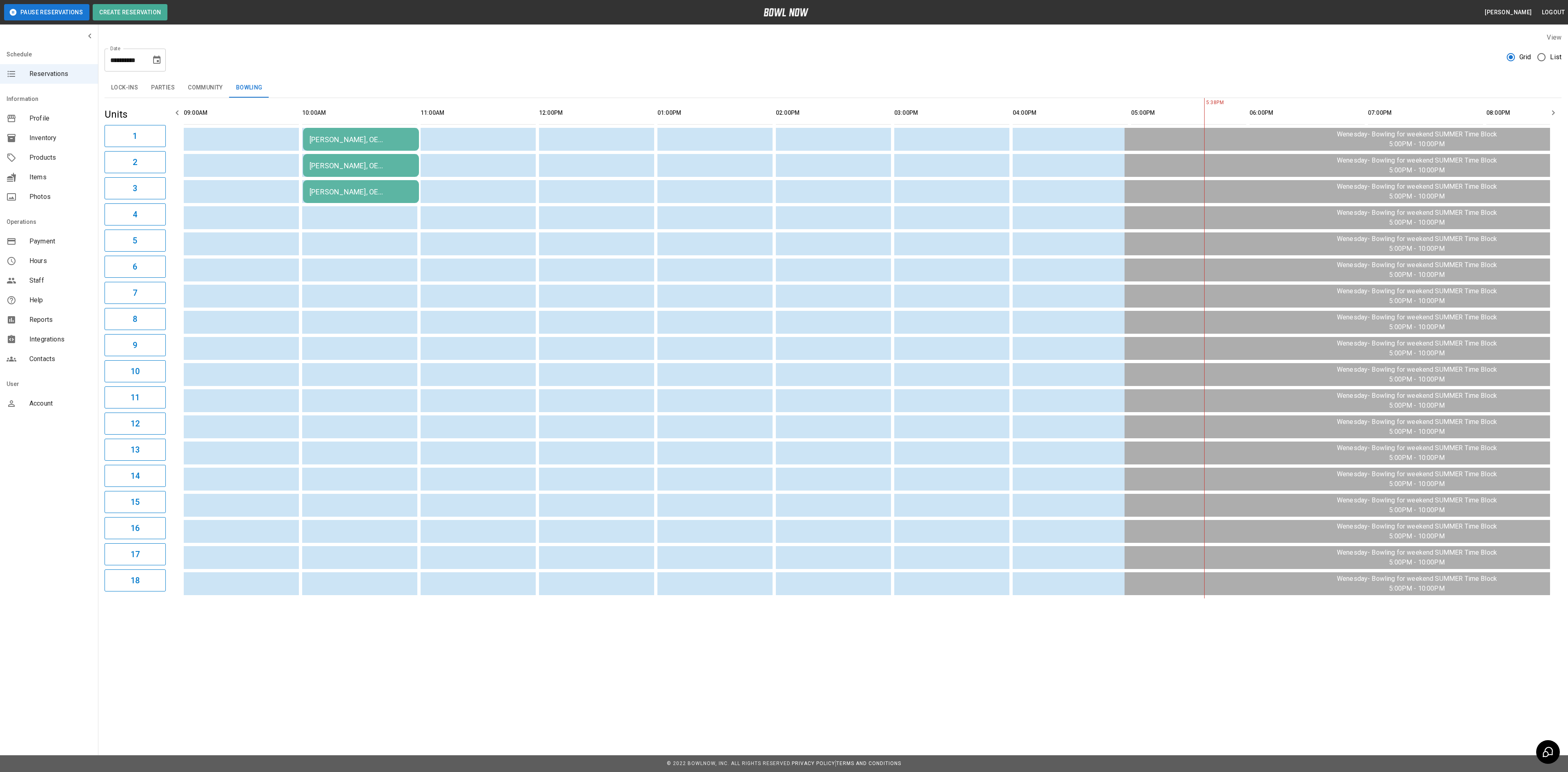
click at [151, 53] on div "**********" at bounding box center [135, 60] width 61 height 23
click at [152, 63] on icon "Choose date, selected date is Aug 20, 2025" at bounding box center [156, 60] width 10 height 10
click at [142, 160] on button "21" at bounding box center [141, 165] width 15 height 15
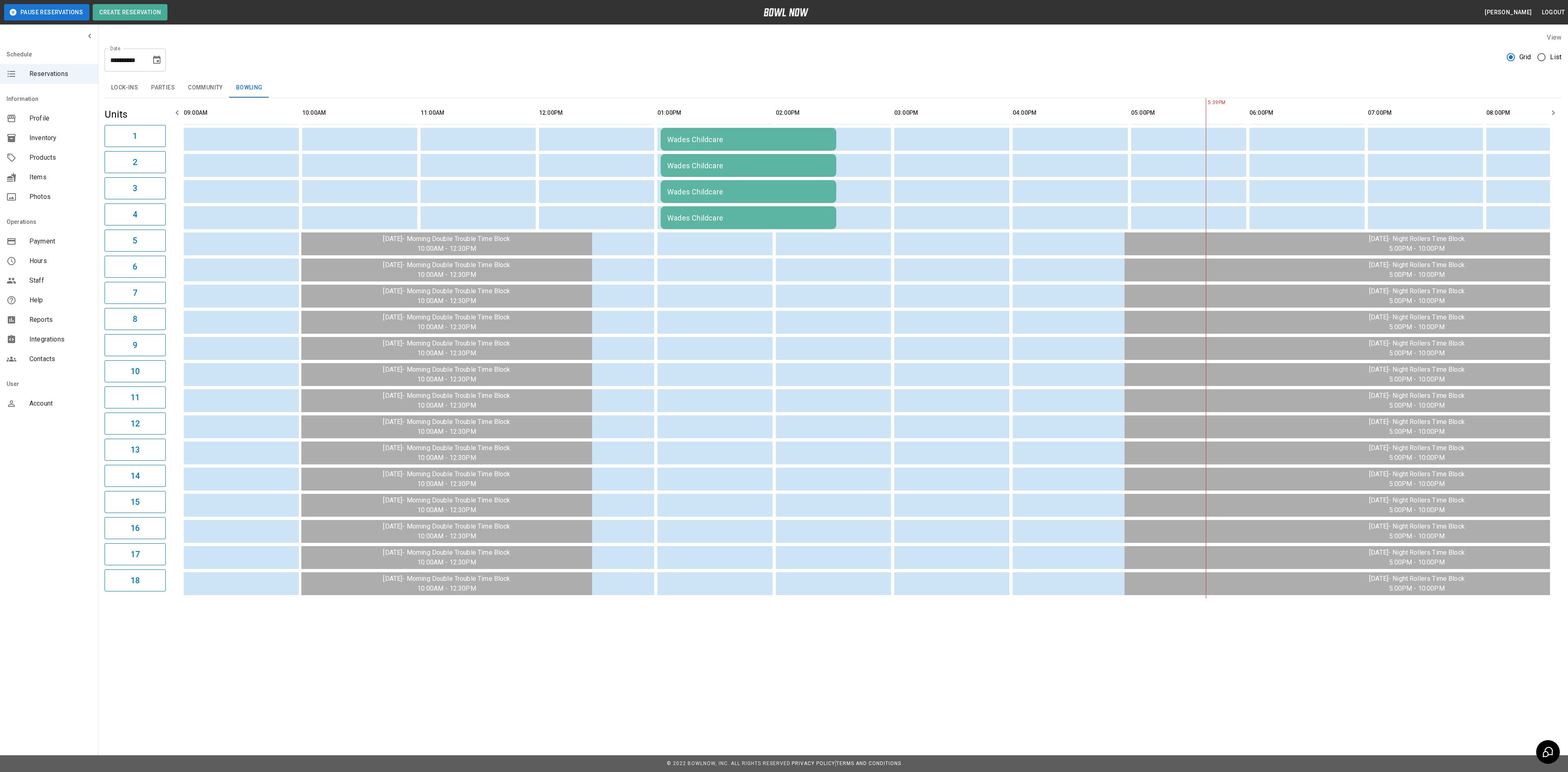
click at [172, 86] on button "Parties" at bounding box center [163, 88] width 37 height 19
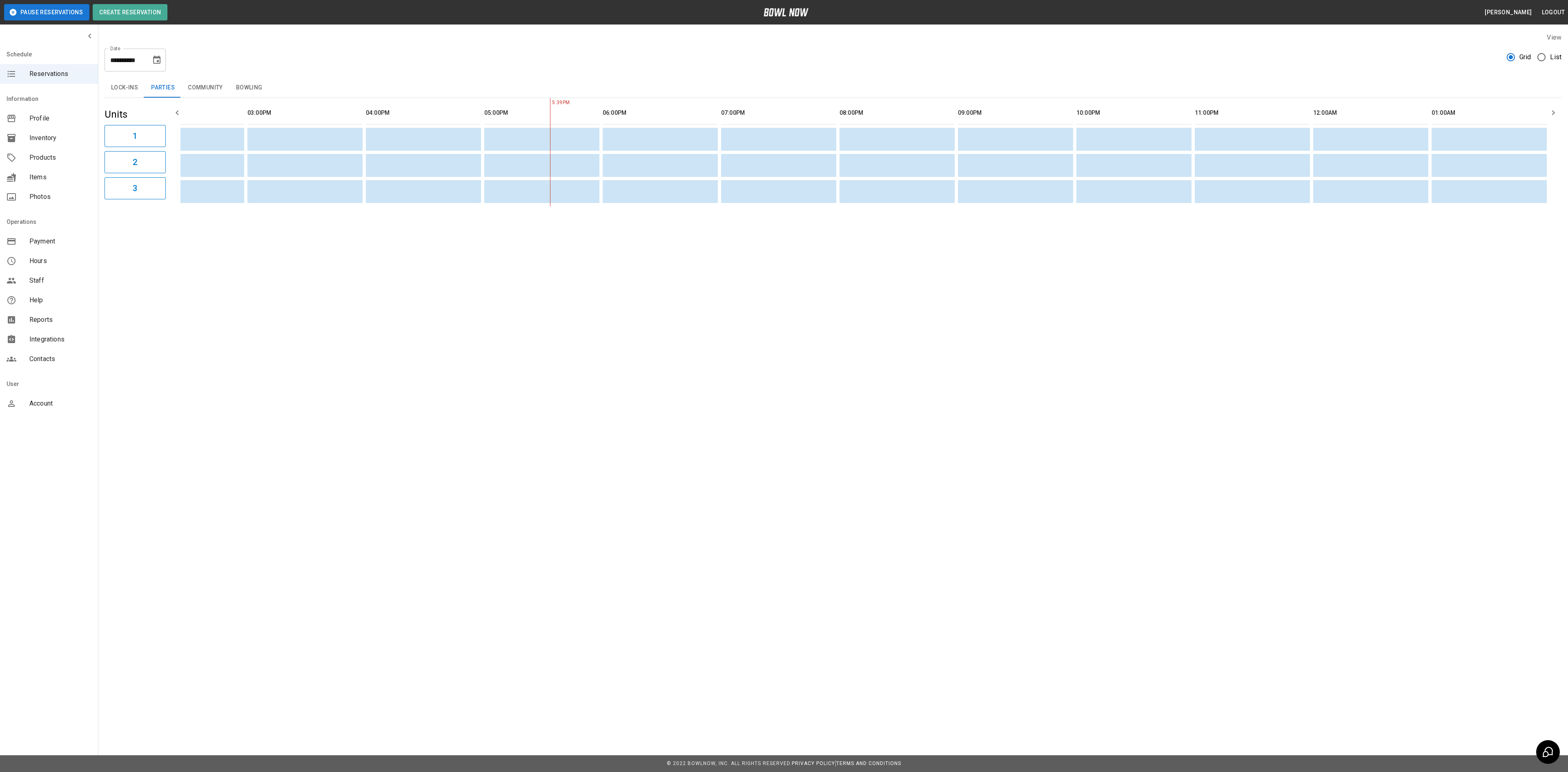
scroll to position [0, 660]
click at [212, 95] on button "Community" at bounding box center [205, 88] width 48 height 19
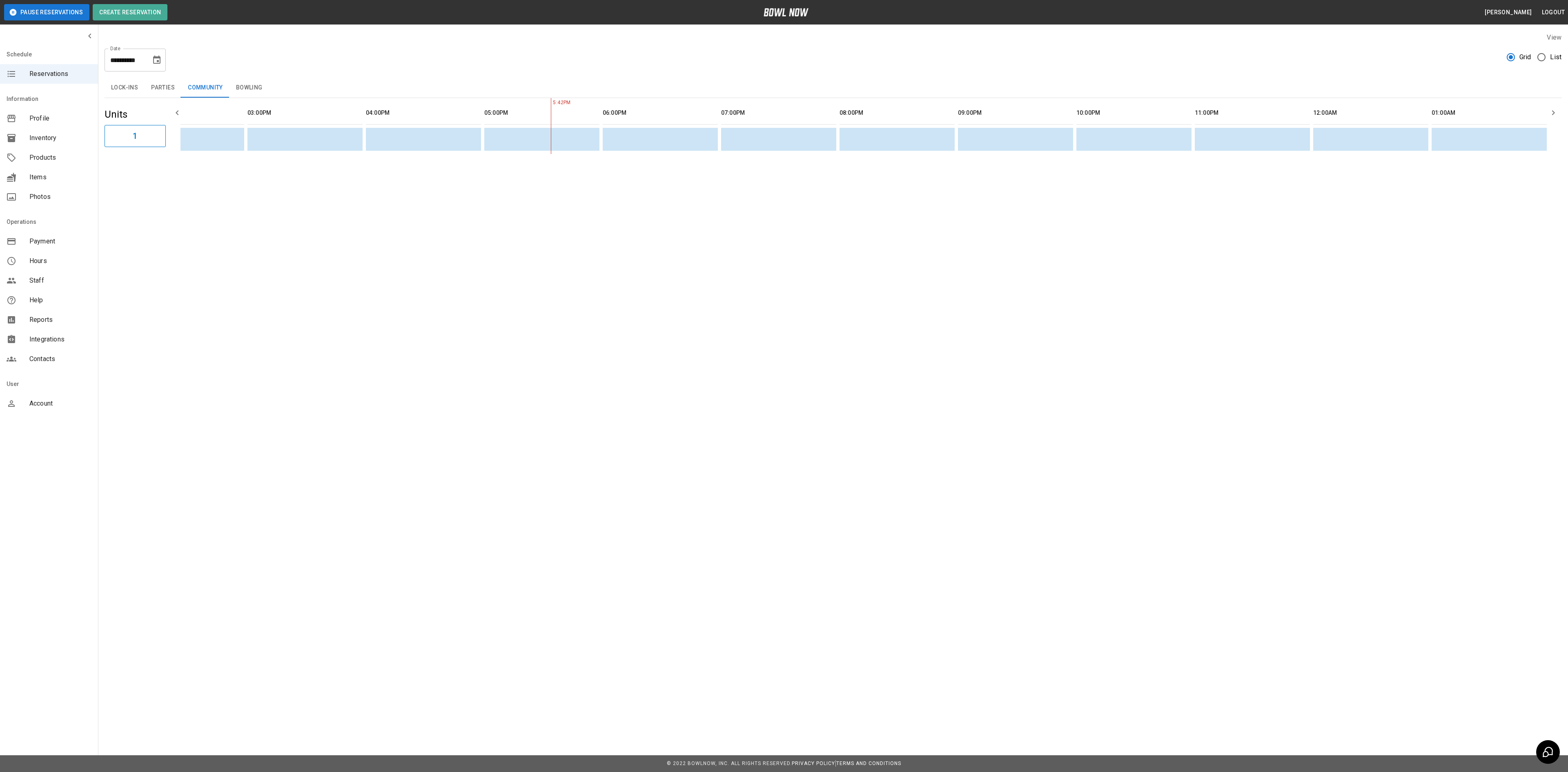
scroll to position [0, 0]
click at [239, 89] on button "Bowling" at bounding box center [249, 88] width 39 height 19
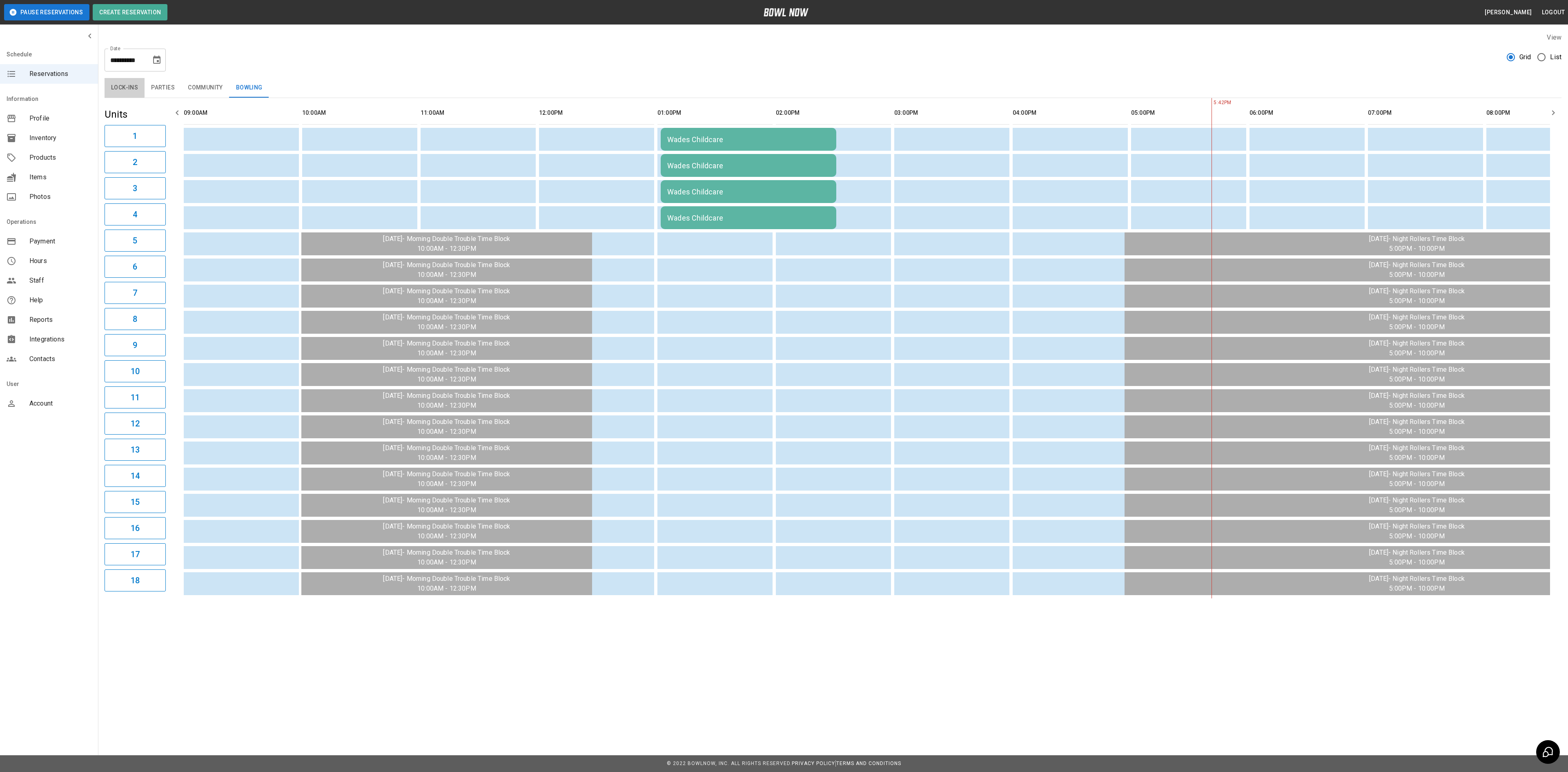
click at [123, 88] on button "Lock-ins" at bounding box center [125, 88] width 40 height 19
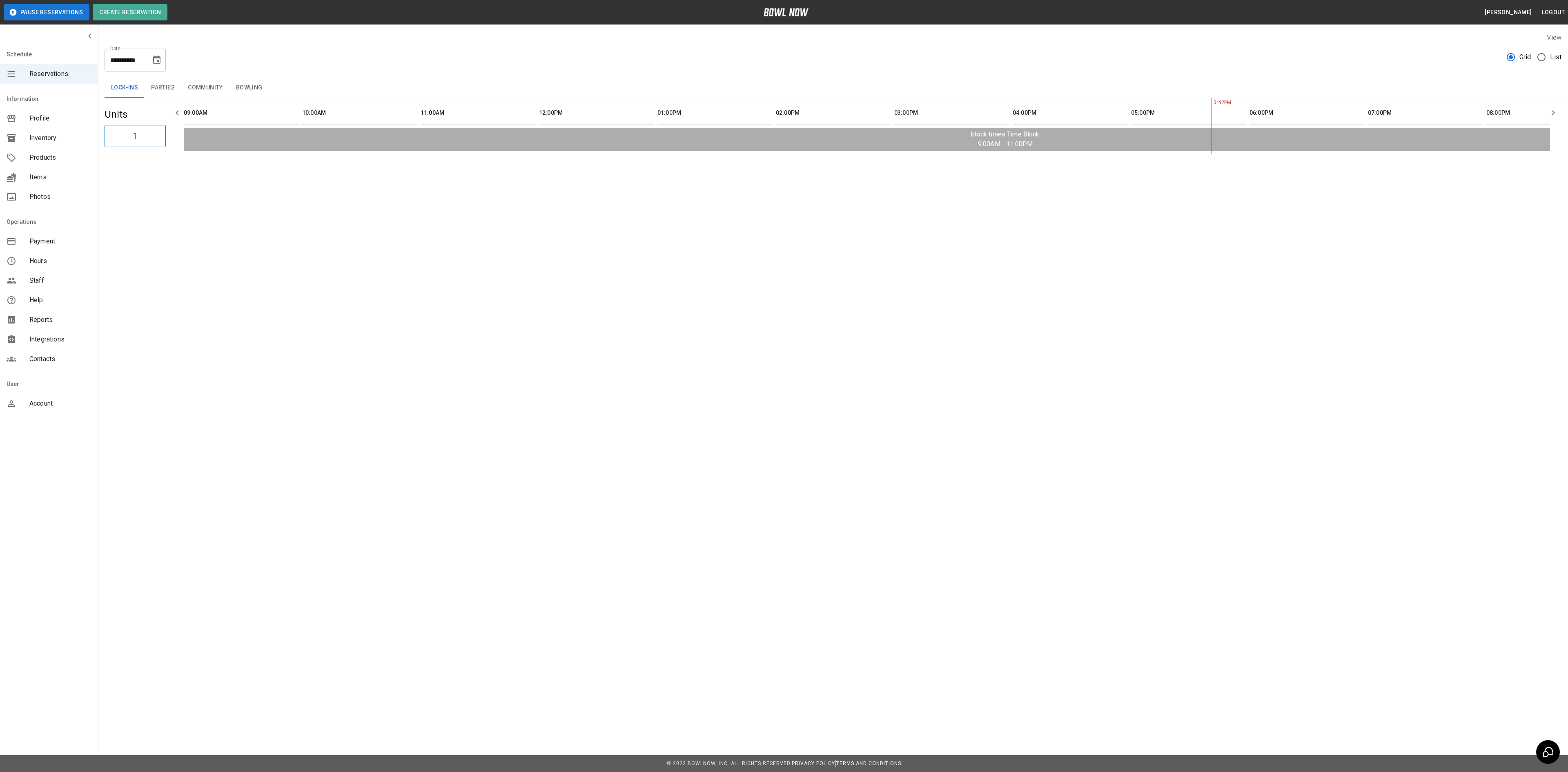
click at [183, 81] on button "Community" at bounding box center [205, 88] width 48 height 19
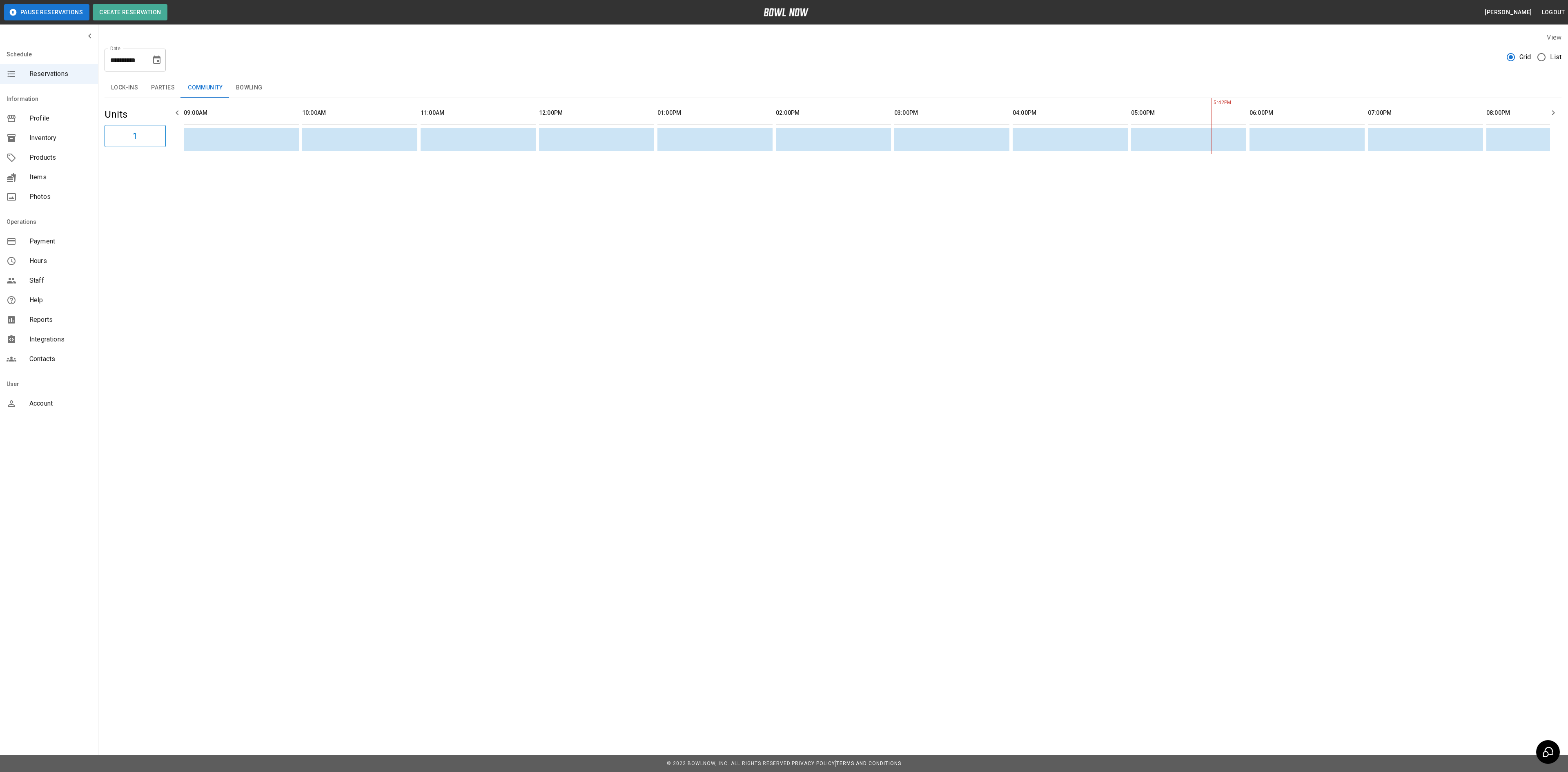
click at [168, 87] on button "Parties" at bounding box center [163, 88] width 37 height 19
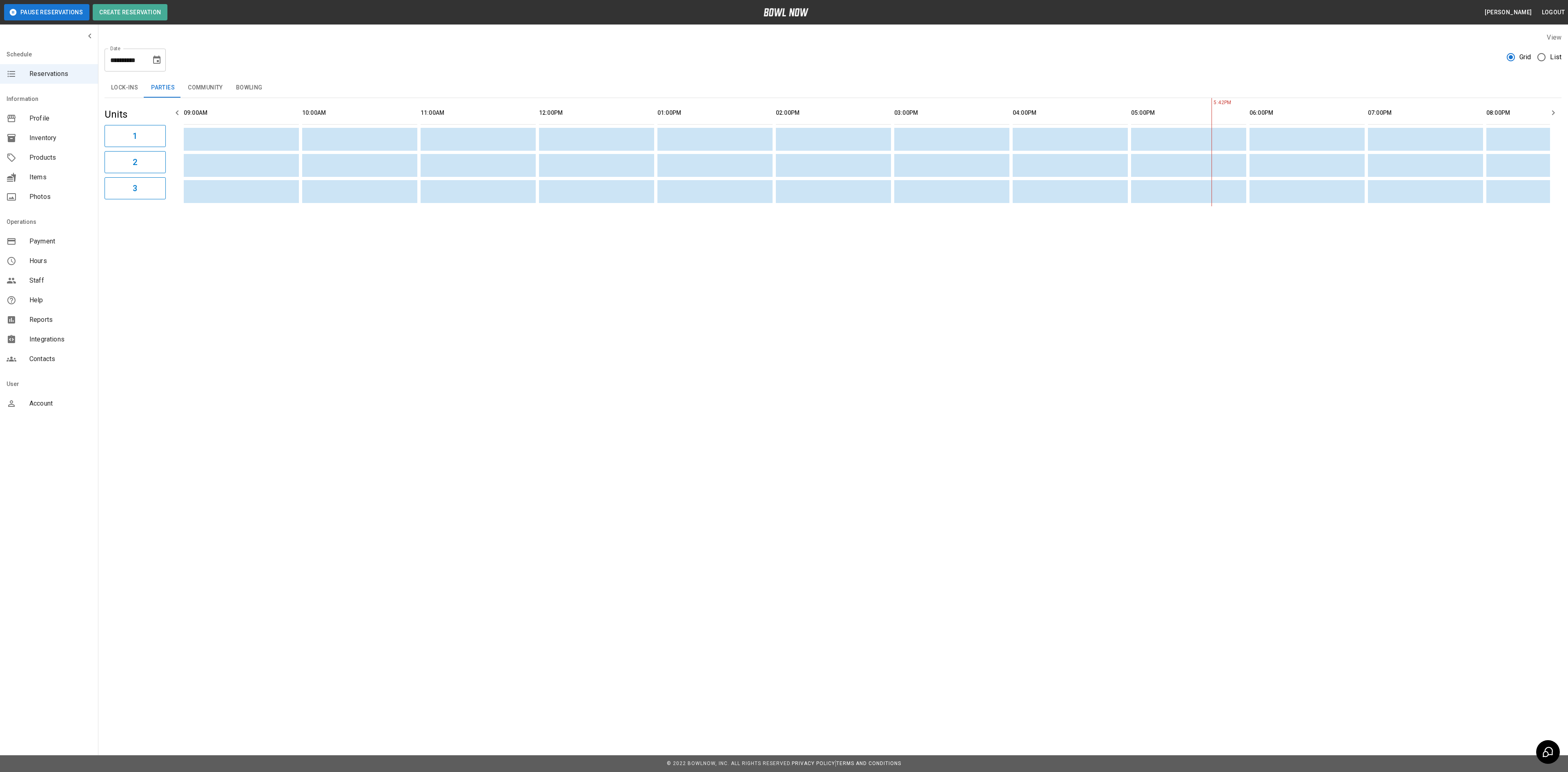
click at [200, 78] on button "Community" at bounding box center [205, 88] width 48 height 19
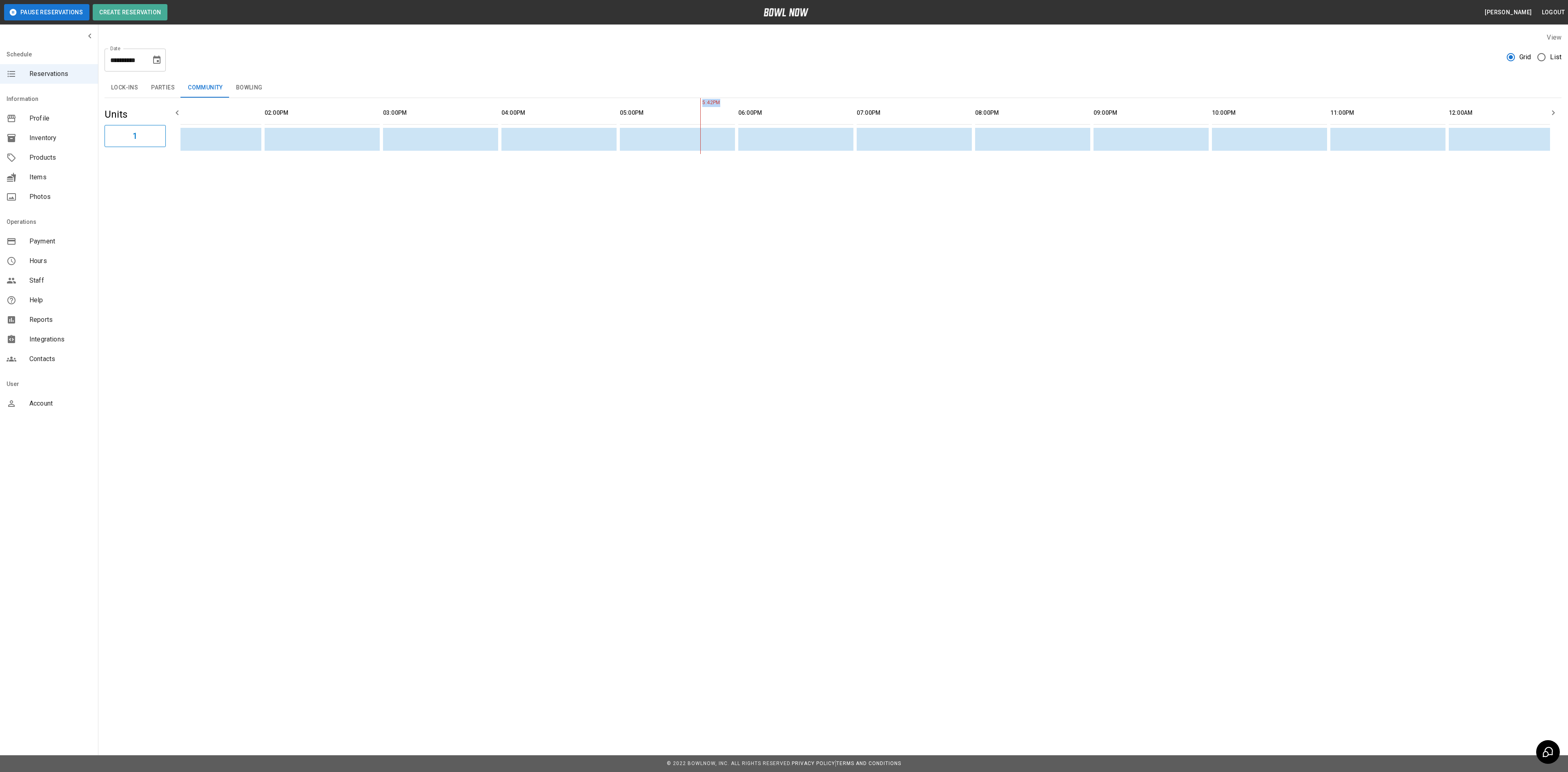
drag, startPoint x: 297, startPoint y: 167, endPoint x: 756, endPoint y: 160, distance: 459.1
click at [758, 154] on div "5:42PM" at bounding box center [866, 126] width 1370 height 56
click at [247, 87] on button "Bowling" at bounding box center [249, 88] width 39 height 19
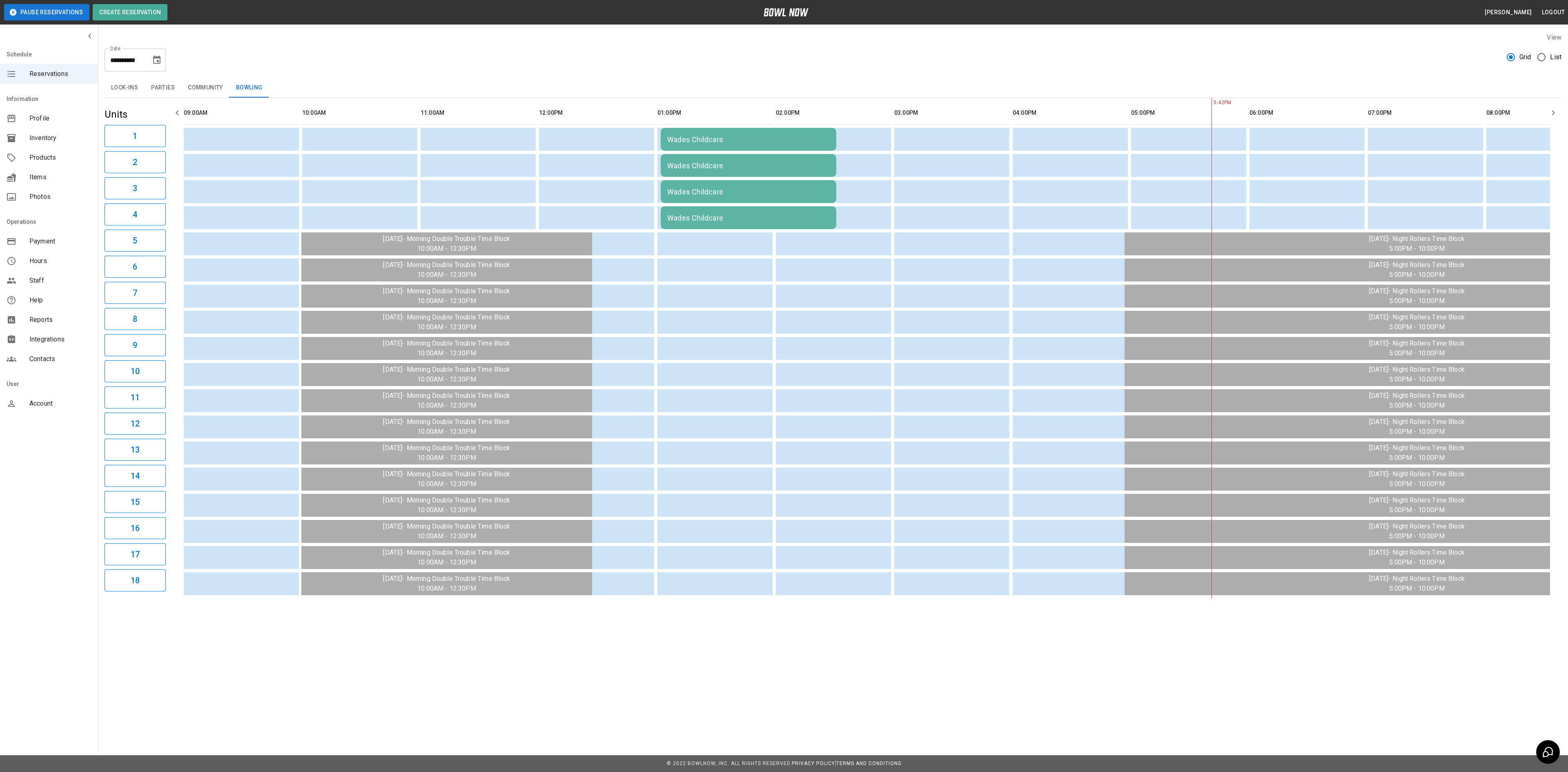
click at [757, 72] on div "**********" at bounding box center [833, 316] width 1470 height 579
click at [160, 66] on button "Choose date, selected date is Aug 21, 2025" at bounding box center [156, 60] width 17 height 17
click at [358, 54] on div "**********" at bounding box center [832, 57] width 1457 height 30
click at [107, 168] on button "19" at bounding box center [108, 165] width 15 height 15
type input "**********"
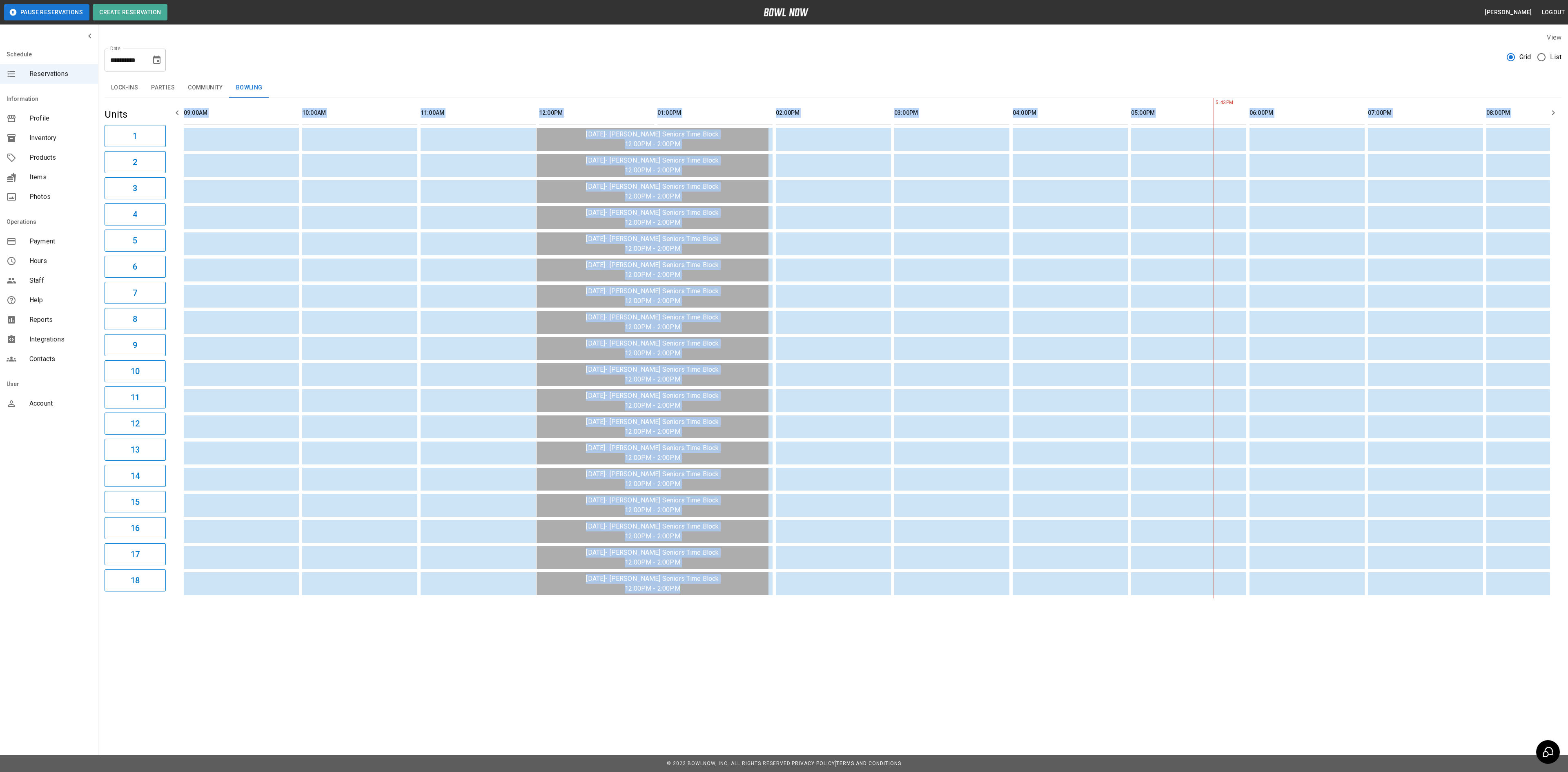
drag, startPoint x: 459, startPoint y: 611, endPoint x: 455, endPoint y: 607, distance: 5.7
click at [449, 605] on div "**********" at bounding box center [833, 316] width 1470 height 579
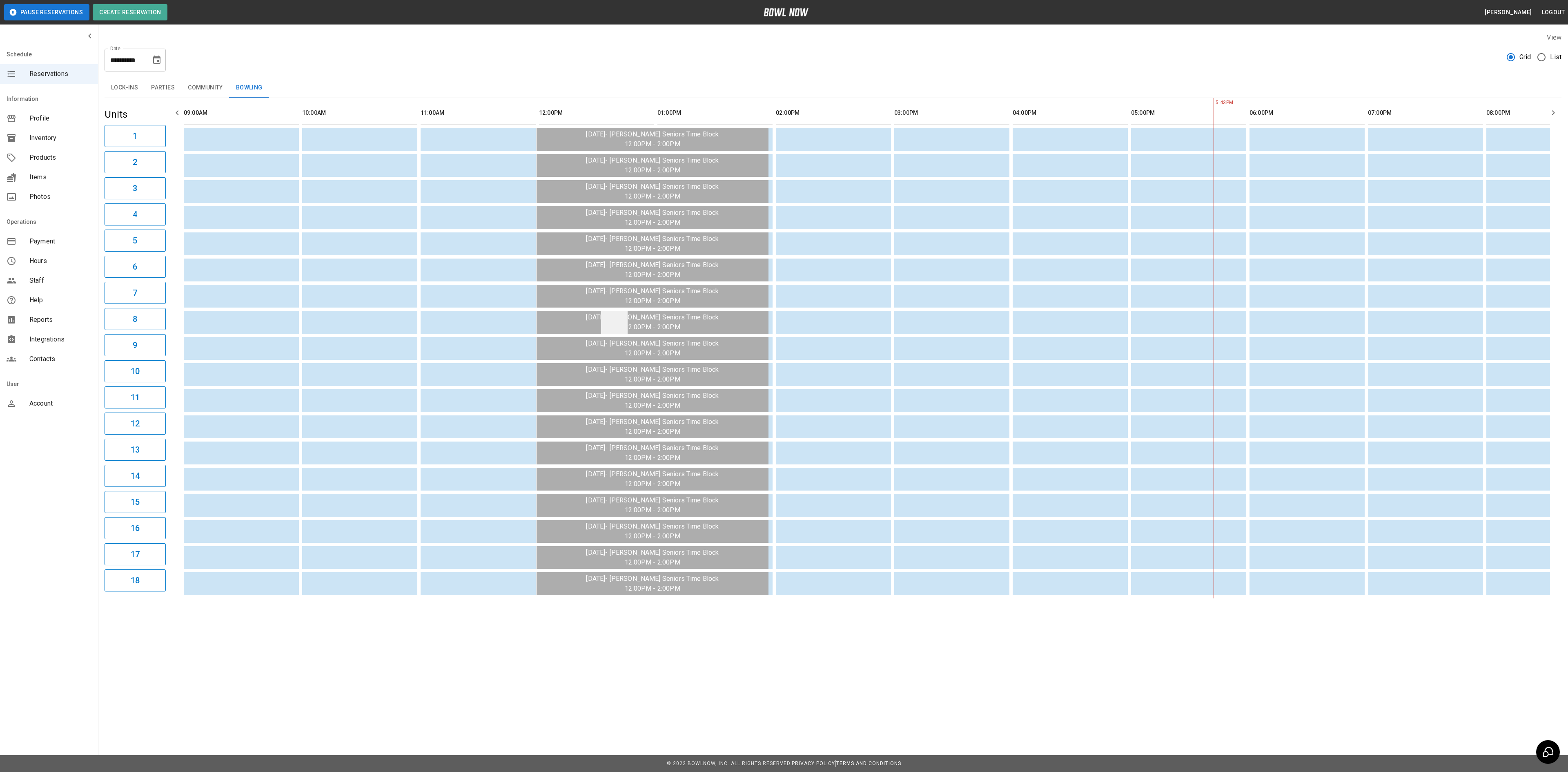
click at [605, 313] on td "sticky table" at bounding box center [614, 322] width 26 height 23
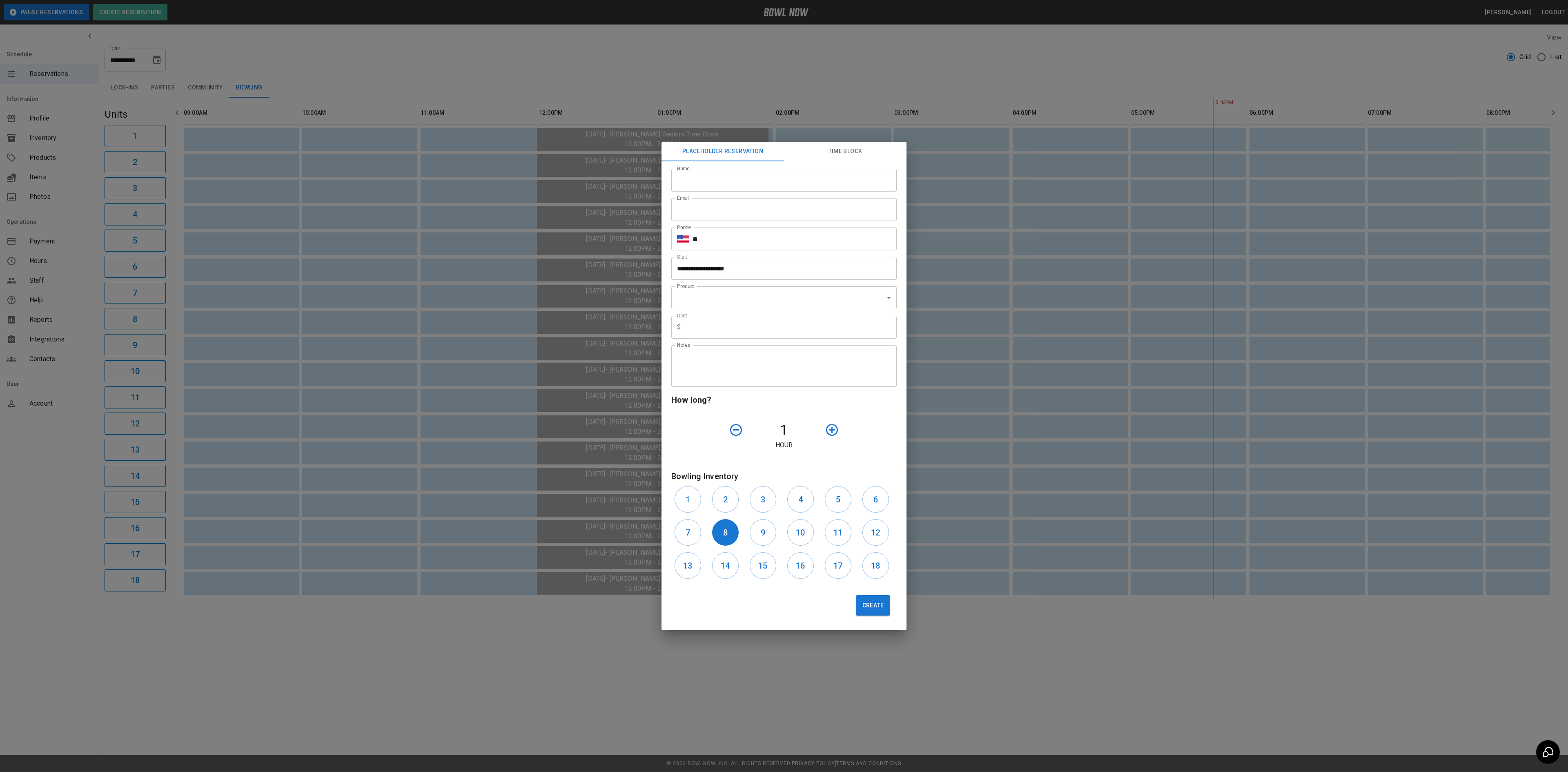
click at [590, 676] on div "**********" at bounding box center [784, 386] width 1568 height 772
